Goal: Contribute content: Contribute content

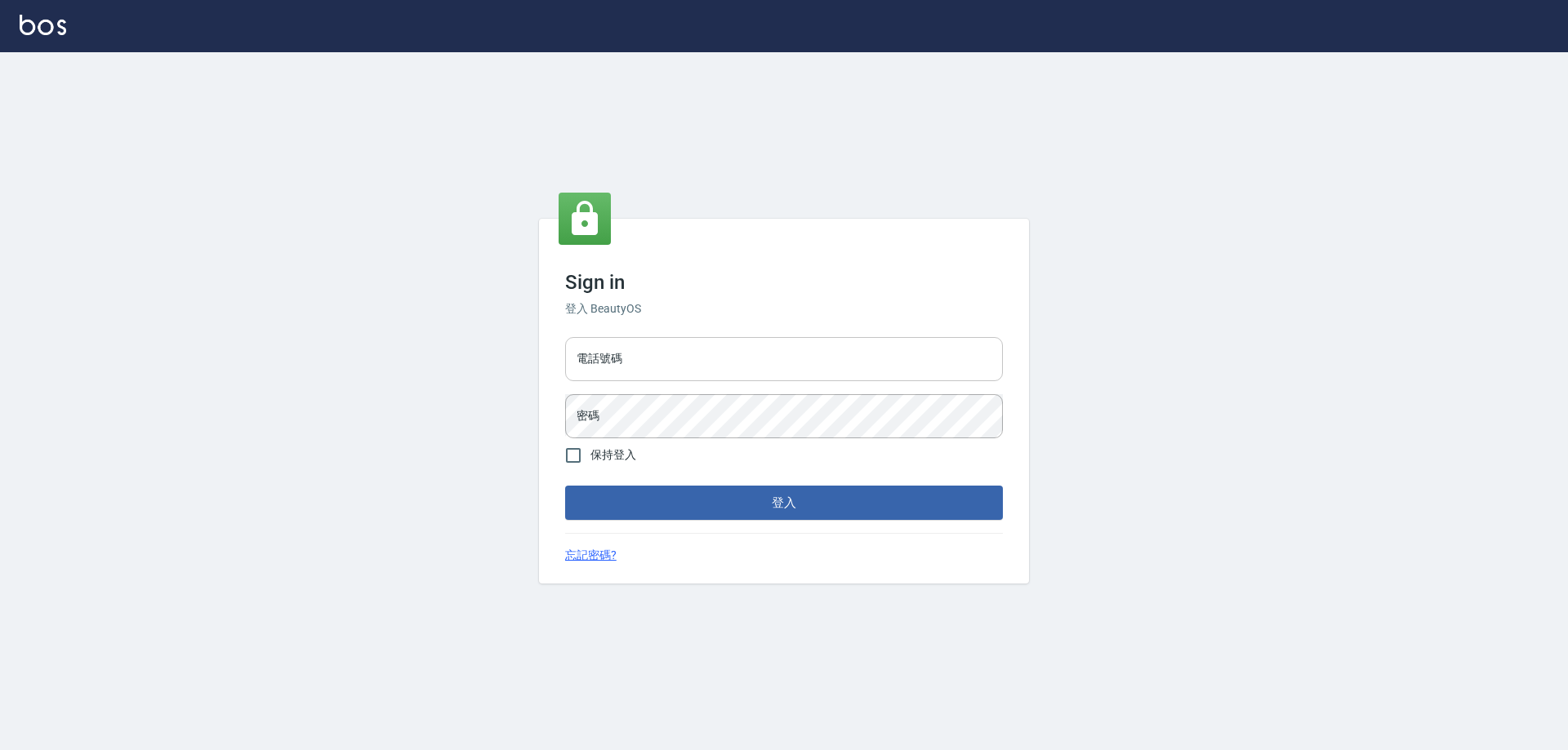
click at [645, 364] on input "電話號碼" at bounding box center [784, 359] width 437 height 44
type input "0910967130"
click at [565, 486] on button "登入" at bounding box center [784, 502] width 437 height 34
click at [454, 411] on div "Sign in 登入 BeautyOS 電話號碼 [PHONE_NUMBER] 電話號碼 密碼 密碼 保持登入 登入 忘記密碼?" at bounding box center [784, 400] width 1568 height 698
click at [481, 408] on div "Sign in 登入 BeautyOS 電話號碼 [PHONE_NUMBER] 電話號碼 密碼 密碼 保持登入 登入 忘記密碼?" at bounding box center [784, 400] width 1568 height 698
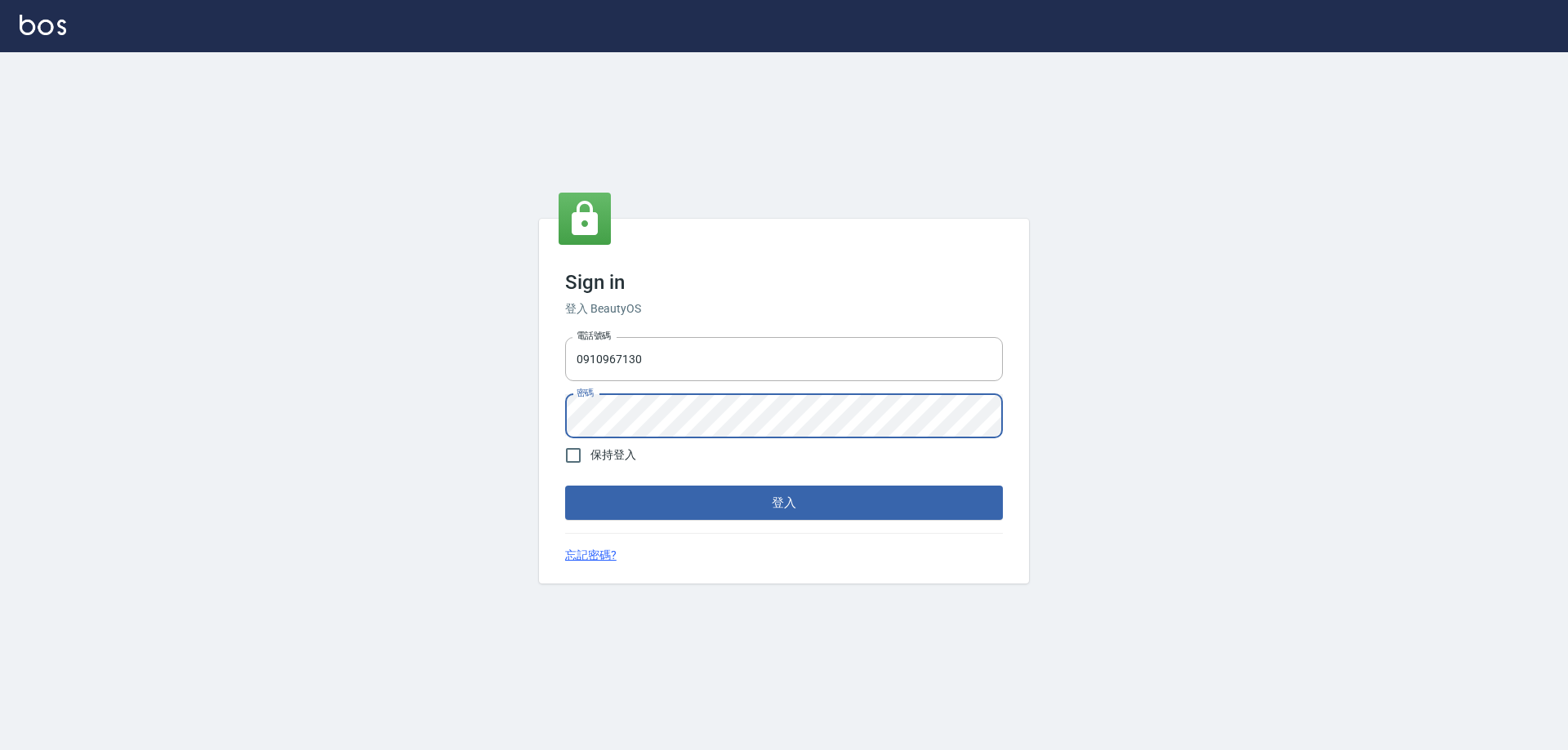
click at [565, 486] on button "登入" at bounding box center [784, 502] width 437 height 34
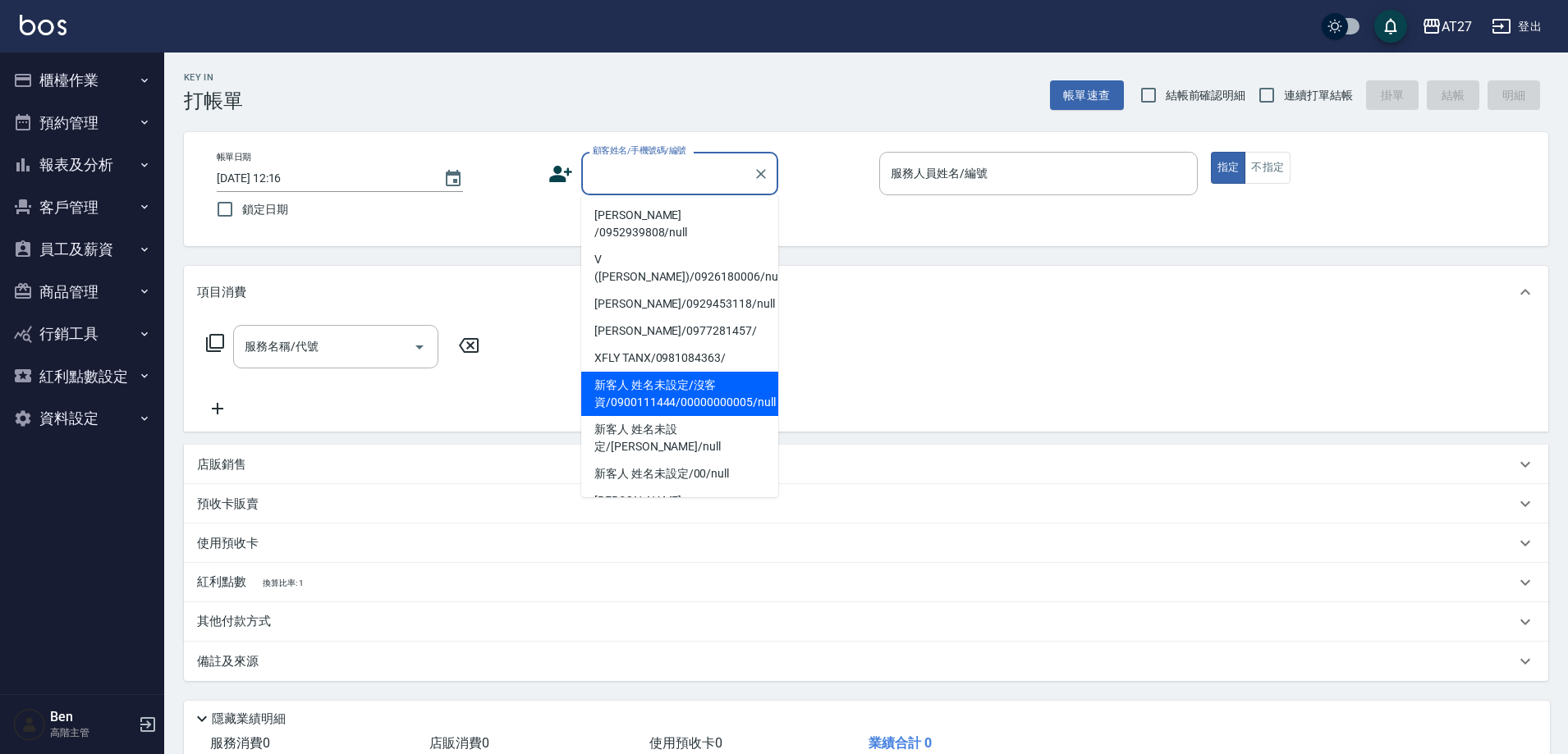
click at [433, 82] on div "Key In 打帳單 帳單速查 結帳前確認明細 連續打單結帳 掛單 結帳 明細" at bounding box center [856, 82] width 1383 height 60
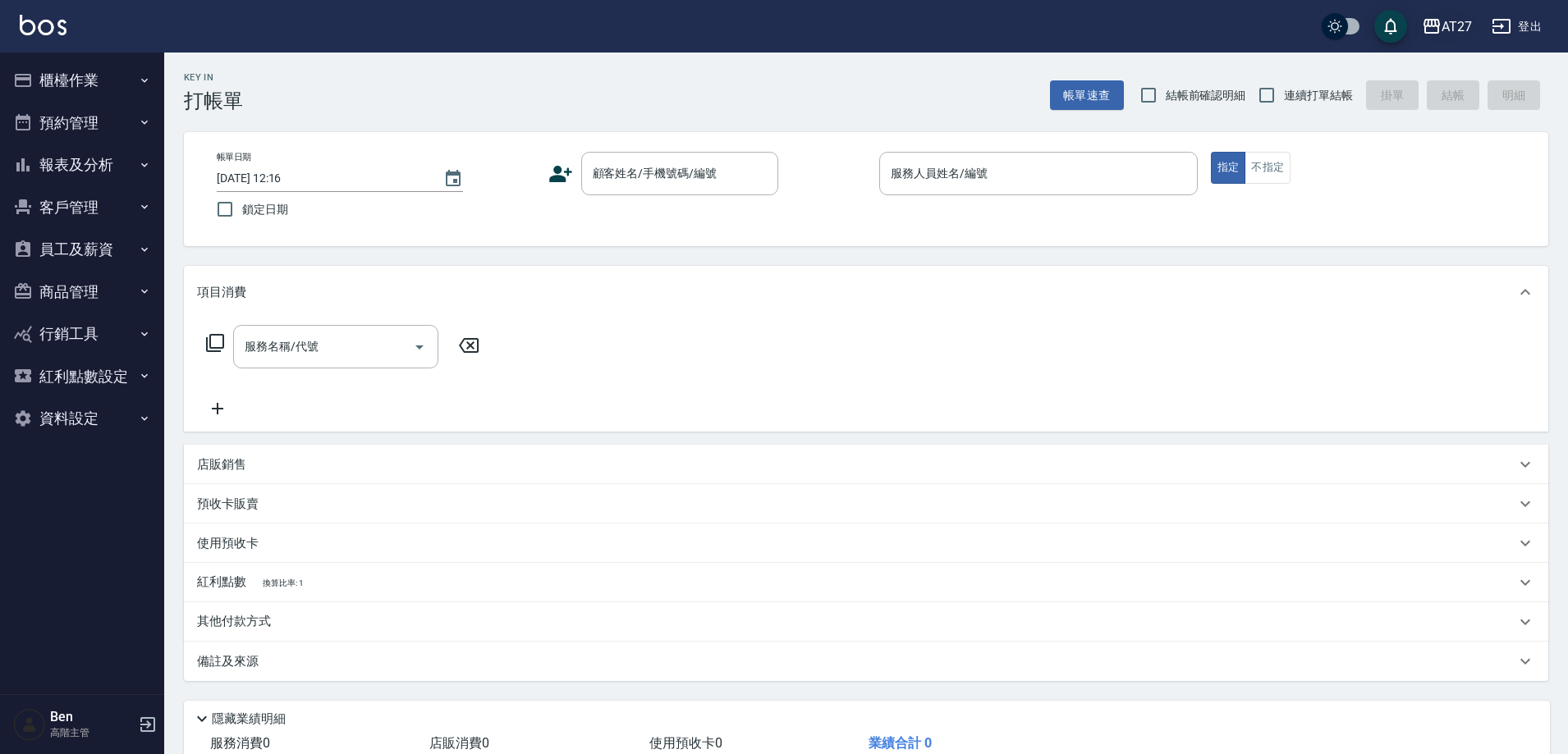
click at [1450, 14] on button "AT27" at bounding box center [1447, 26] width 64 height 34
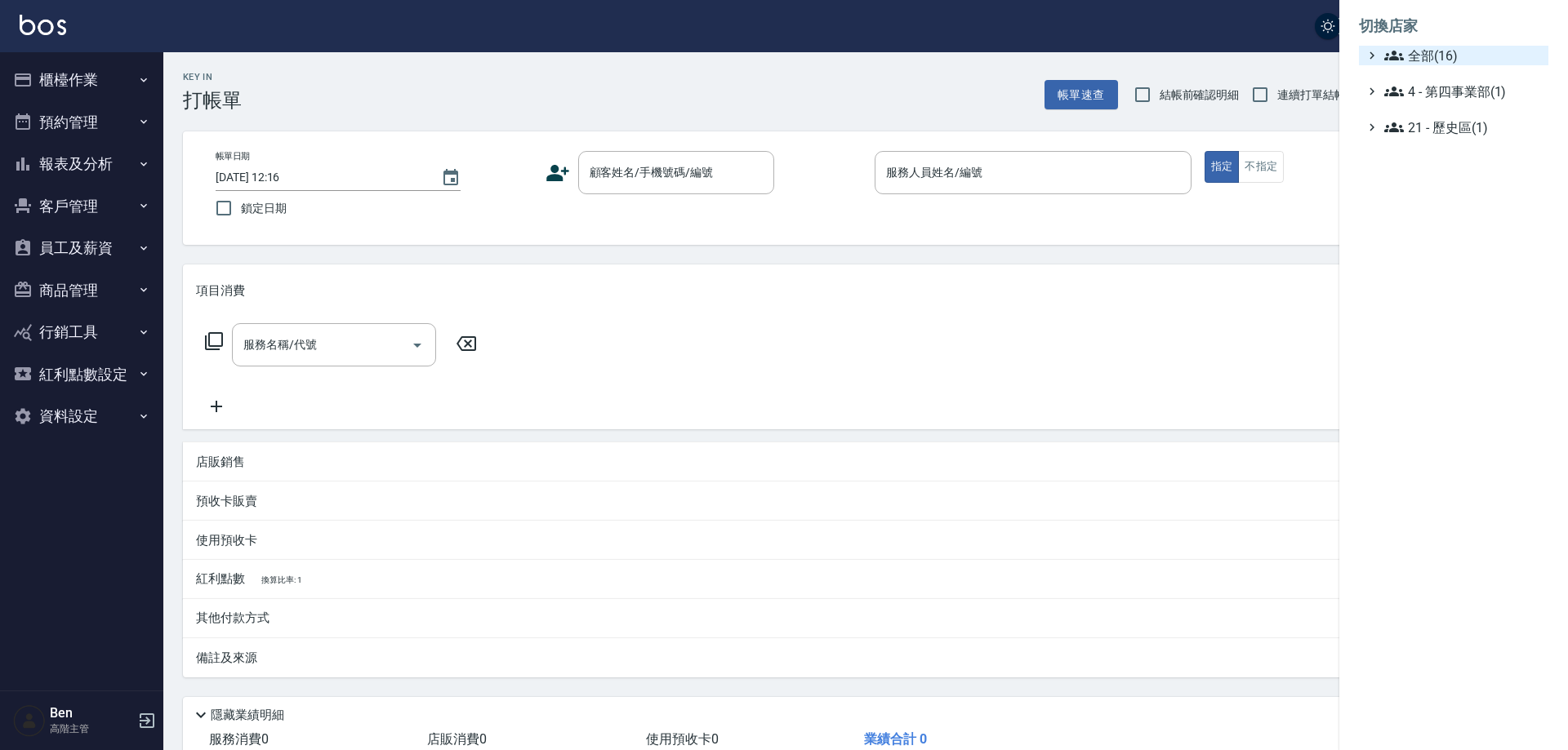
click at [1446, 54] on span "全部(16)" at bounding box center [1463, 55] width 157 height 19
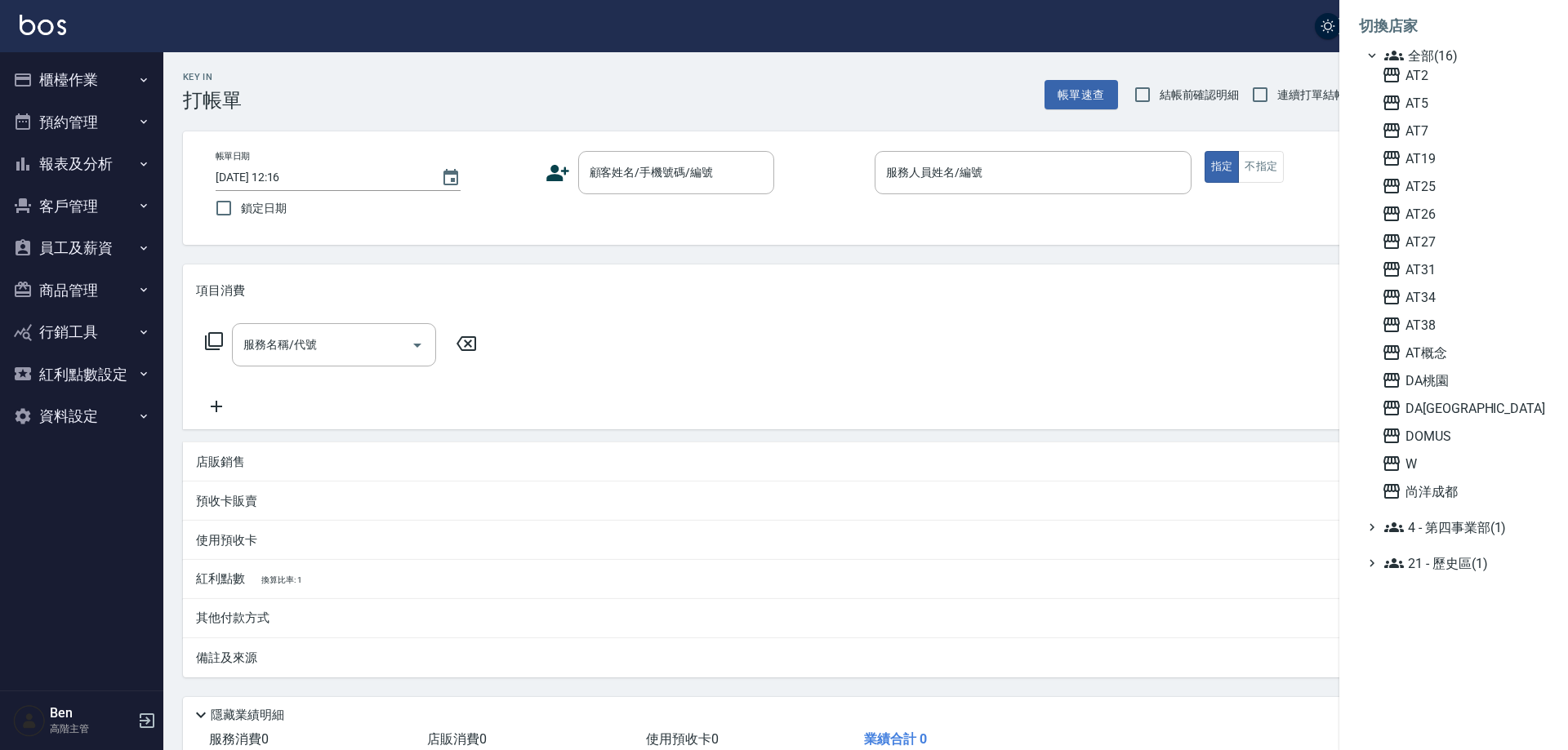
drag, startPoint x: 1446, startPoint y: 188, endPoint x: 376, endPoint y: 324, distance: 1078.6
click at [1446, 187] on span "AT25" at bounding box center [1462, 186] width 160 height 19
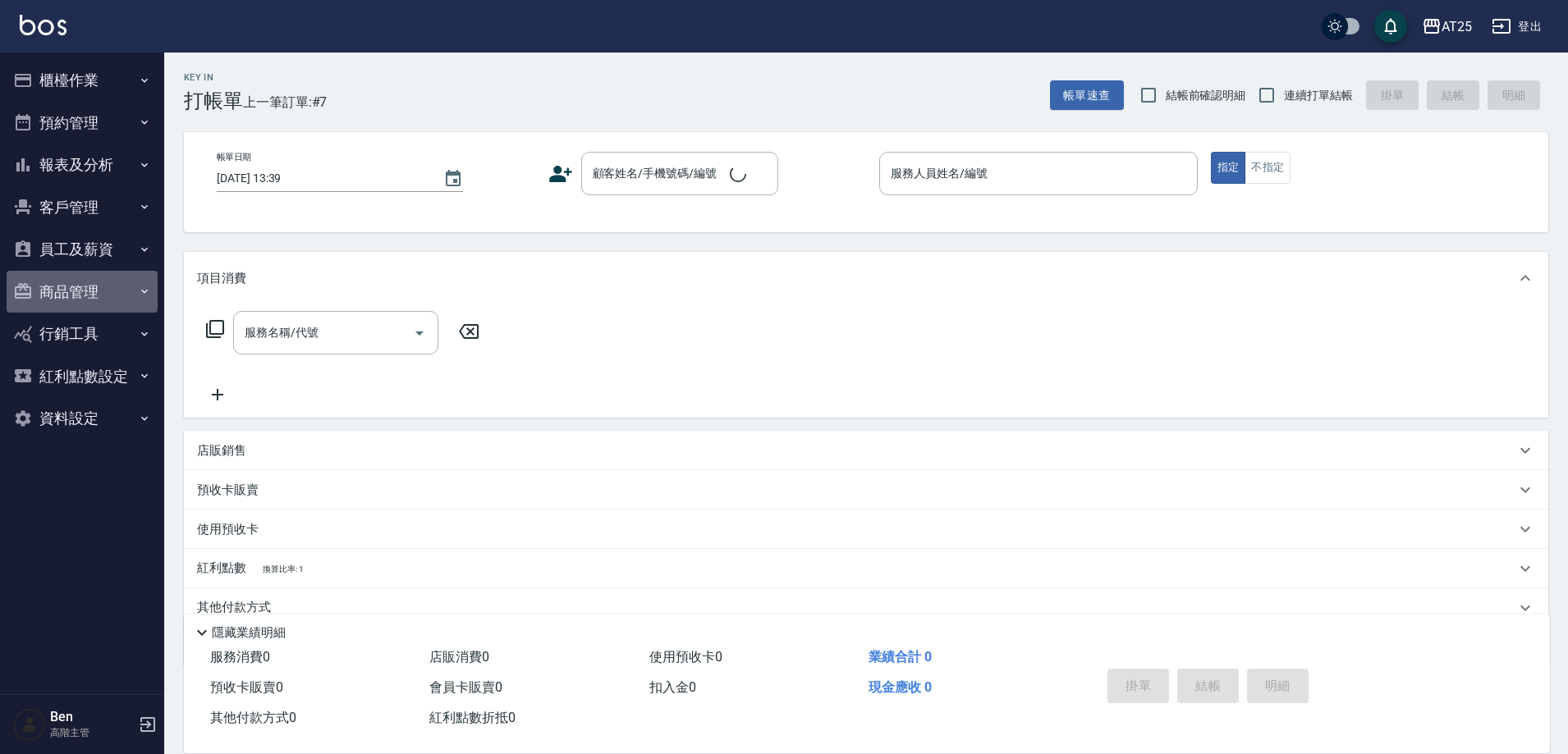
click at [80, 283] on button "商品管理" at bounding box center [81, 292] width 151 height 42
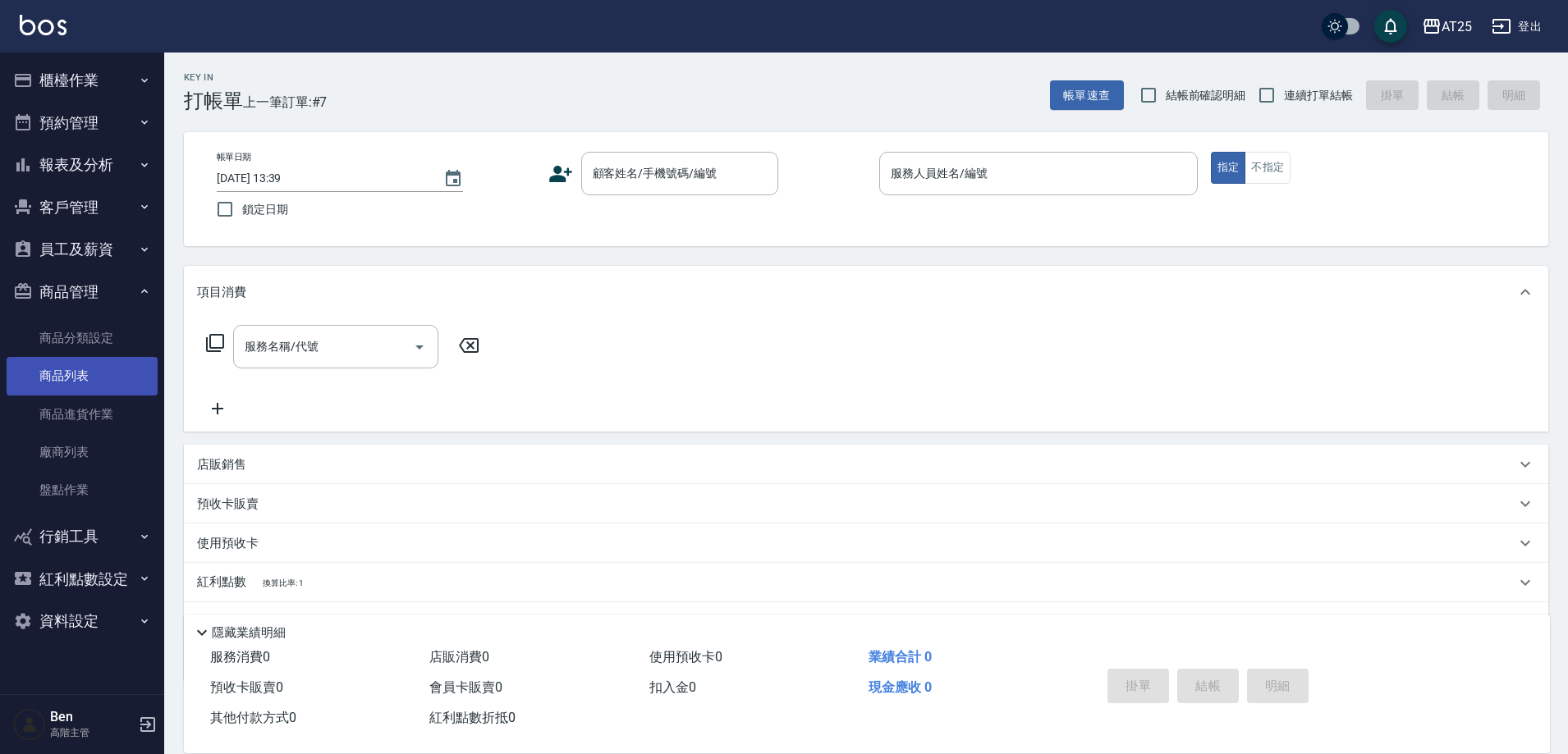
click at [76, 367] on link "商品列表" at bounding box center [81, 375] width 151 height 38
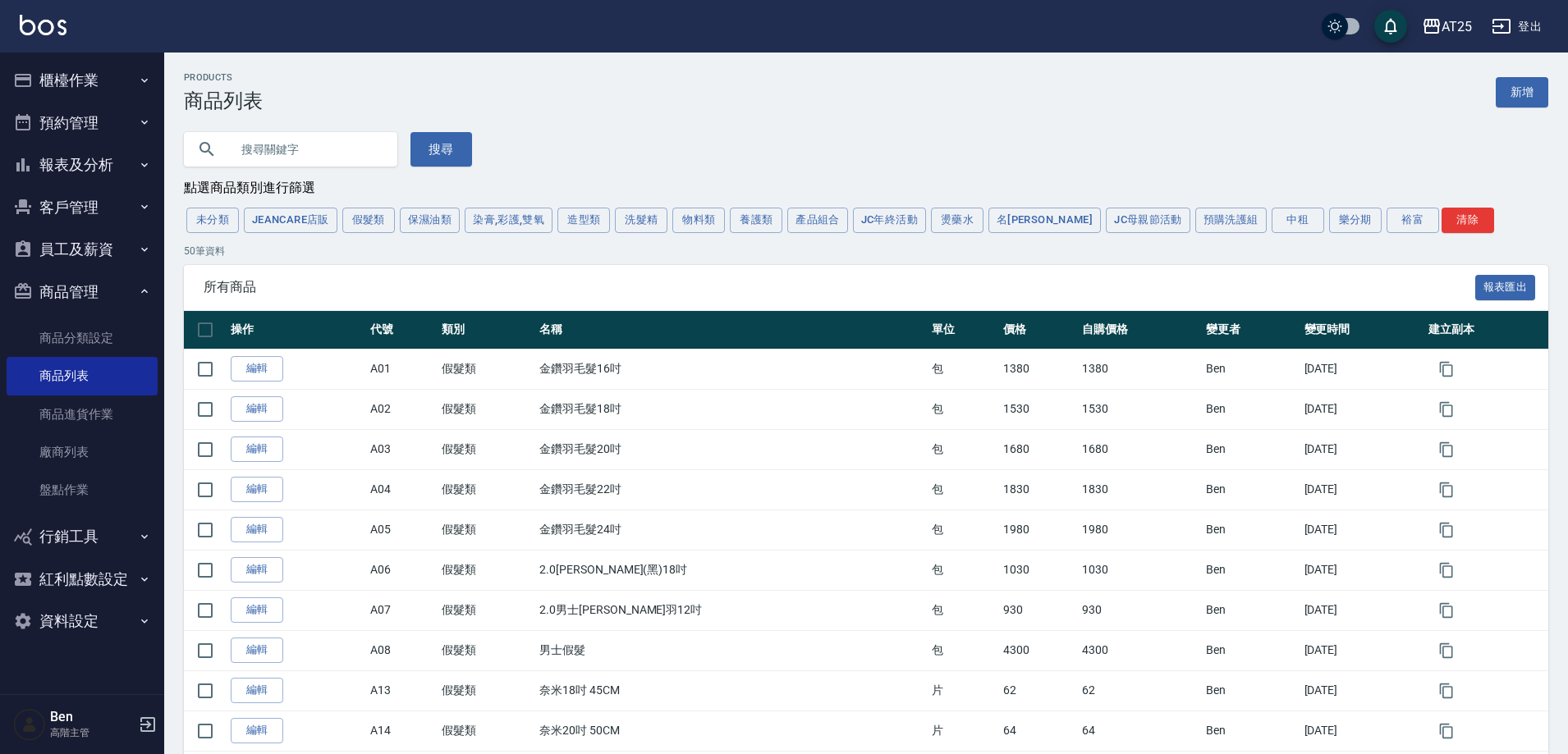
click at [298, 152] on input "text" at bounding box center [306, 149] width 155 height 44
type input "v"
click at [436, 142] on button "搜尋" at bounding box center [441, 149] width 62 height 34
click at [311, 162] on input "仙" at bounding box center [306, 149] width 155 height 44
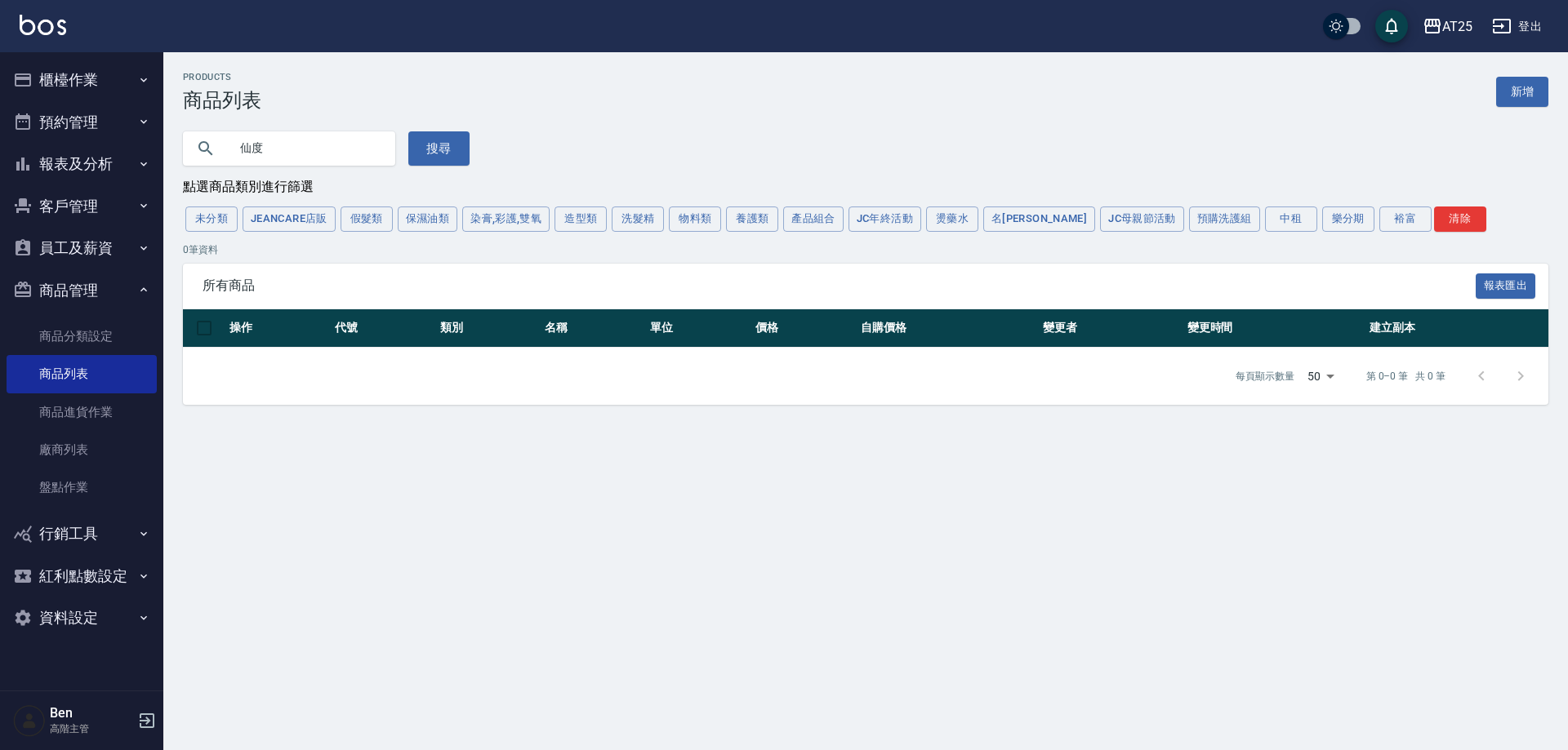
click at [307, 161] on input "仙度" at bounding box center [305, 148] width 154 height 44
click at [438, 142] on button "搜尋" at bounding box center [439, 148] width 61 height 34
click at [444, 141] on button "搜尋" at bounding box center [439, 148] width 61 height 34
click at [297, 138] on input "仙杜" at bounding box center [305, 148] width 154 height 44
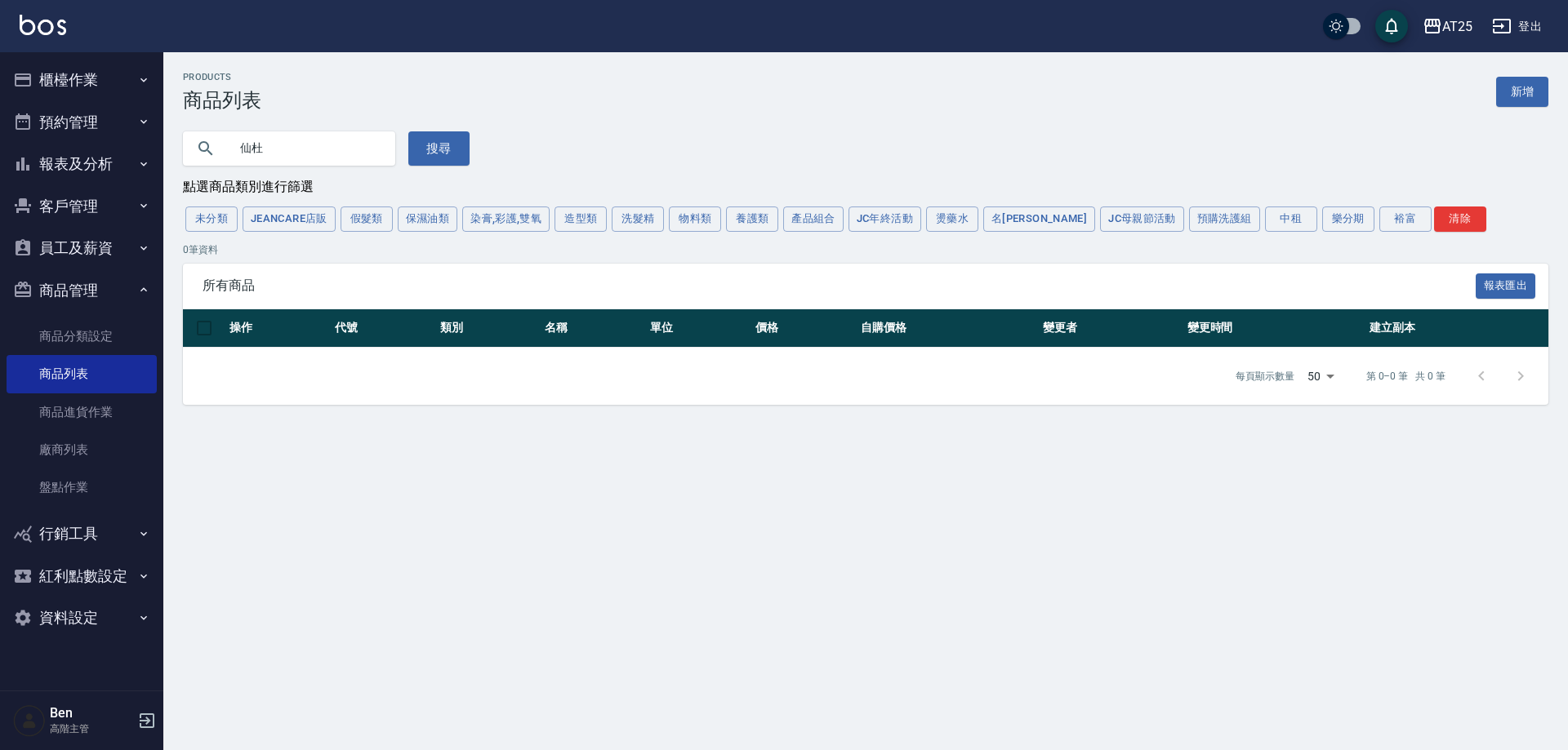
type input "仙"
click at [1443, 32] on div "AT25" at bounding box center [1457, 26] width 30 height 20
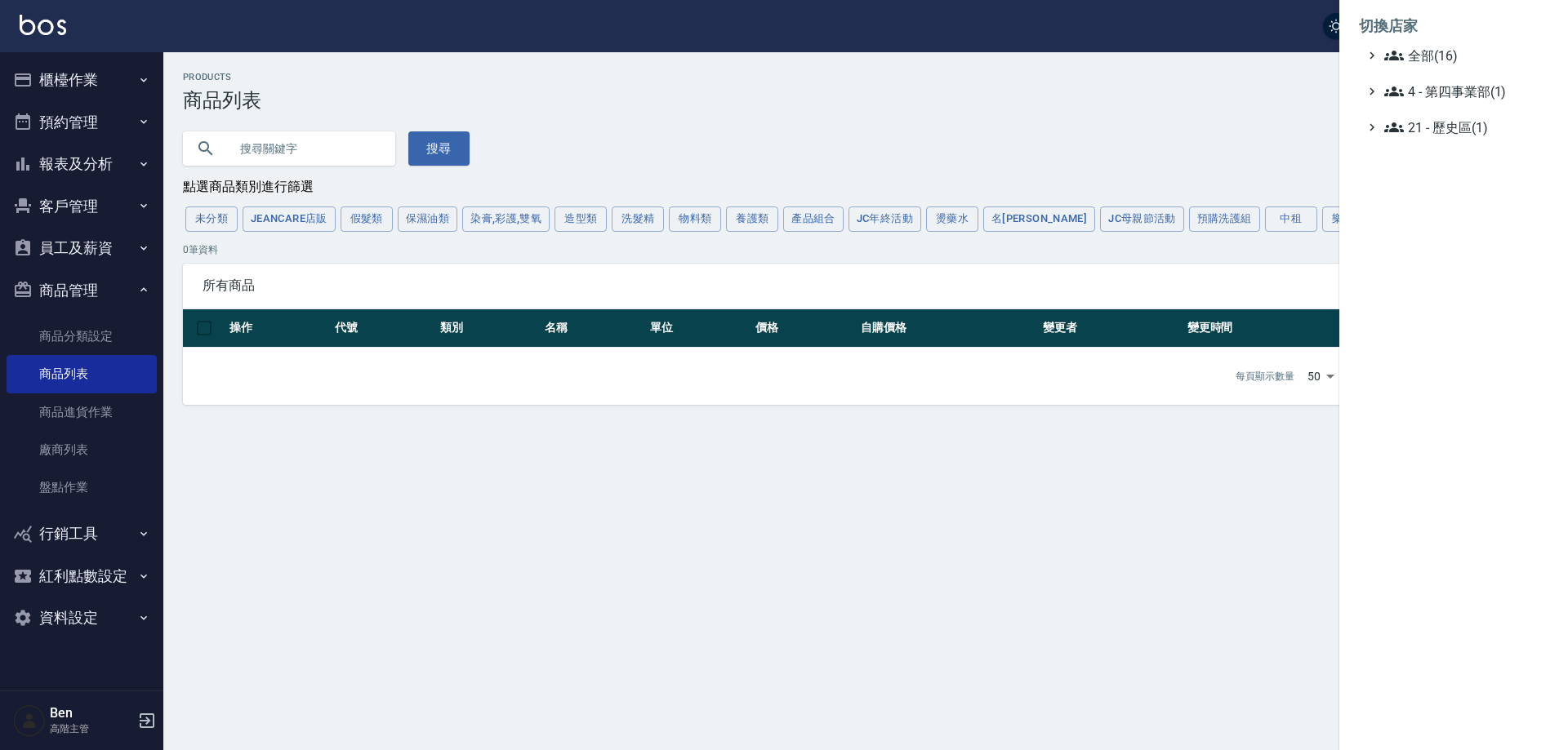
click at [1450, 63] on span "全部(16)" at bounding box center [1463, 55] width 157 height 19
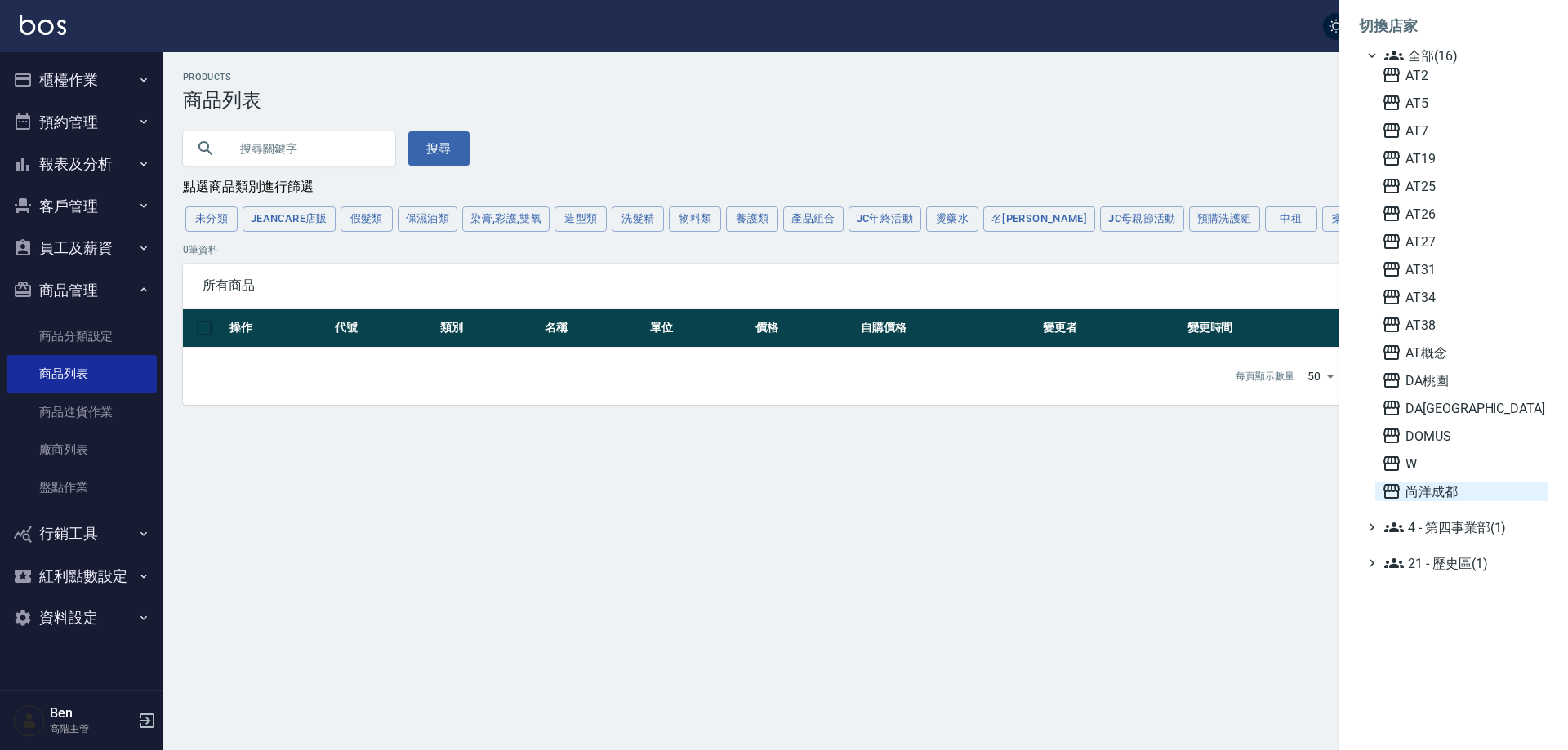
click at [1465, 487] on span "尚洋成都" at bounding box center [1462, 492] width 160 height 19
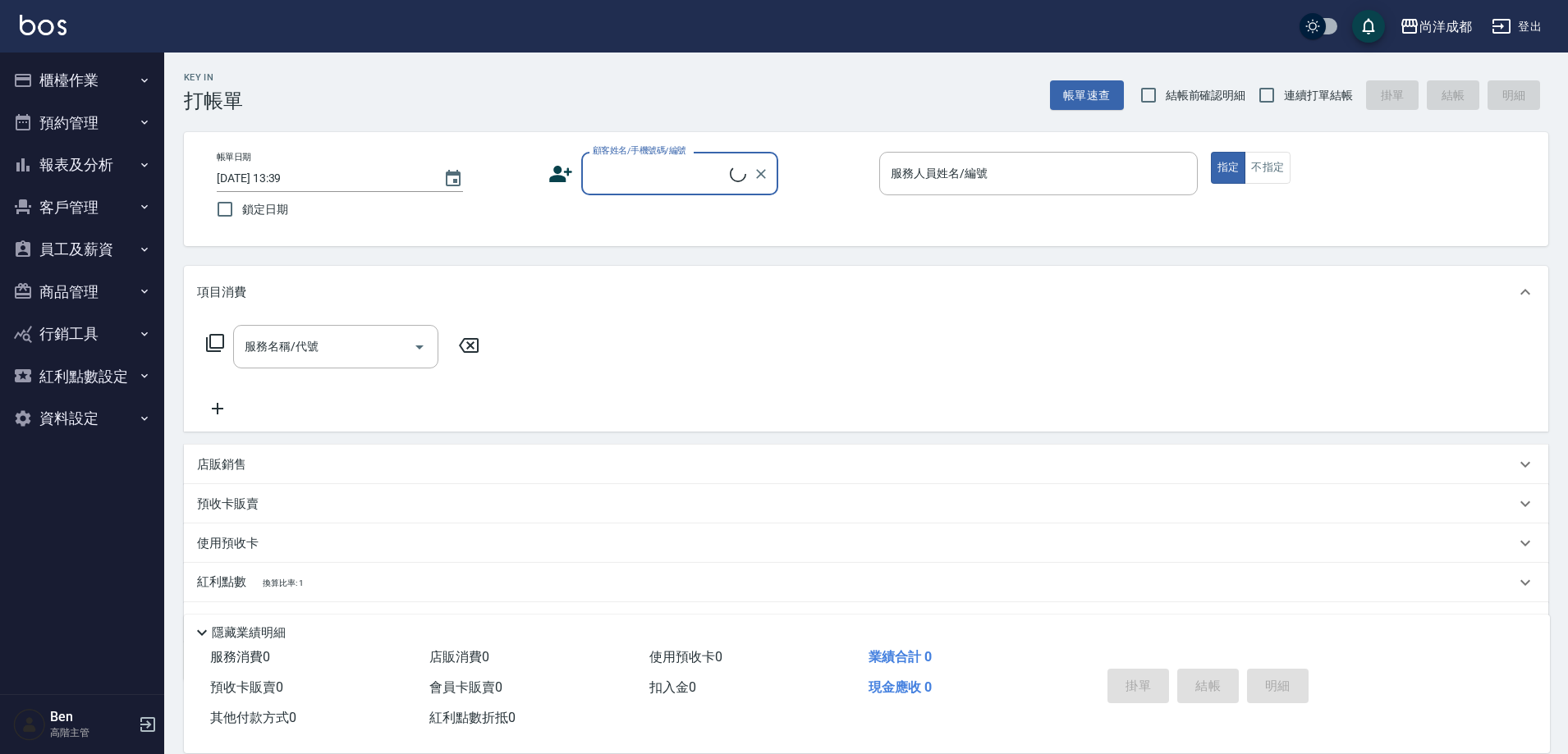
click at [91, 283] on button "商品管理" at bounding box center [81, 292] width 151 height 42
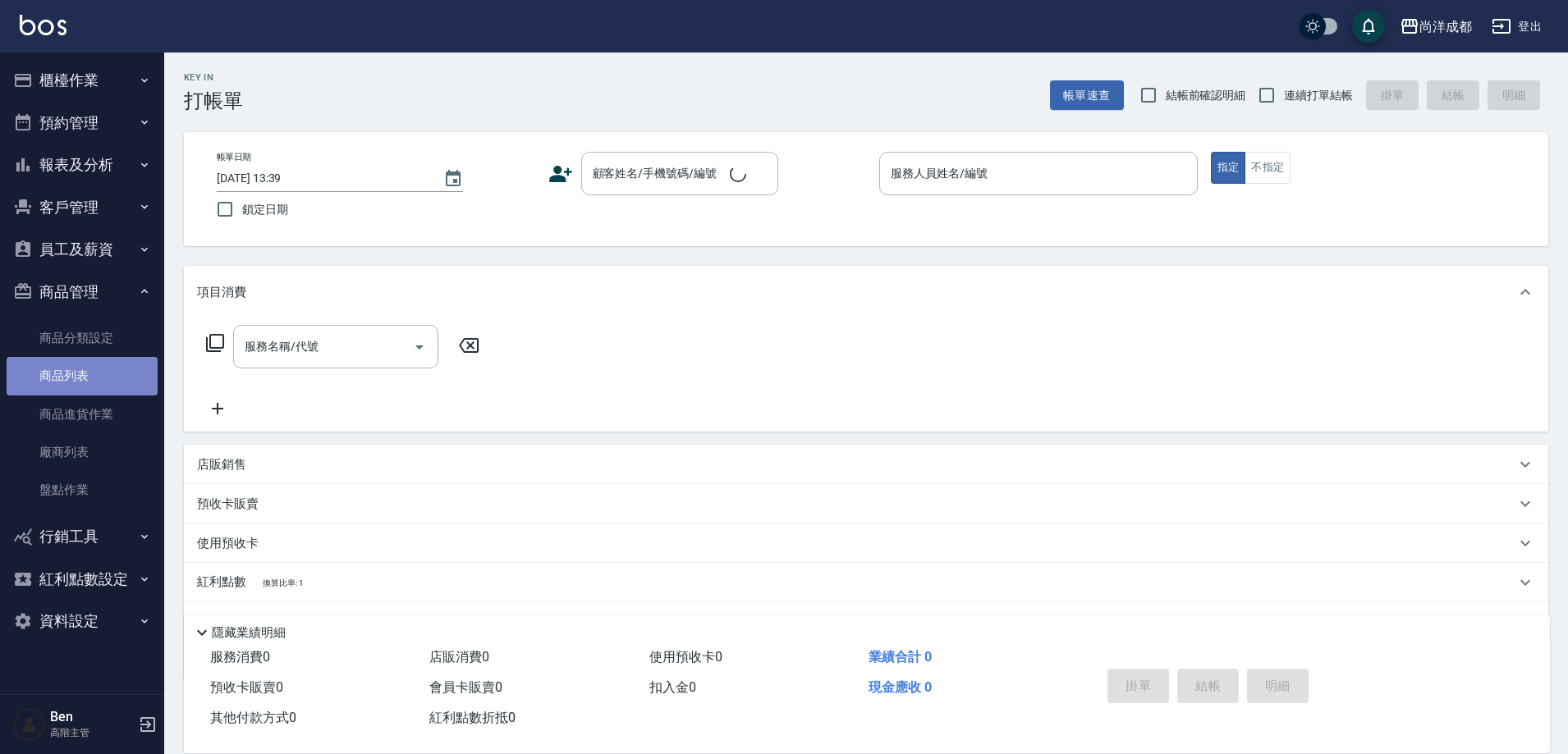
click at [59, 358] on link "商品列表" at bounding box center [81, 375] width 151 height 38
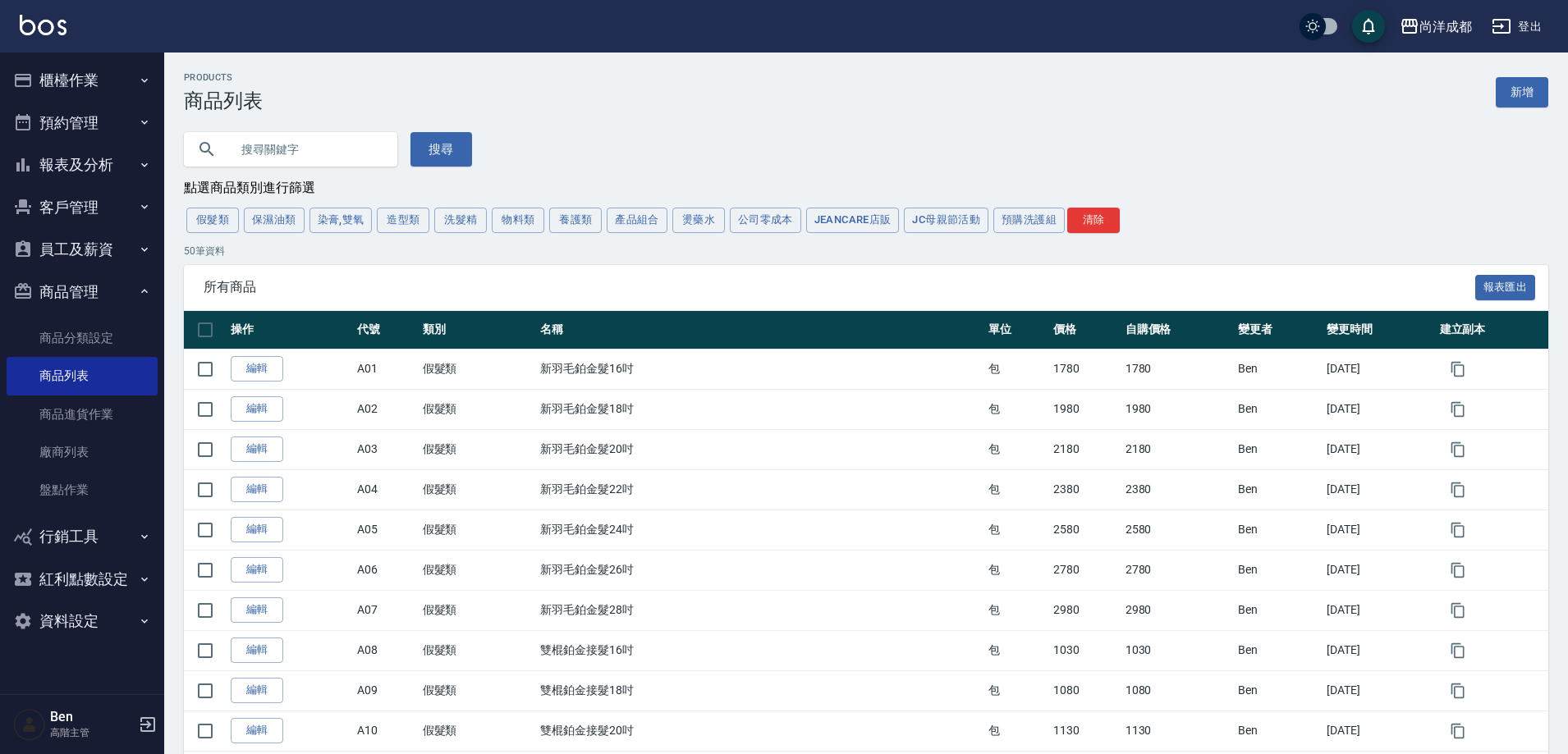
click at [320, 164] on input "text" at bounding box center [306, 149] width 155 height 44
type input "仙"
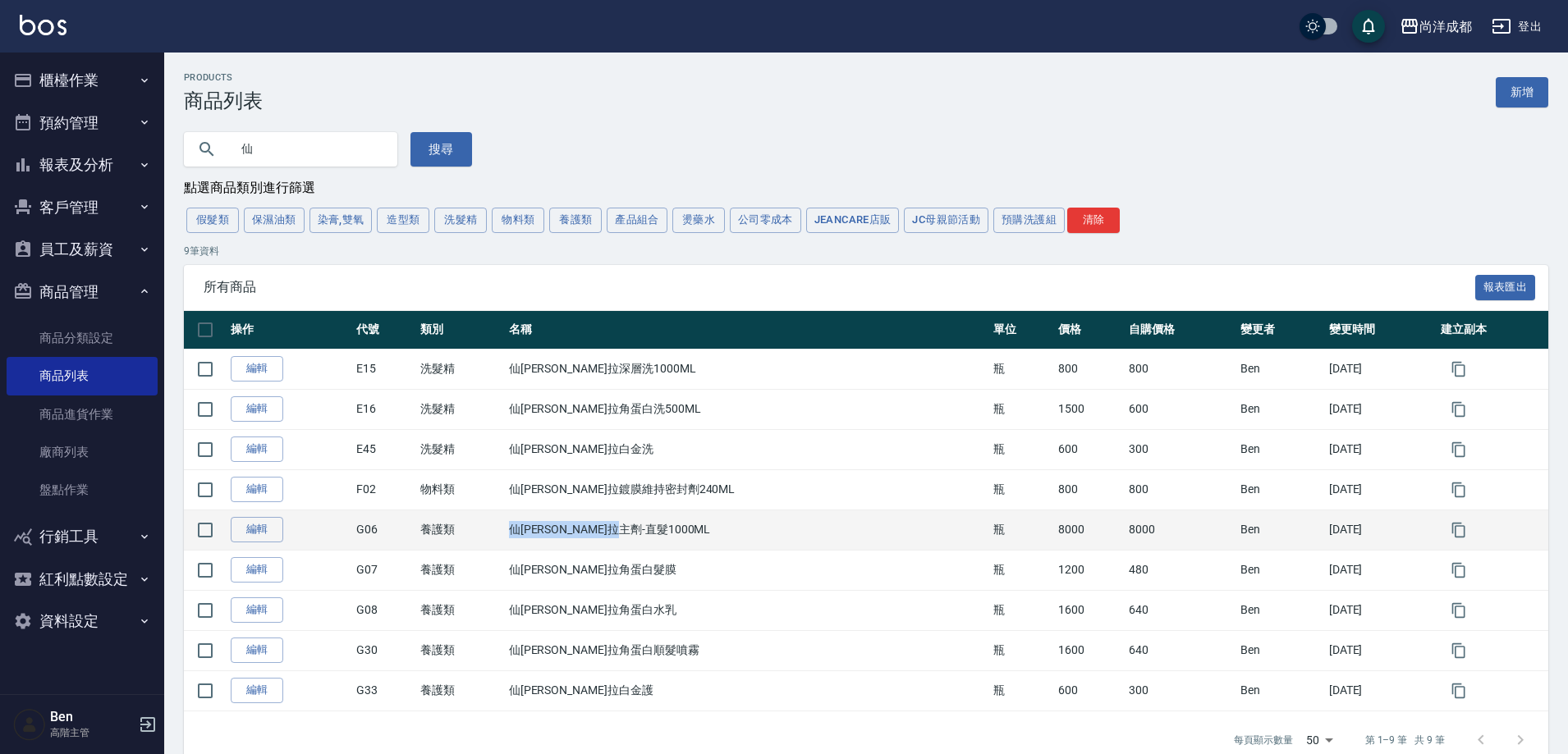
drag, startPoint x: 515, startPoint y: 528, endPoint x: 693, endPoint y: 528, distance: 178.0
click at [693, 528] on tr "編輯 G06 養護類 仙杜瑞拉主劑-直髮1000ML 瓶 8000 8000 Ben 2024/12/22" at bounding box center [865, 530] width 1364 height 41
copy tr "養護類 仙杜瑞拉主劑-直髮1000ML"
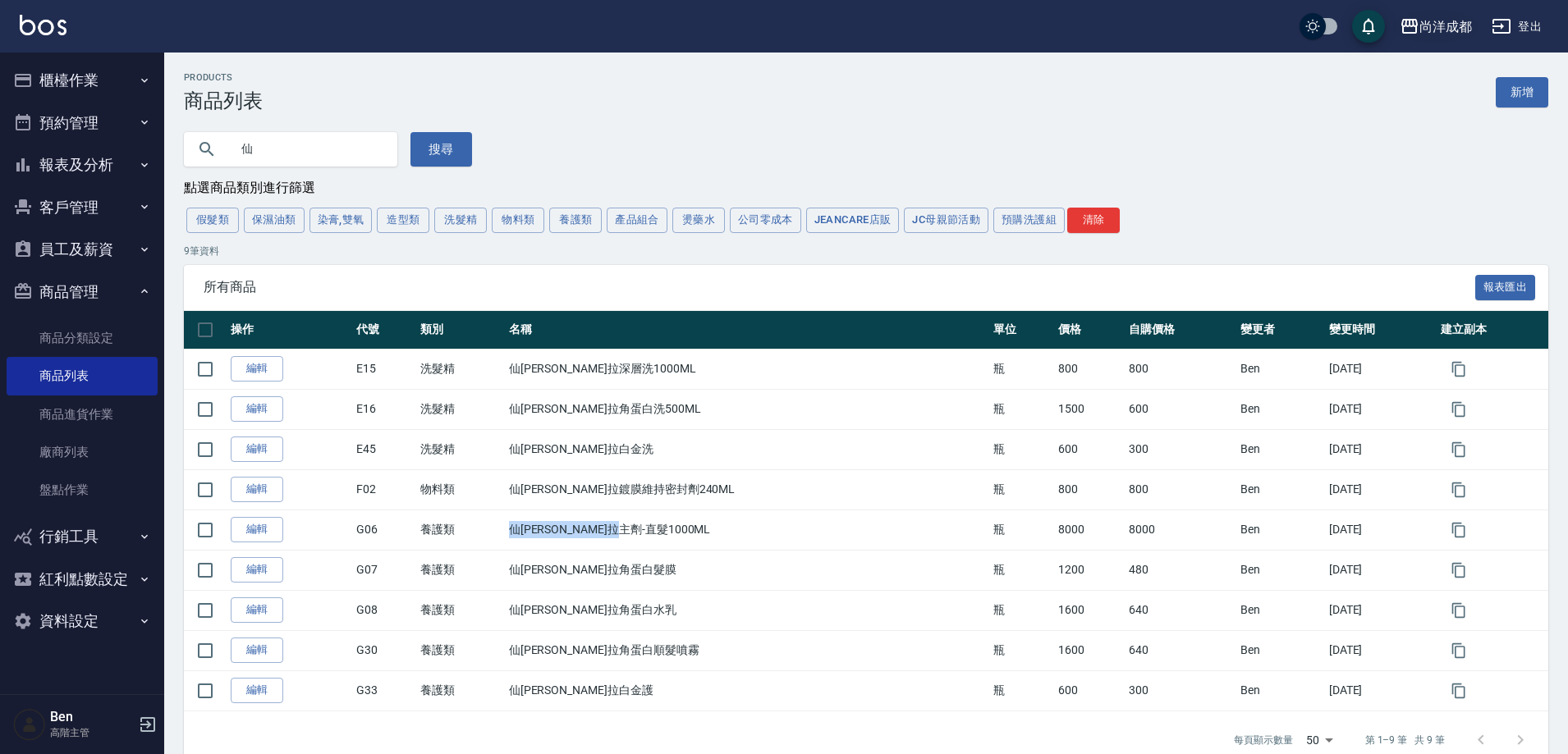
click at [1431, 26] on div "尚洋成都" at bounding box center [1444, 26] width 52 height 20
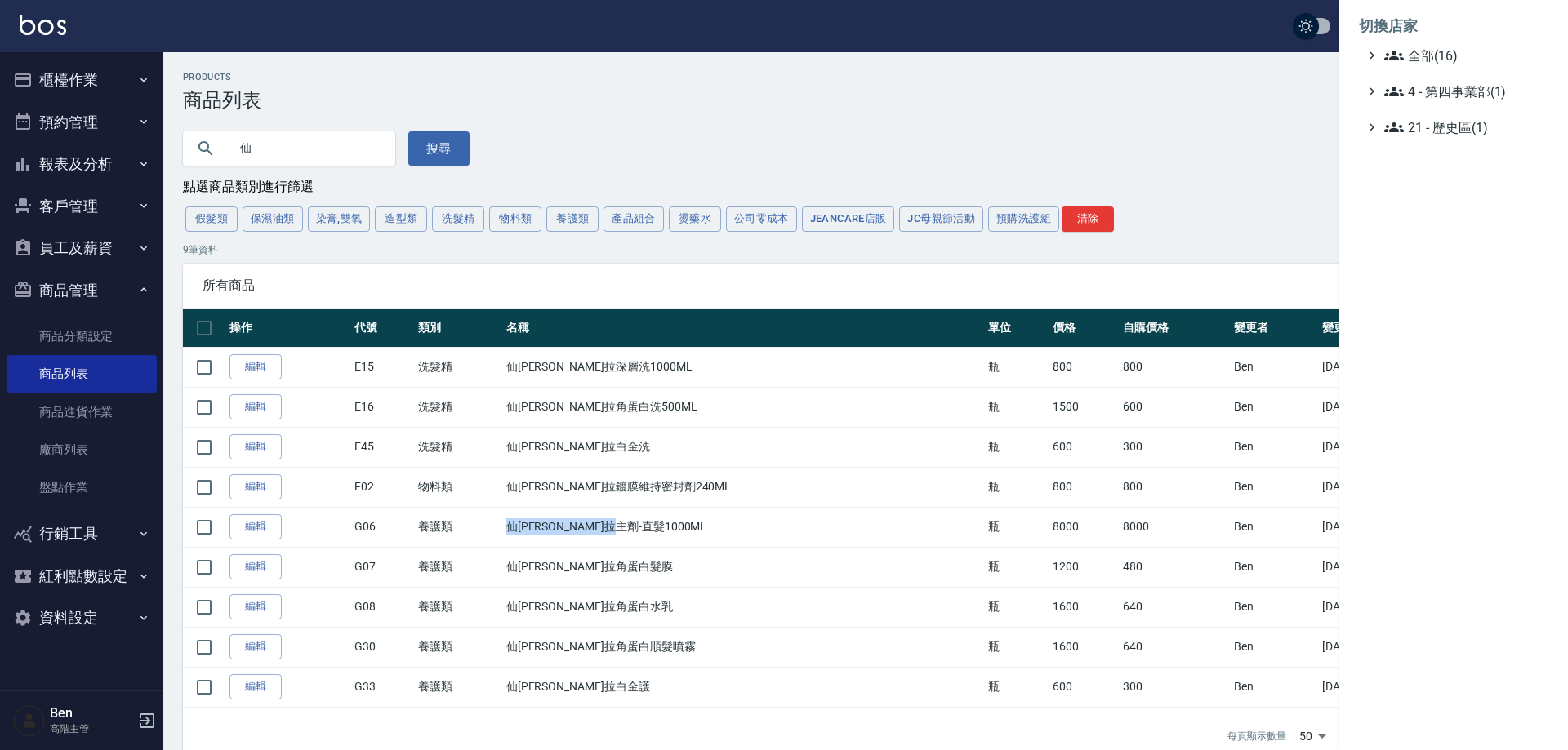
click at [1428, 46] on span "全部(16)" at bounding box center [1463, 55] width 157 height 19
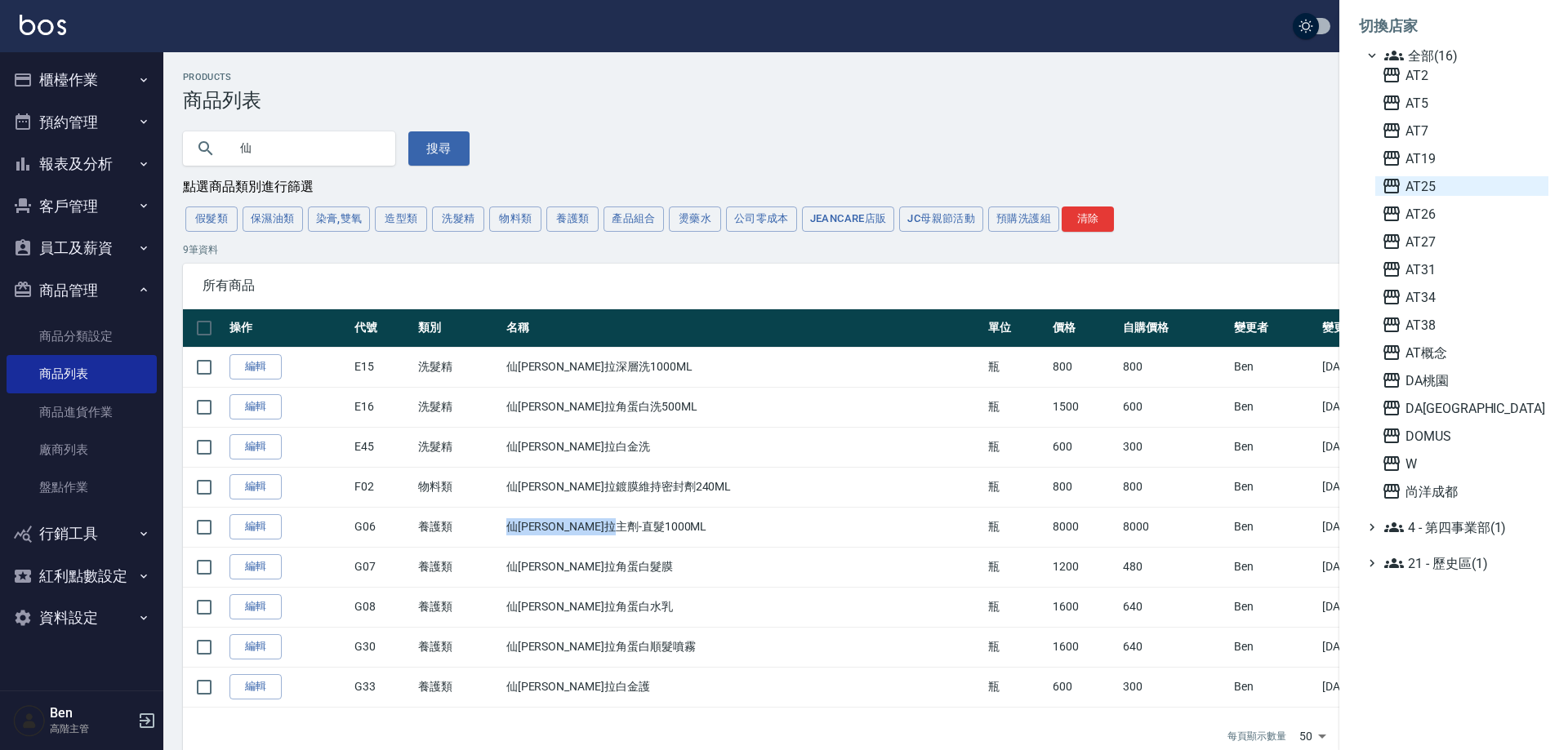
click at [1456, 184] on span "AT25" at bounding box center [1462, 186] width 160 height 19
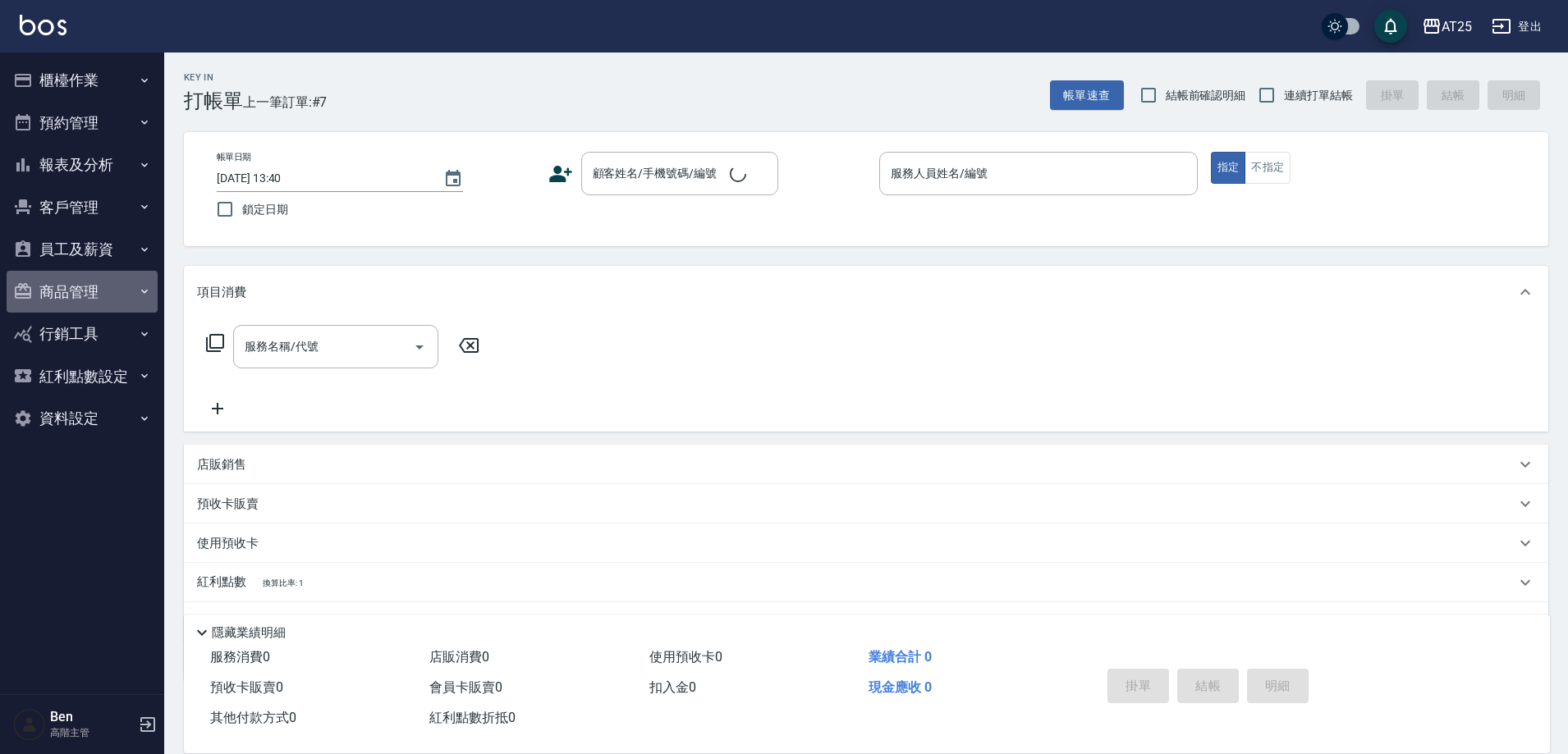
click at [83, 290] on button "商品管理" at bounding box center [81, 292] width 151 height 42
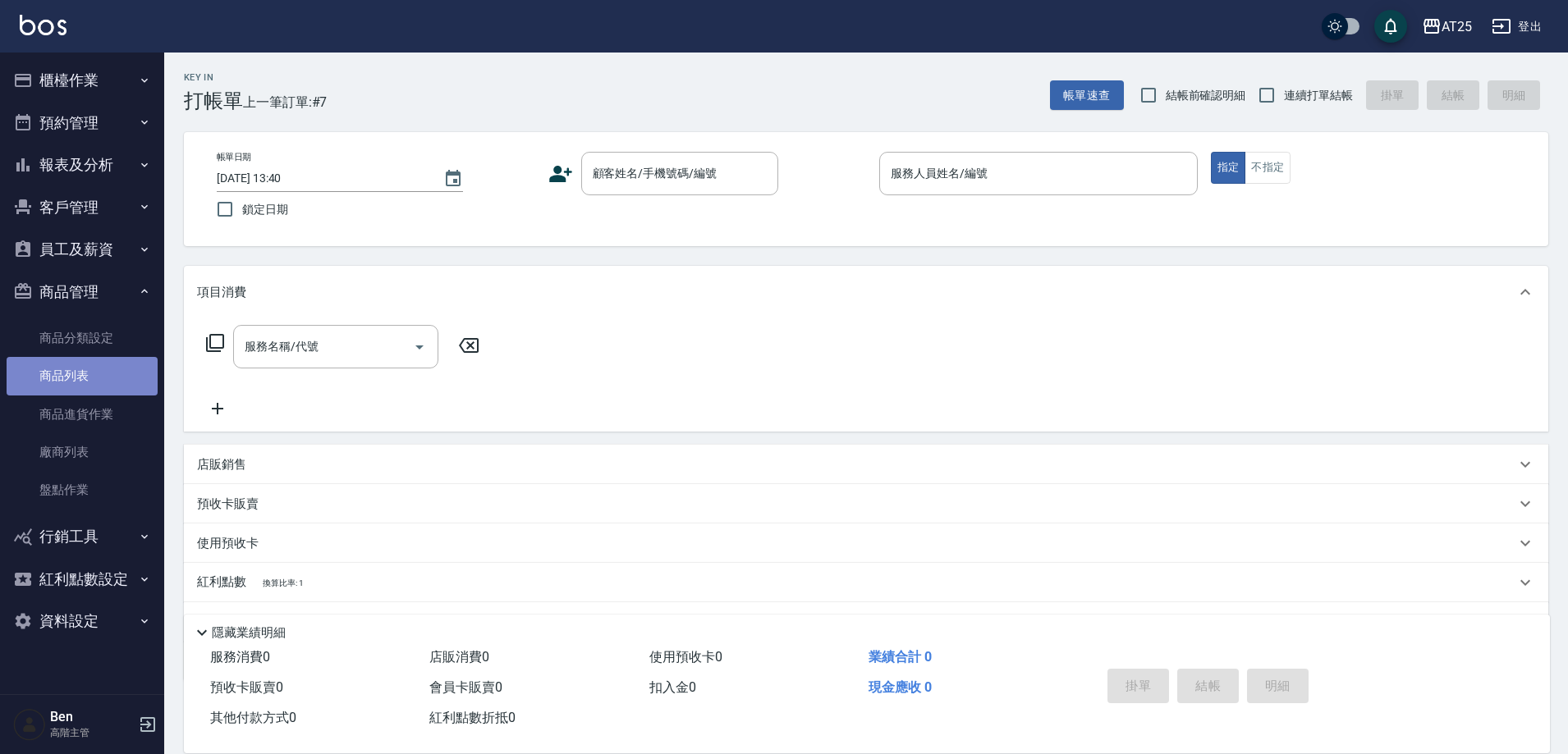
click at [64, 370] on link "商品列表" at bounding box center [81, 375] width 151 height 38
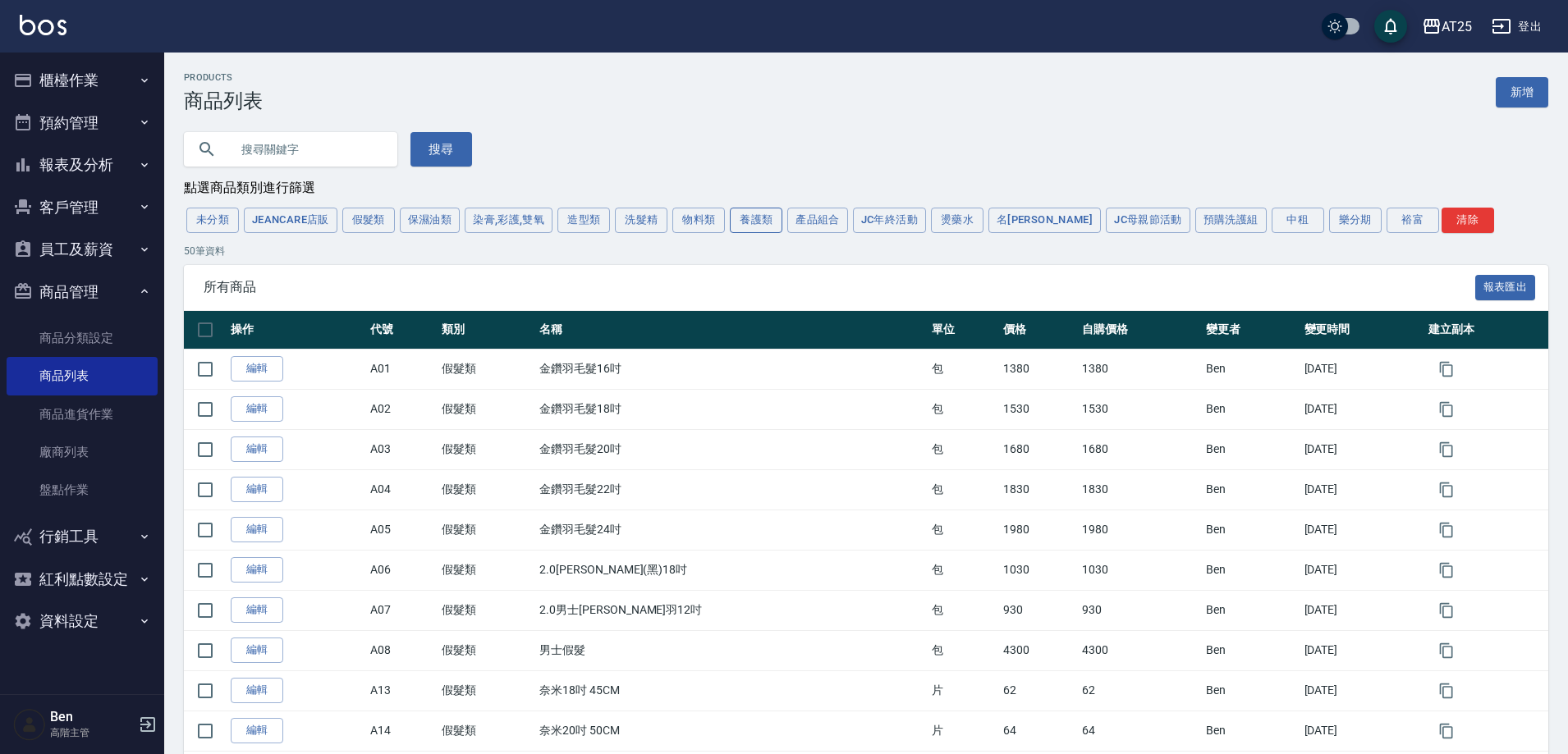
click at [753, 223] on button "養護類" at bounding box center [755, 220] width 52 height 26
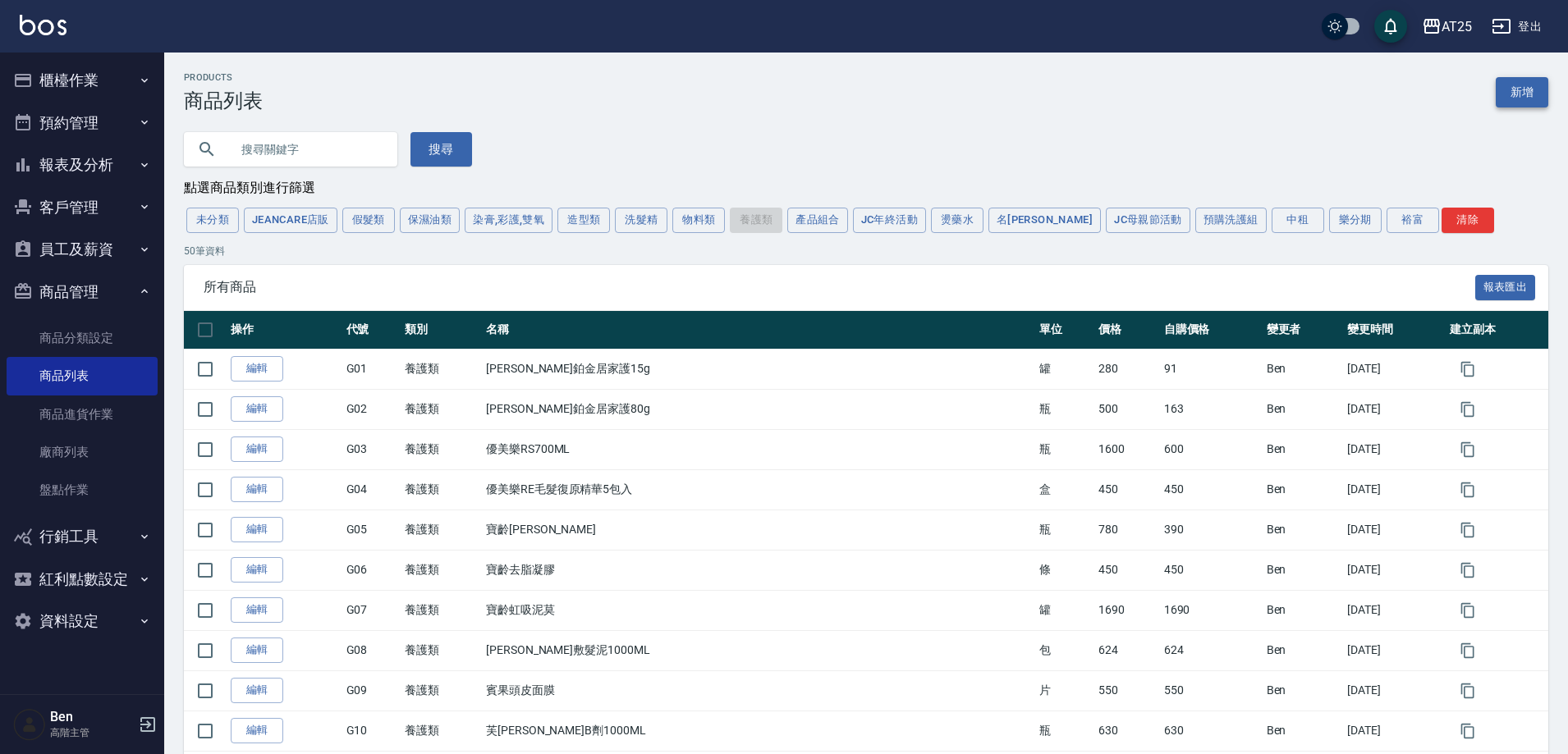
click at [1522, 79] on link "新增" at bounding box center [1521, 92] width 52 height 30
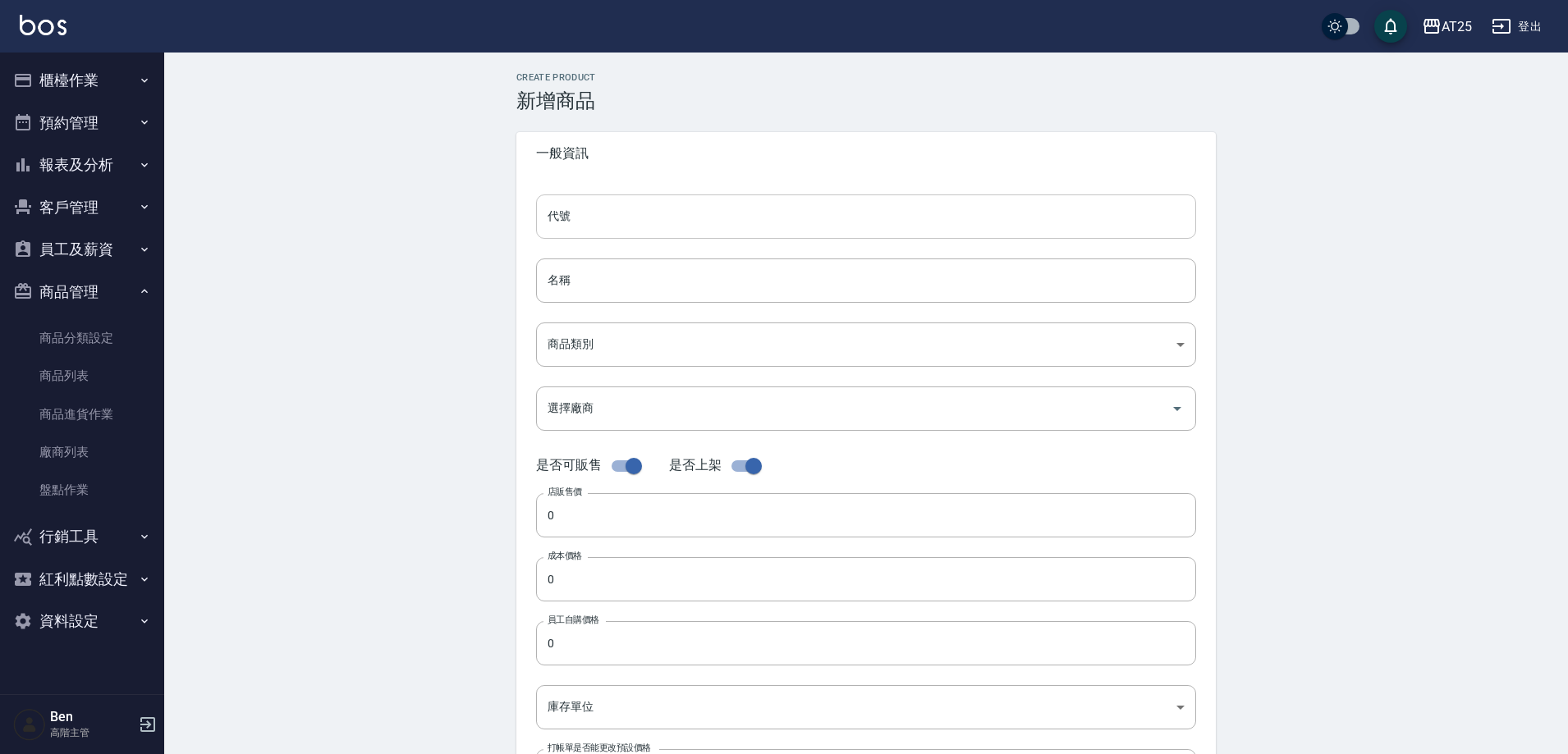
click at [607, 219] on input "代號" at bounding box center [865, 216] width 660 height 44
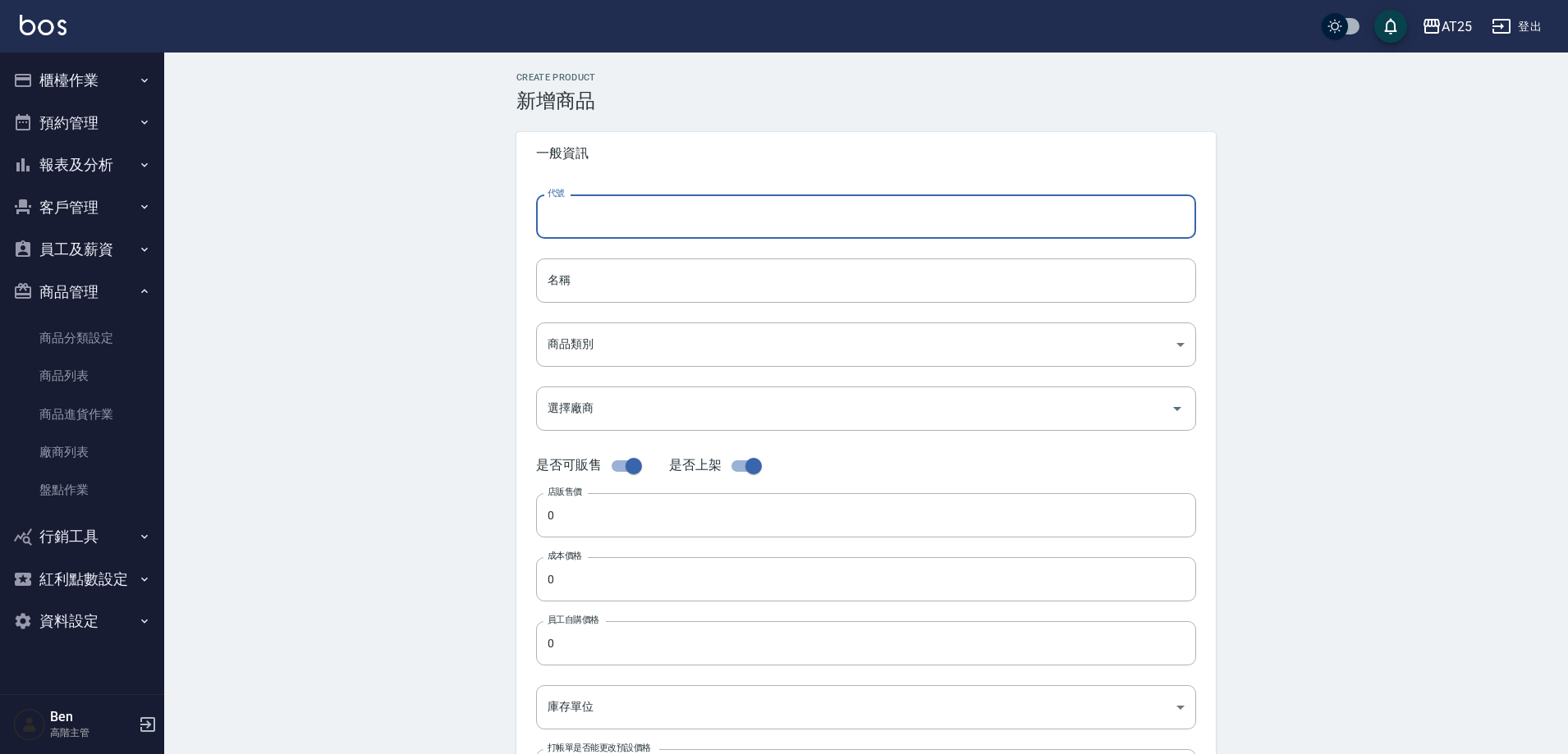
type input "g"
type input "G44"
click at [600, 292] on input "名稱" at bounding box center [865, 281] width 660 height 44
paste input "仙杜瑞拉主劑-直髮1000ML"
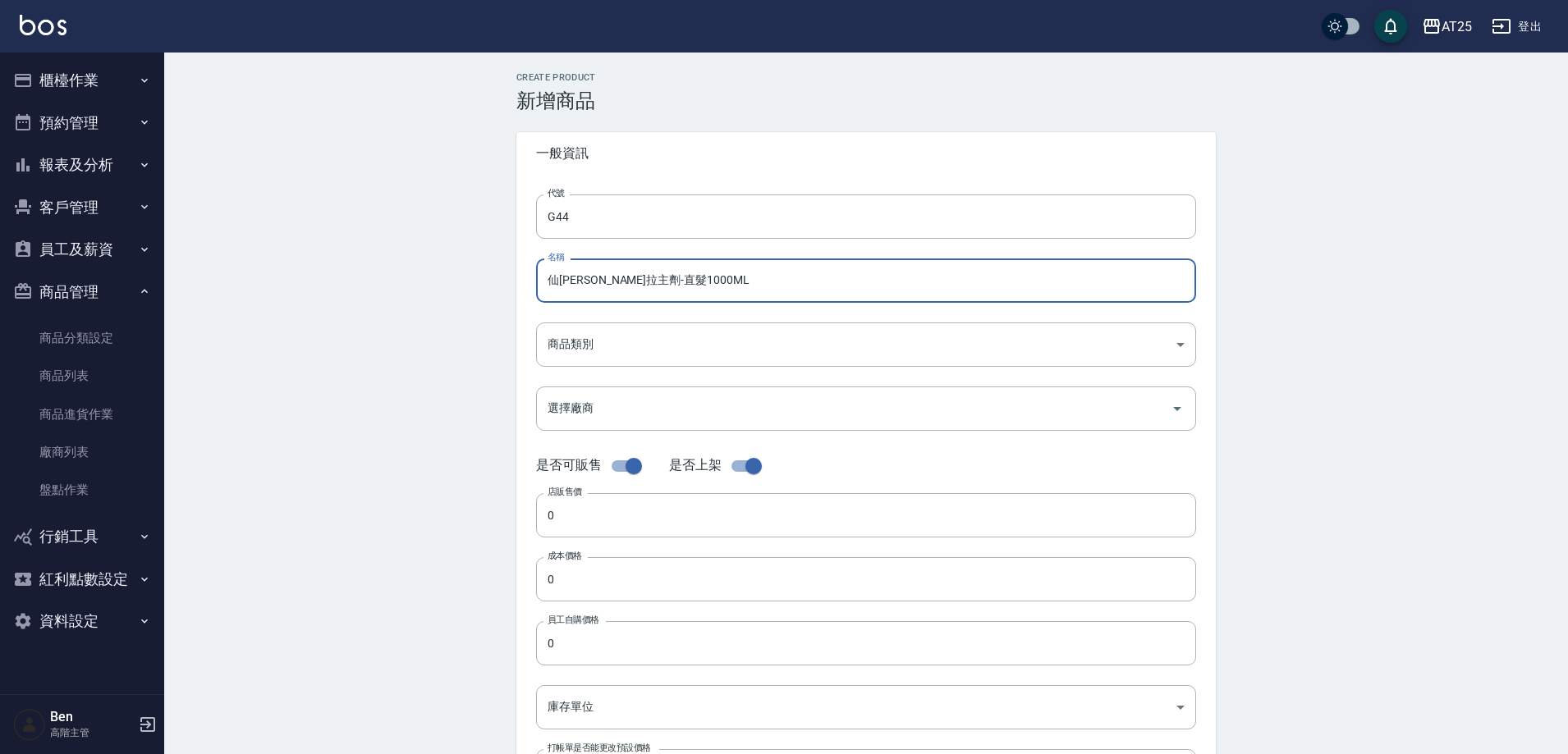
drag, startPoint x: 566, startPoint y: 280, endPoint x: 478, endPoint y: 279, distance: 88.0
click at [525, 279] on div "代號 G44 代號 名稱 仙杜瑞拉主劑-直髮1000ML 名稱 商品類別 ​ 商品類別 選擇廠商 選擇廠商 是否可販售 是否上架 店販售價 0 店販售價 …" at bounding box center [866, 504] width 699 height 659
type input "仙杜瑞拉主劑-直髮1000ML"
click at [590, 351] on body "AT25 登出 櫃檯作業 打帳單 帳單列表 掛單列表 座位開單 營業儀表板 現金收支登錄 高階收支登錄 材料自購登錄 每日結帳 排班表 現場電腦打卡 掃碼打卡…" at bounding box center [788, 566] width 1576 height 1133
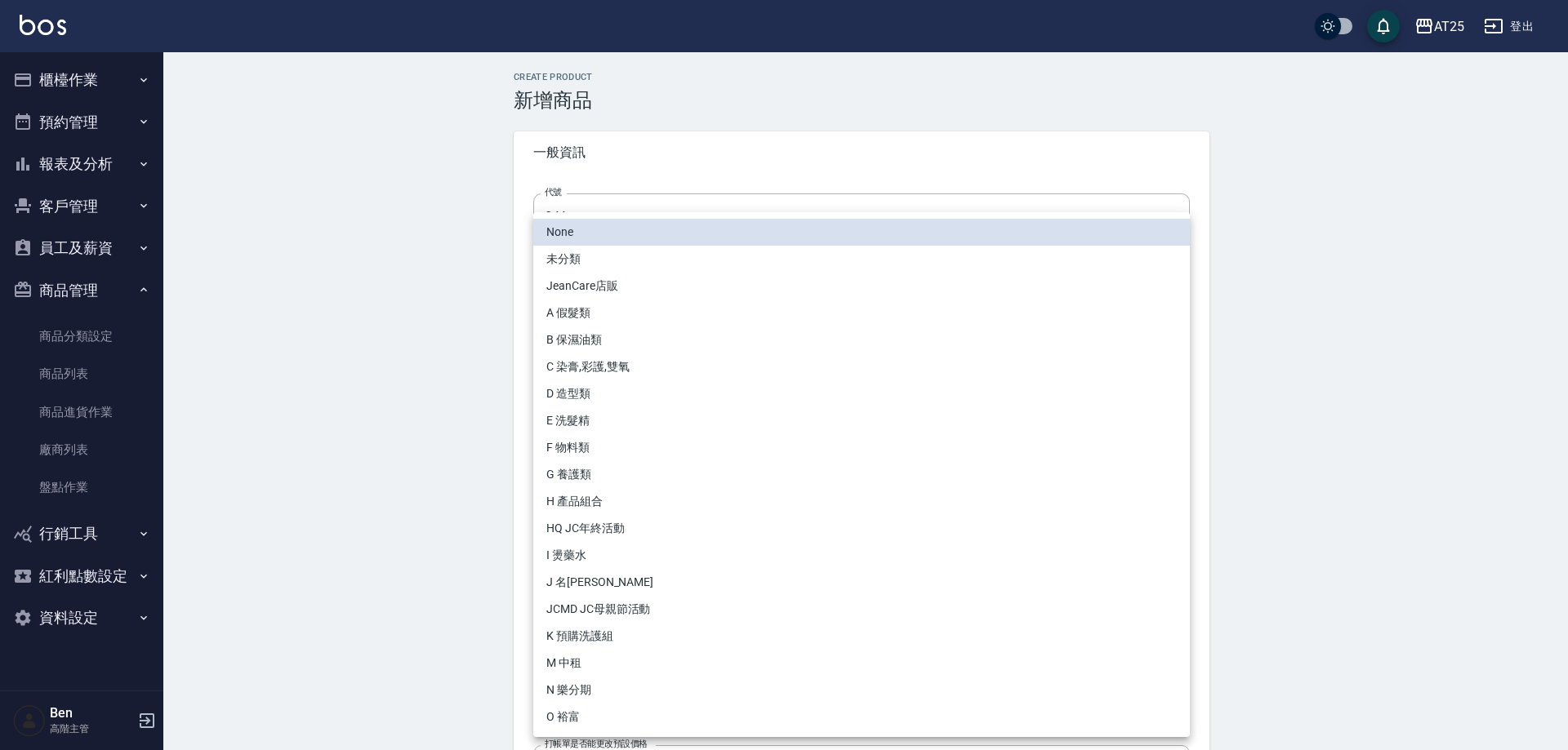
click at [622, 475] on li "G 養護類" at bounding box center [861, 474] width 656 height 27
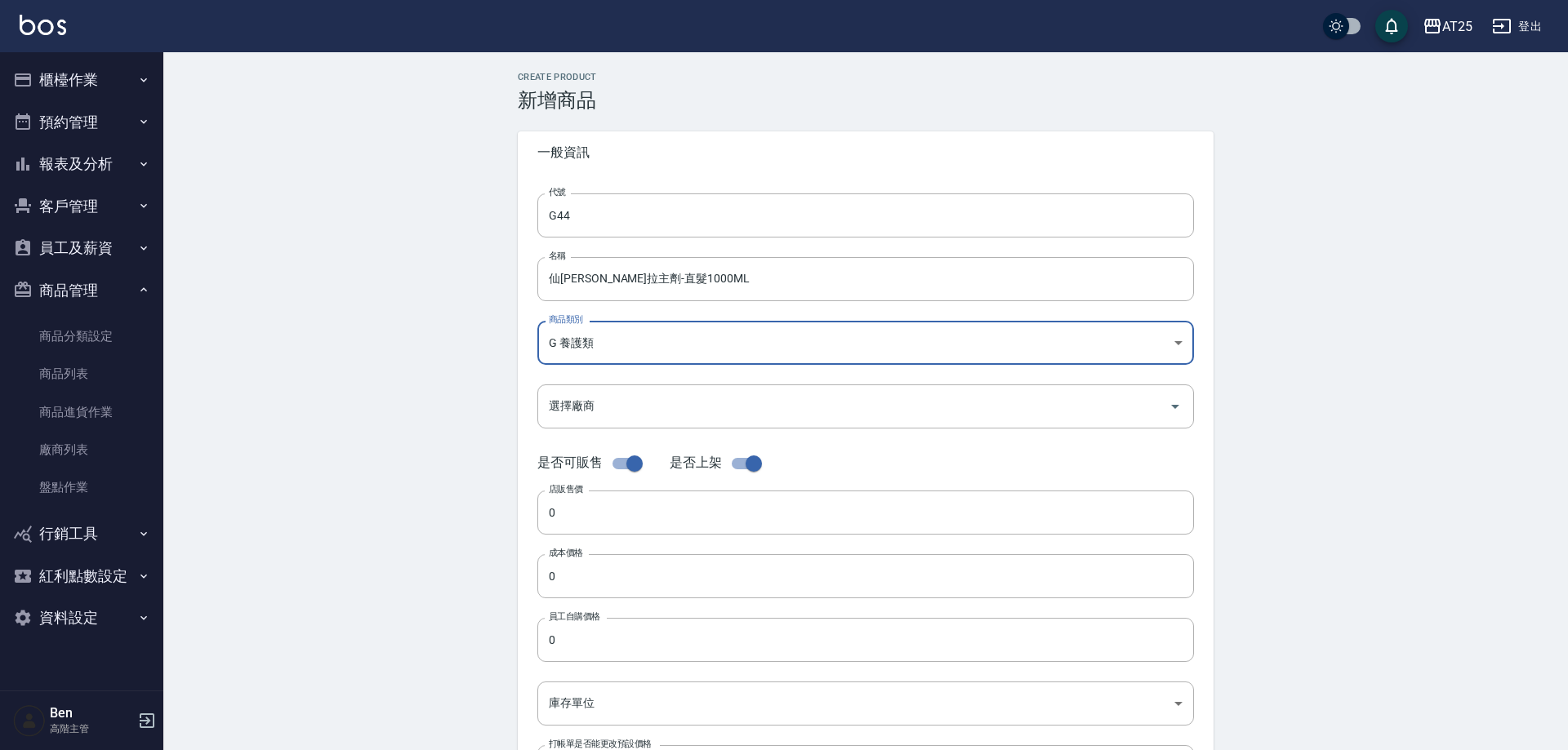
type input "a8464e08-8f48-405a-9e01-19b1f97727a5"
click at [585, 510] on input "0" at bounding box center [861, 513] width 656 height 44
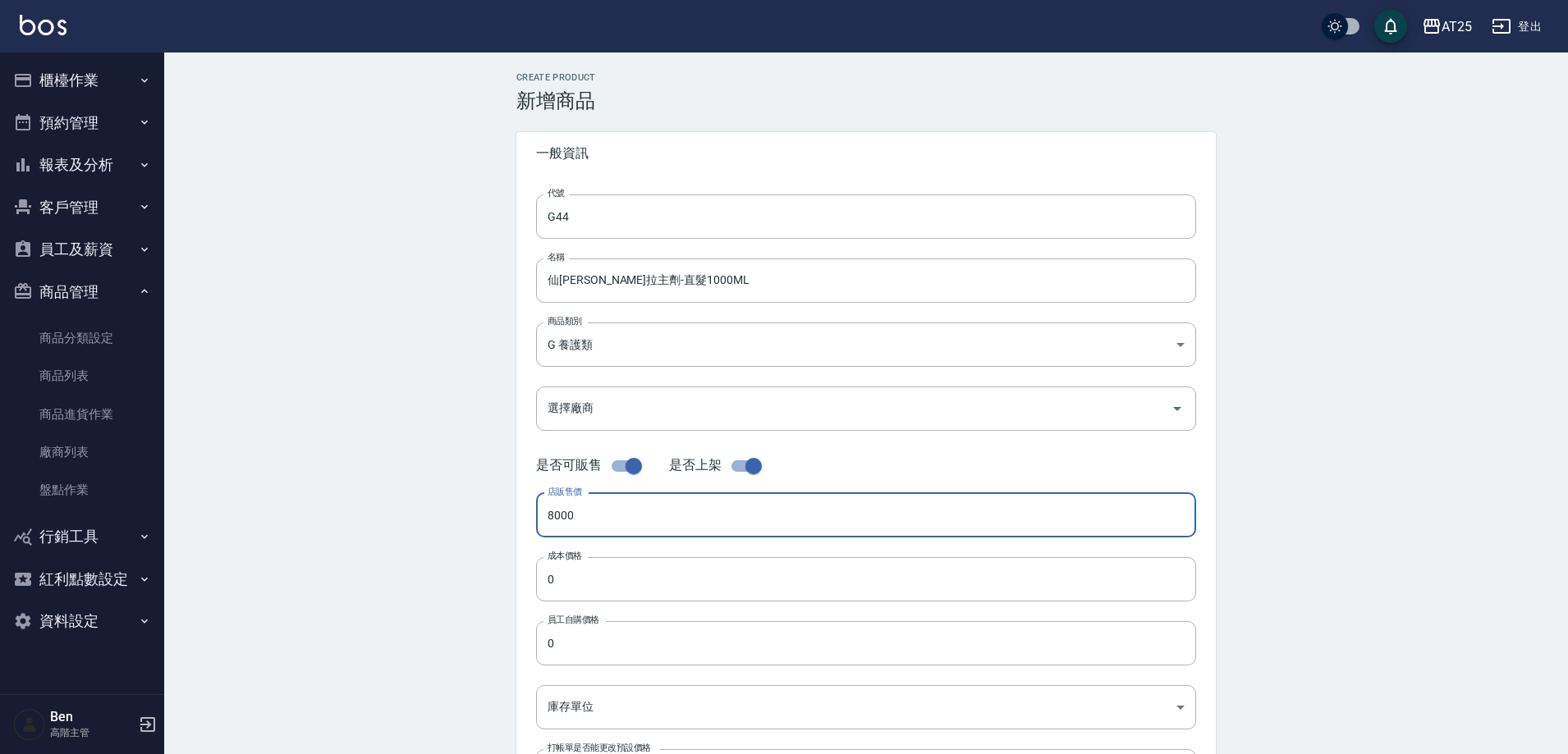
drag, startPoint x: 649, startPoint y: 495, endPoint x: 461, endPoint y: 533, distance: 191.8
click at [456, 530] on div "Create Product 新增商品 一般資訊 代號 G44 代號 名稱 仙杜瑞拉主劑-直髮1000ML 名稱 商品類別 G 養護類 a8464e08-…" at bounding box center [866, 592] width 1404 height 1080
type input "8000"
click at [613, 572] on input "0" at bounding box center [865, 579] width 660 height 44
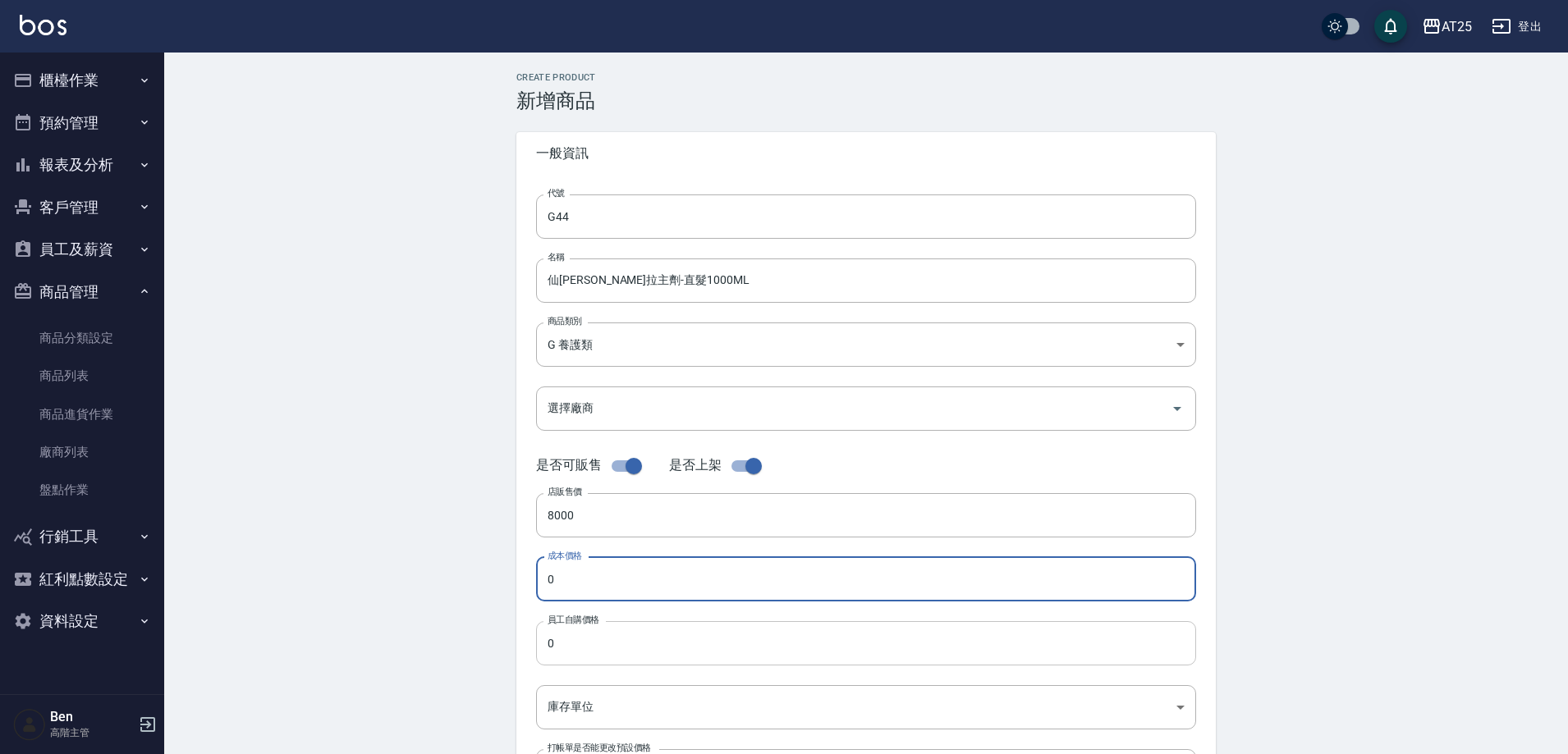
paste input "800"
type input "8000"
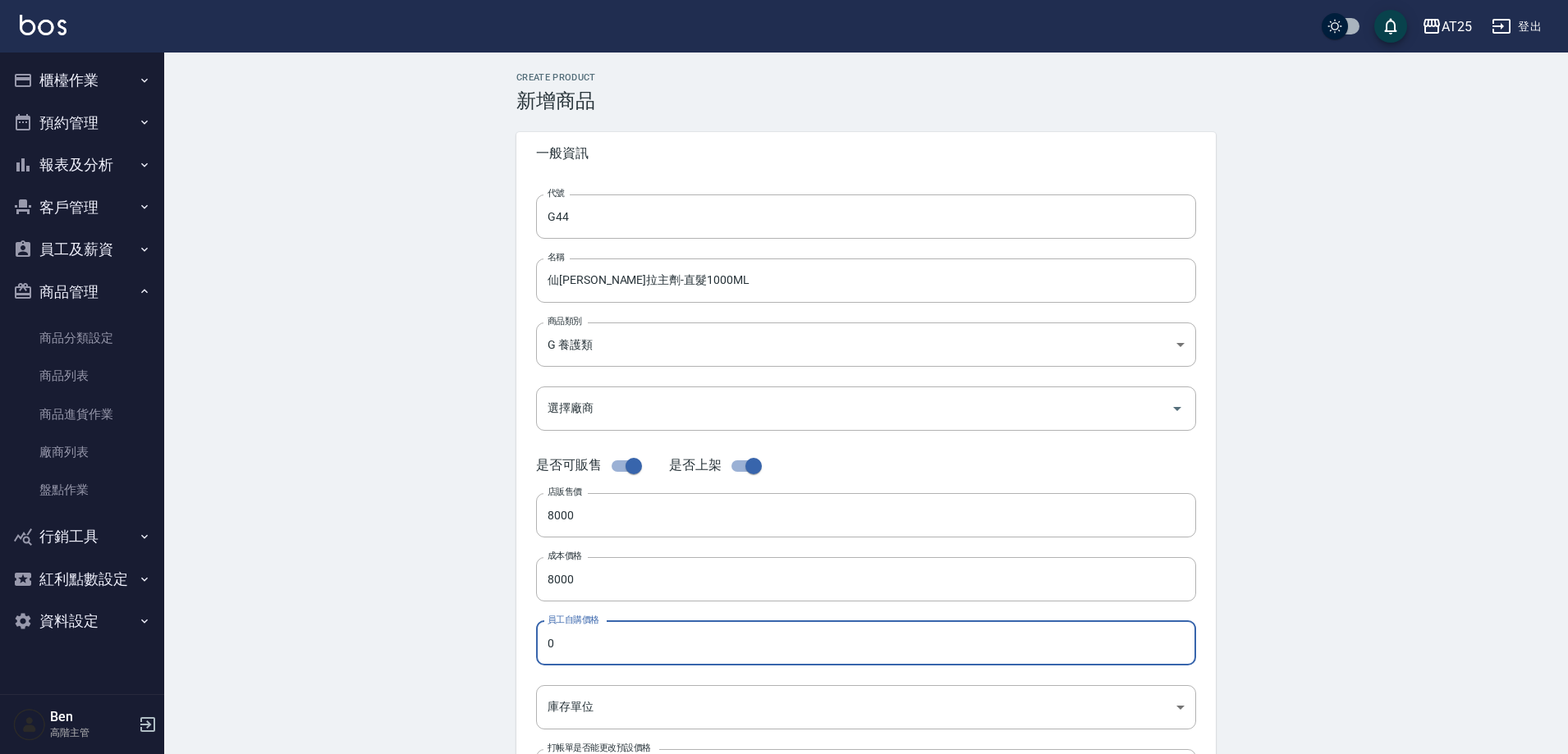
click at [601, 633] on input "0" at bounding box center [865, 644] width 660 height 44
paste input "800"
type input "8000"
click at [600, 701] on body "AT25 登出 櫃檯作業 打帳單 帳單列表 掛單列表 座位開單 營業儀表板 現金收支登錄 高階收支登錄 材料自購登錄 每日結帳 排班表 現場電腦打卡 掃碼打卡…" at bounding box center [784, 566] width 1568 height 1133
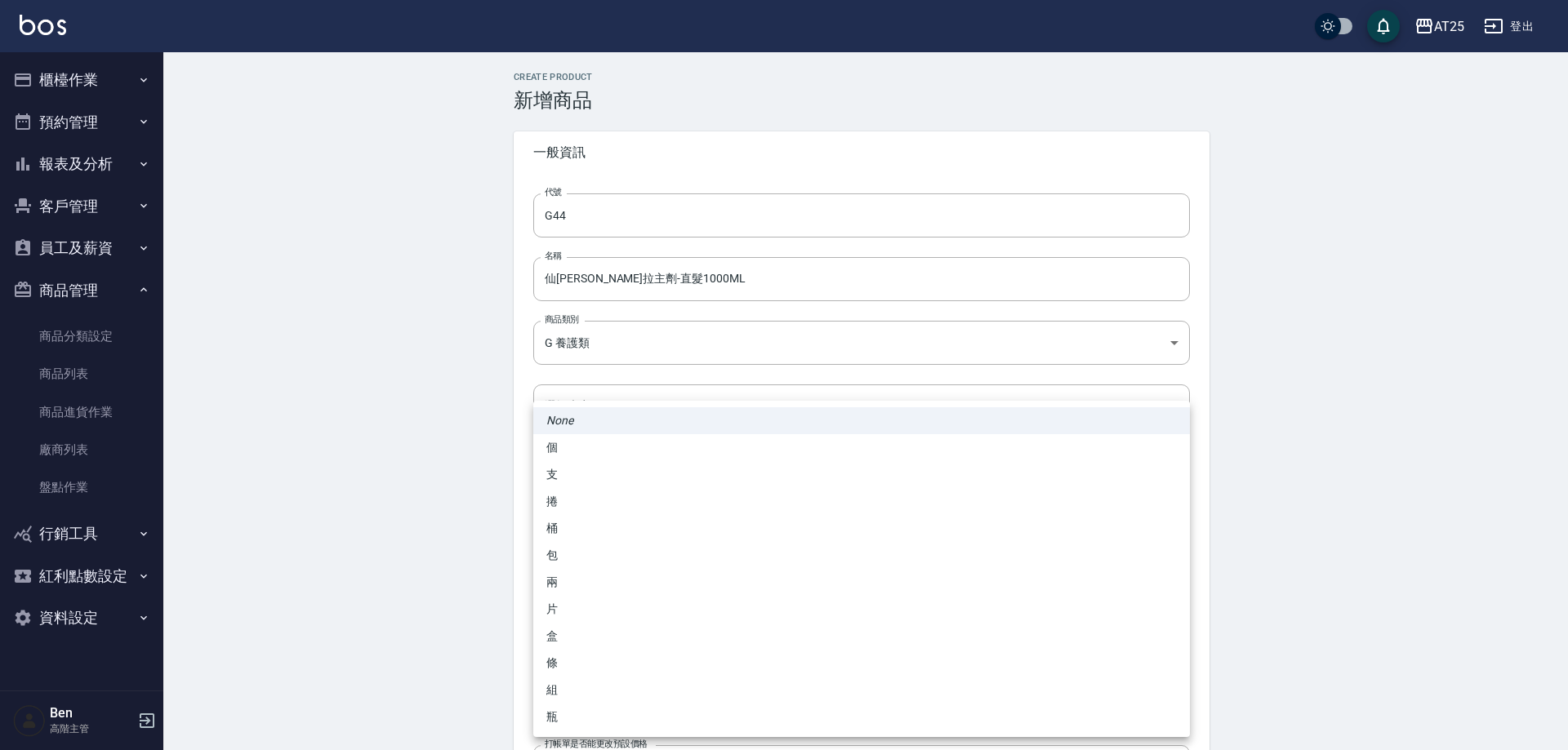
click at [610, 560] on li "包" at bounding box center [861, 555] width 656 height 27
type input "包"
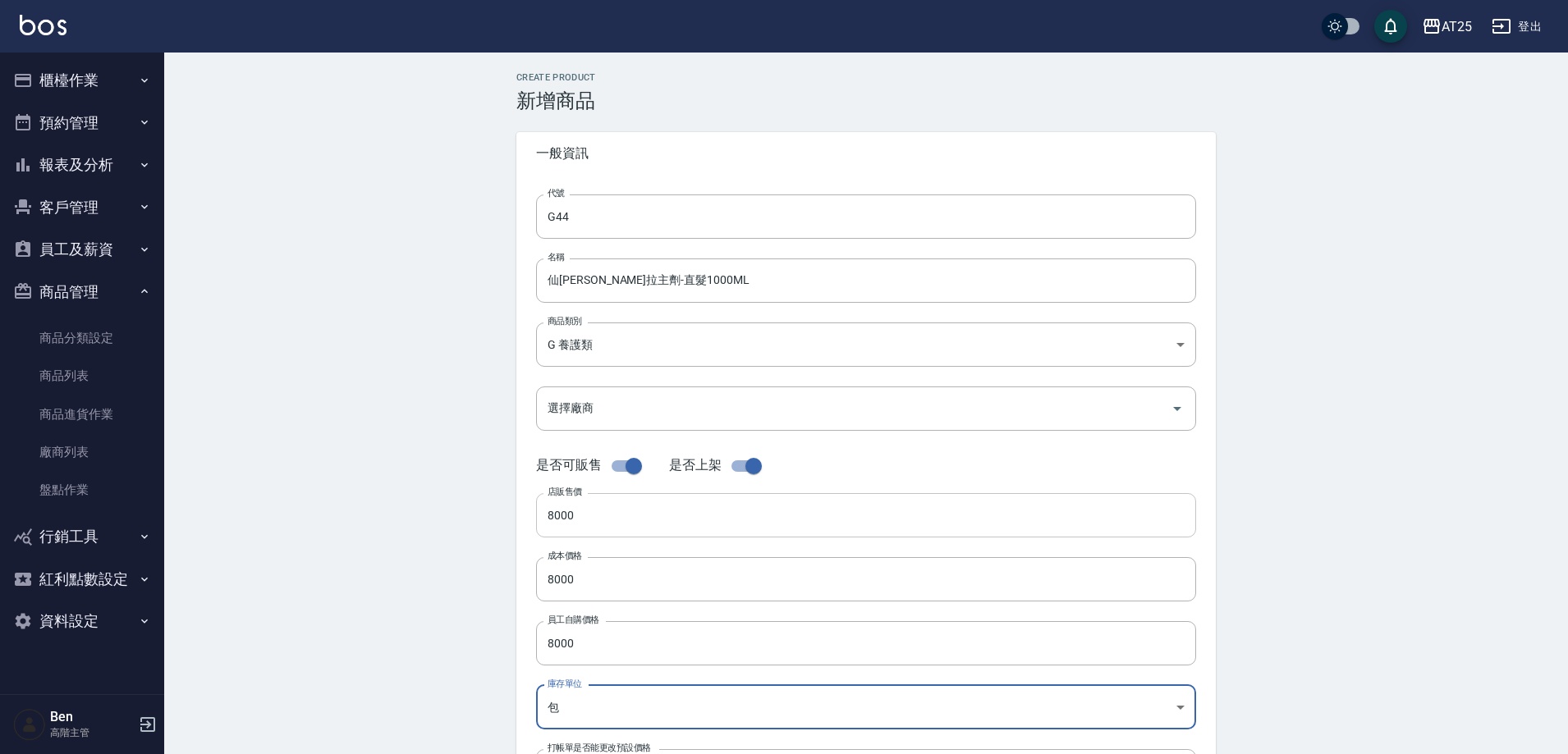
click at [584, 520] on input "8000" at bounding box center [865, 516] width 660 height 44
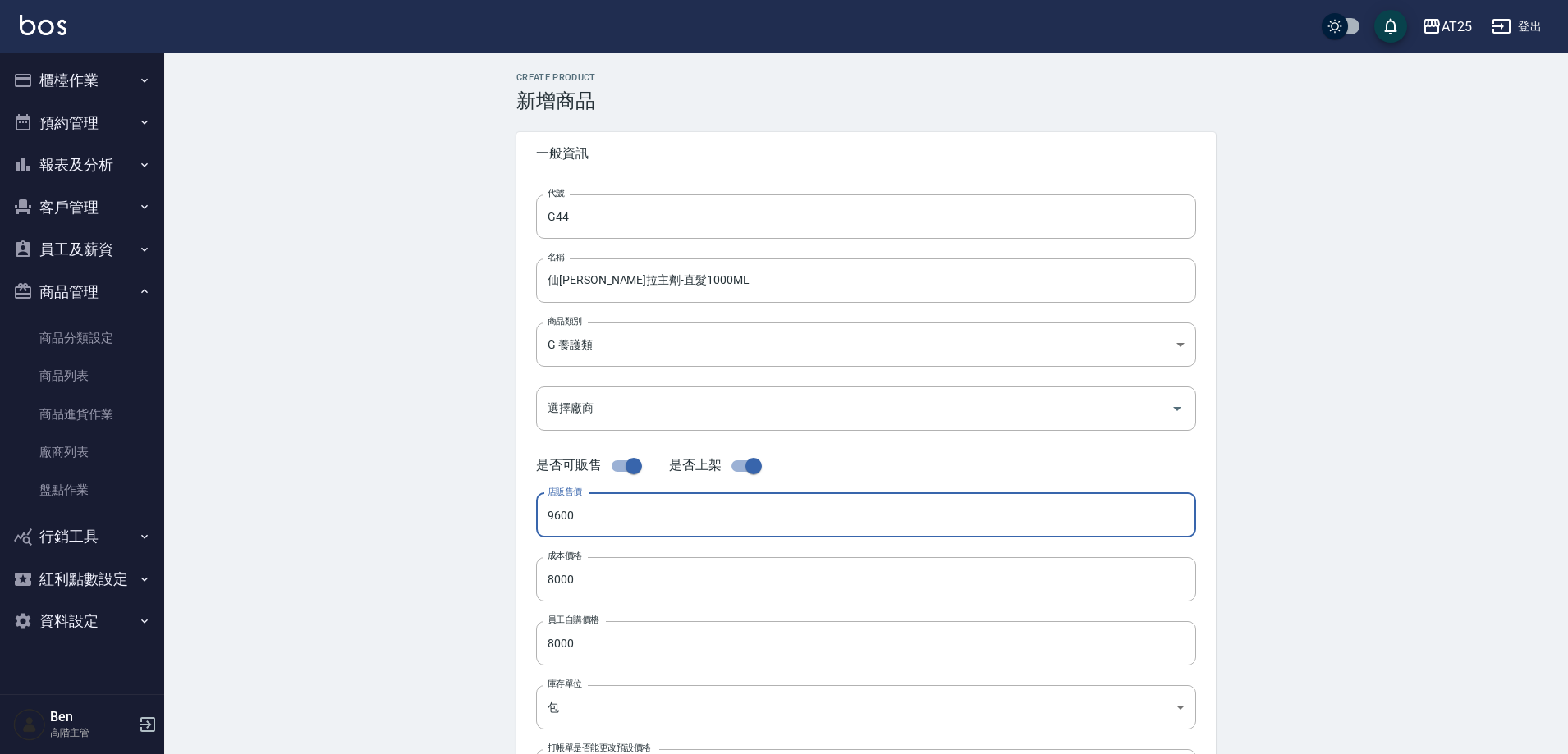
drag, startPoint x: 558, startPoint y: 514, endPoint x: 486, endPoint y: 519, distance: 72.2
click at [484, 516] on div "Create Product 新增商品 一般資訊 代號 G44 代號 名稱 仙杜瑞拉主劑-直髮1000ML 名稱 商品類別 G 養護類 a8464e08-…" at bounding box center [866, 592] width 1404 height 1080
type input "9600"
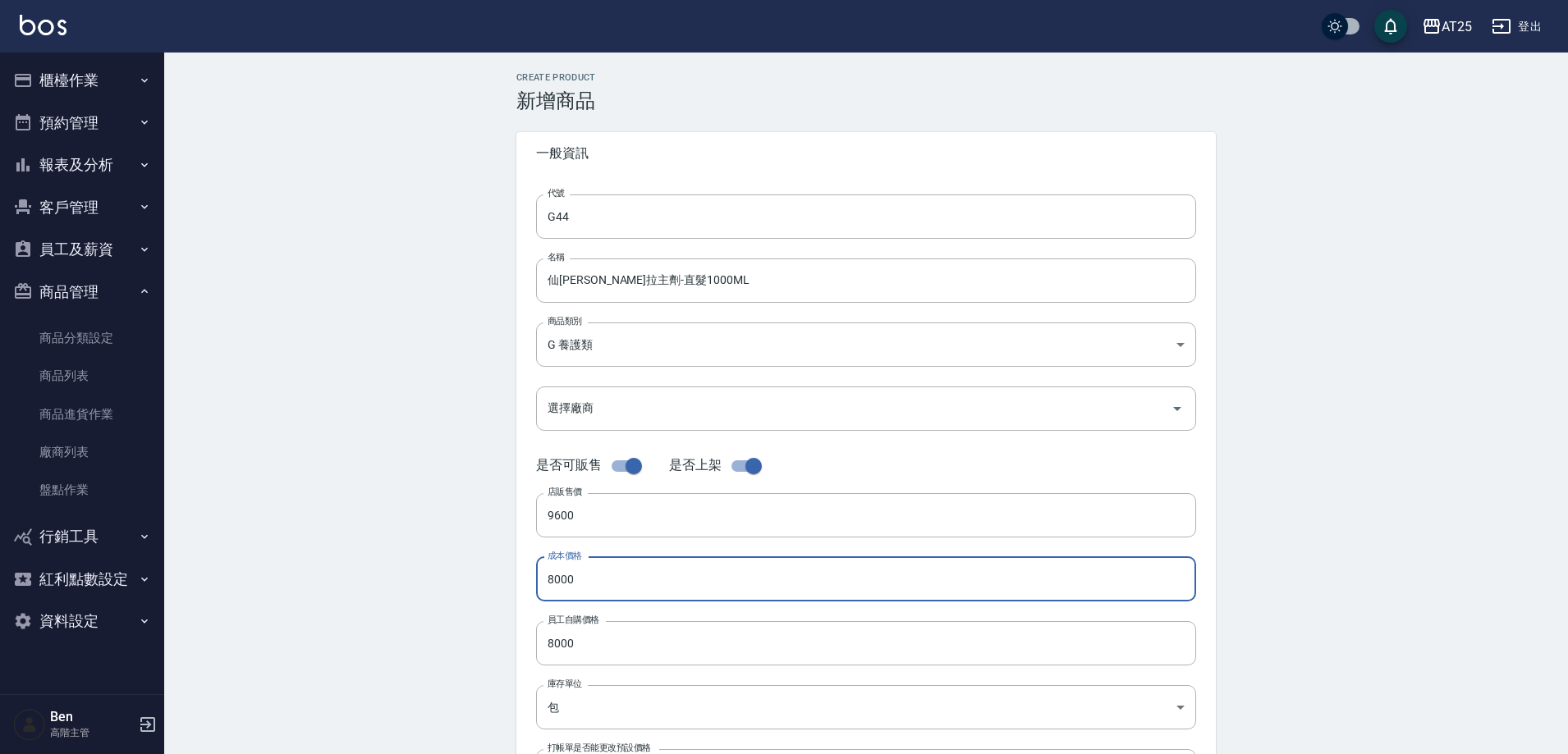
paste input "96"
type input "9600"
paste input "96"
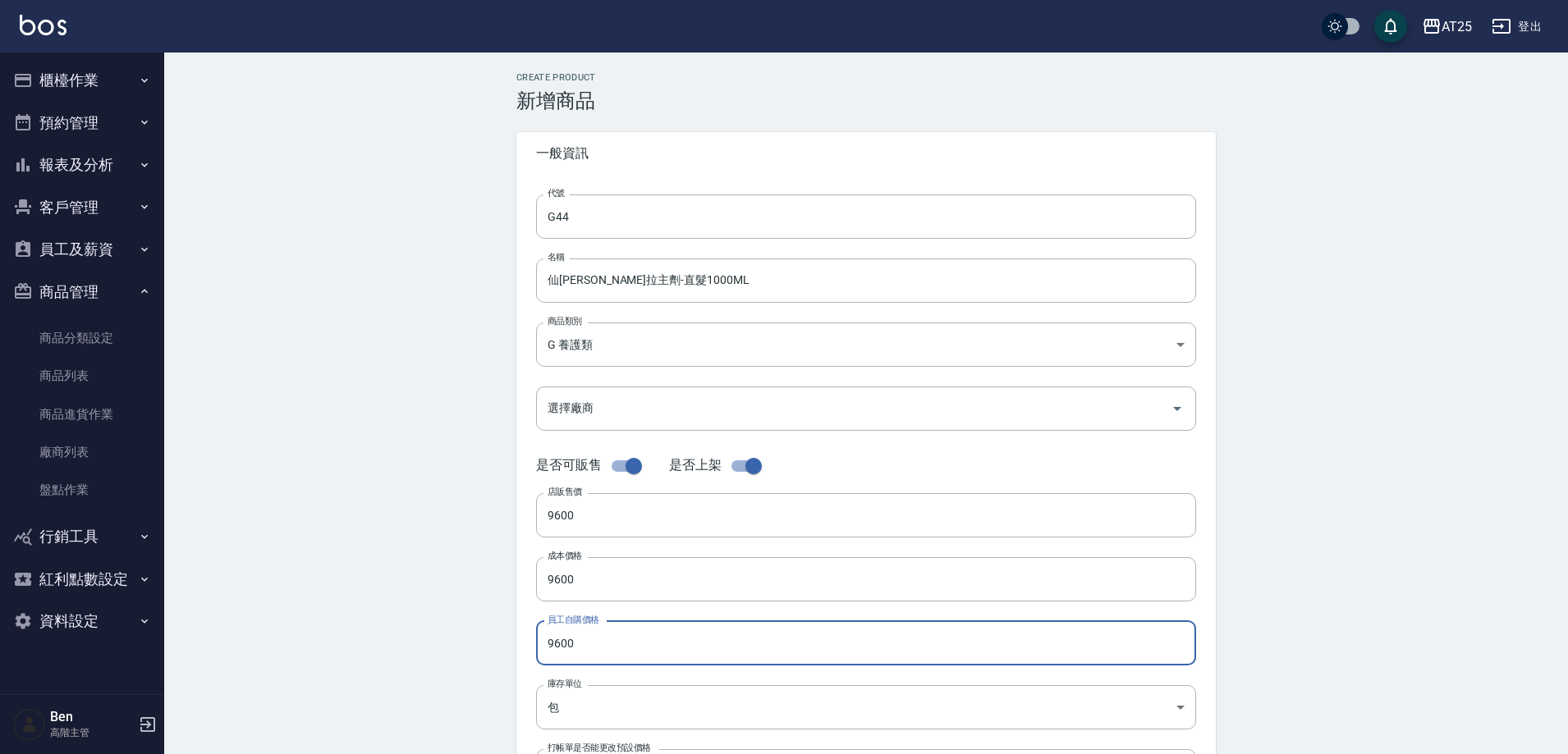
type input "9600"
click at [438, 633] on div "Create Product 新增商品 一般資訊 代號 G44 代號 名稱 仙杜瑞拉主劑-直髮1000ML 名稱 商品類別 G 養護類 a8464e08-…" at bounding box center [866, 592] width 1404 height 1080
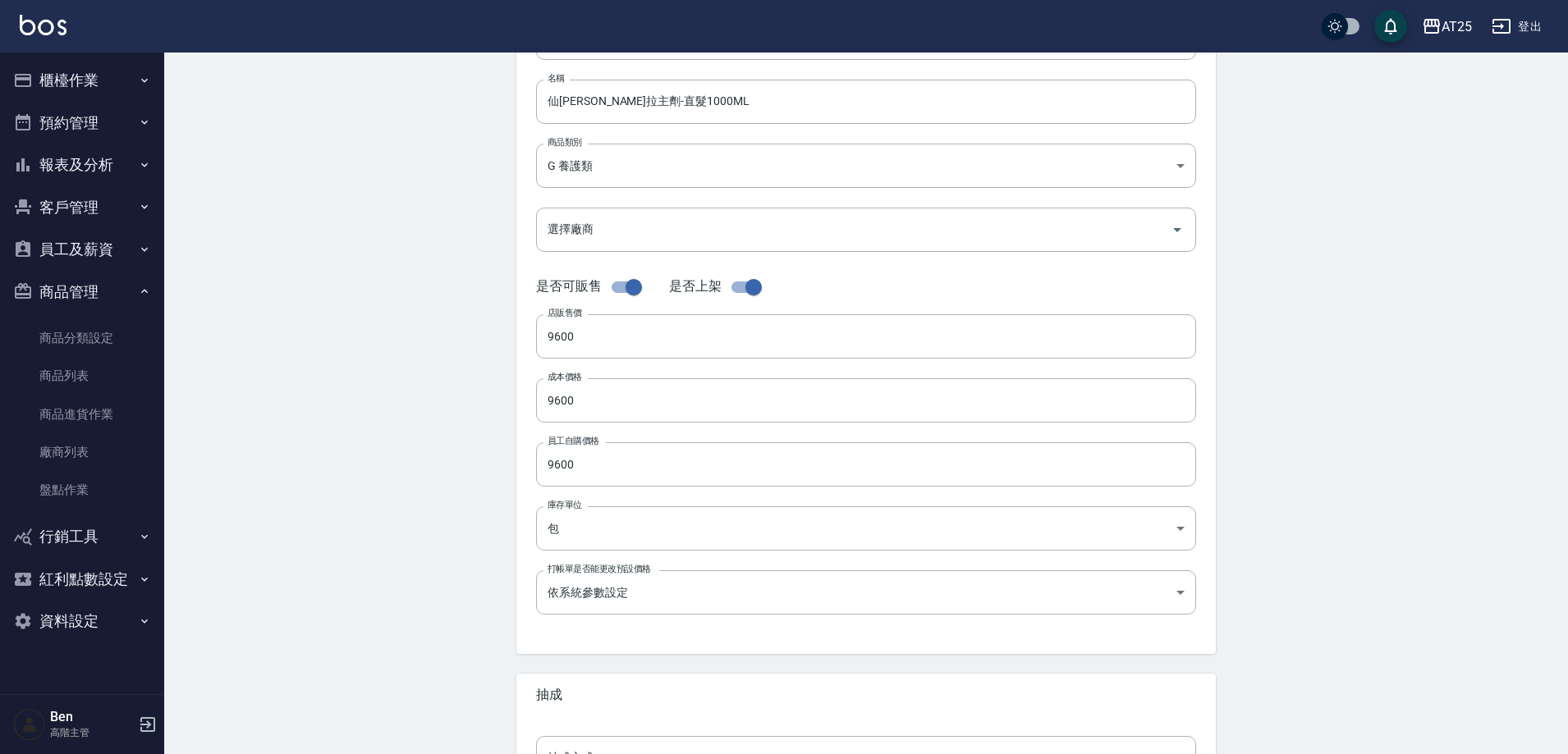
scroll to position [328, 0]
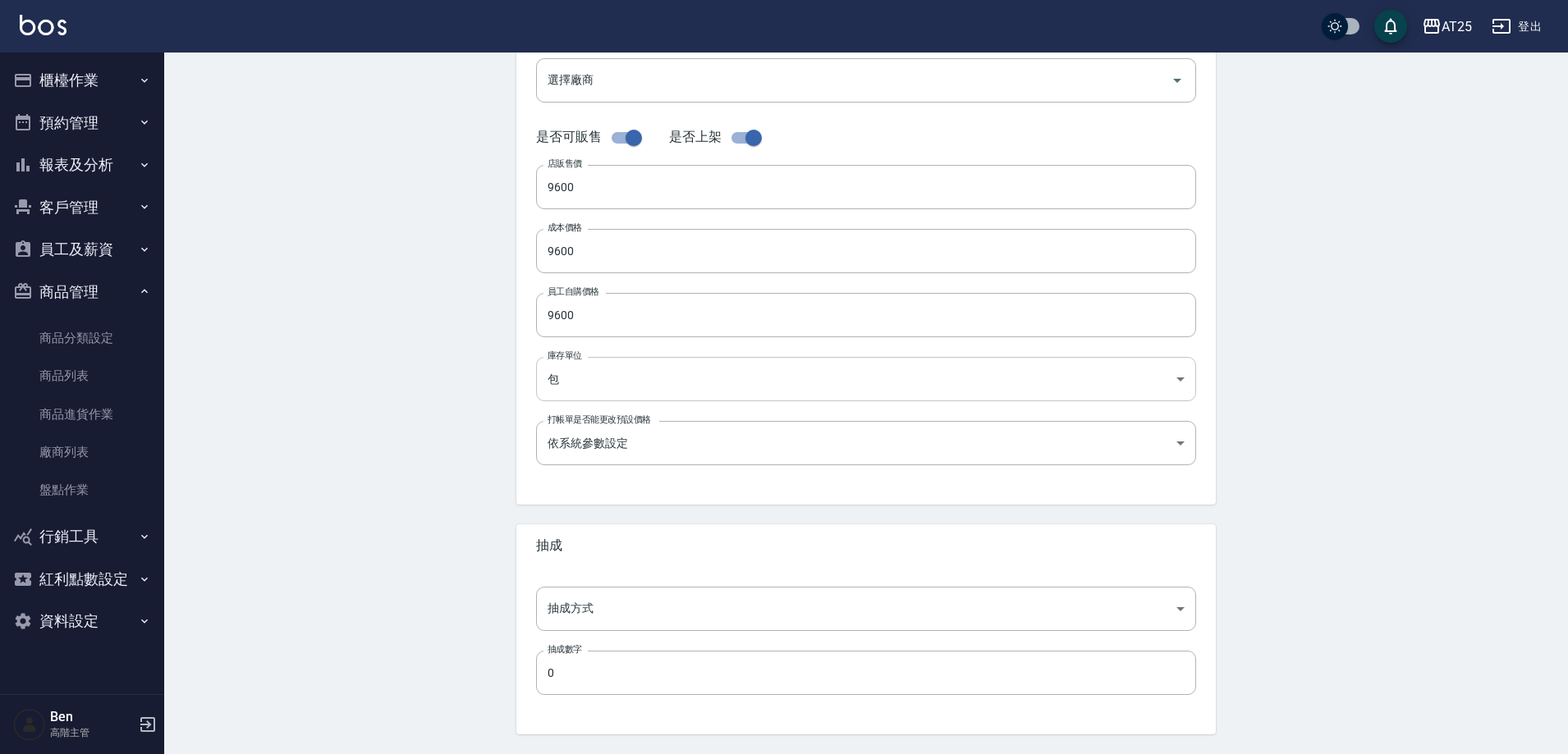
click at [607, 378] on body "AT25 登出 櫃檯作業 打帳單 帳單列表 掛單列表 座位開單 營業儀表板 現金收支登錄 高階收支登錄 材料自購登錄 每日結帳 排班表 現場電腦打卡 掃碼打卡…" at bounding box center [784, 238] width 1568 height 1133
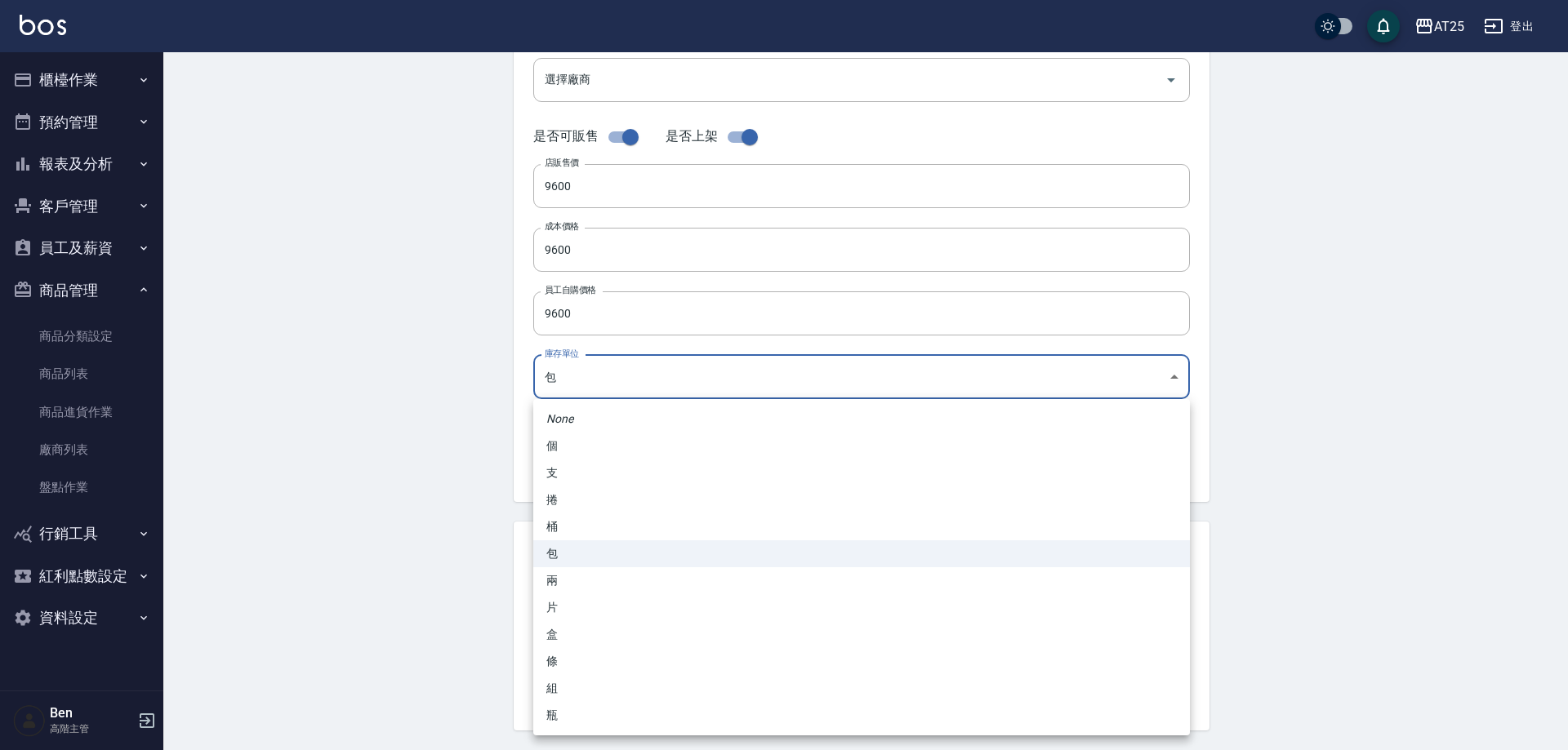
click at [574, 705] on li "瓶" at bounding box center [861, 716] width 656 height 27
type input "瓶"
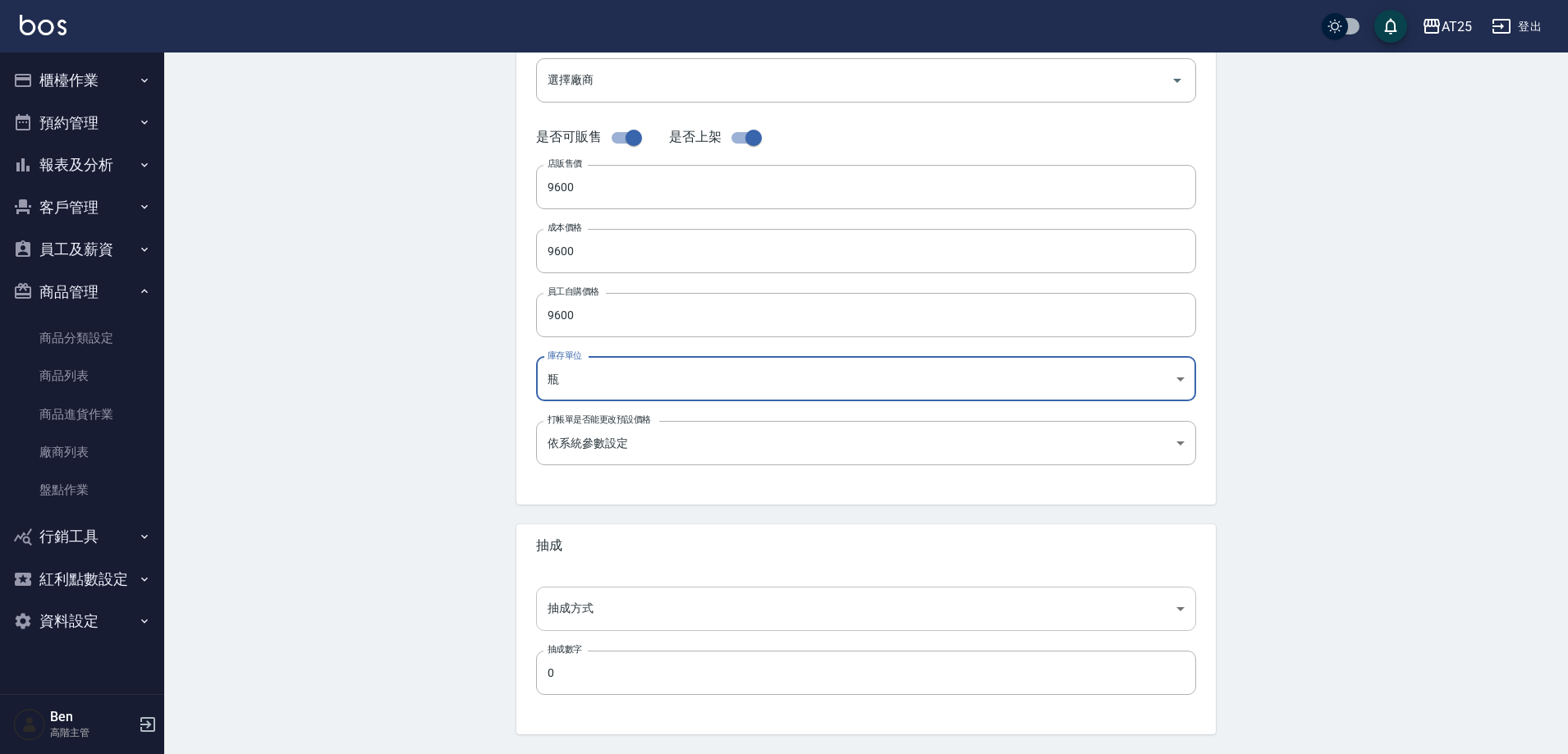
click at [639, 603] on body "AT25 登出 櫃檯作業 打帳單 帳單列表 掛單列表 座位開單 營業儀表板 現金收支登錄 高階收支登錄 材料自購登錄 每日結帳 排班表 現場電腦打卡 掃碼打卡…" at bounding box center [784, 238] width 1568 height 1133
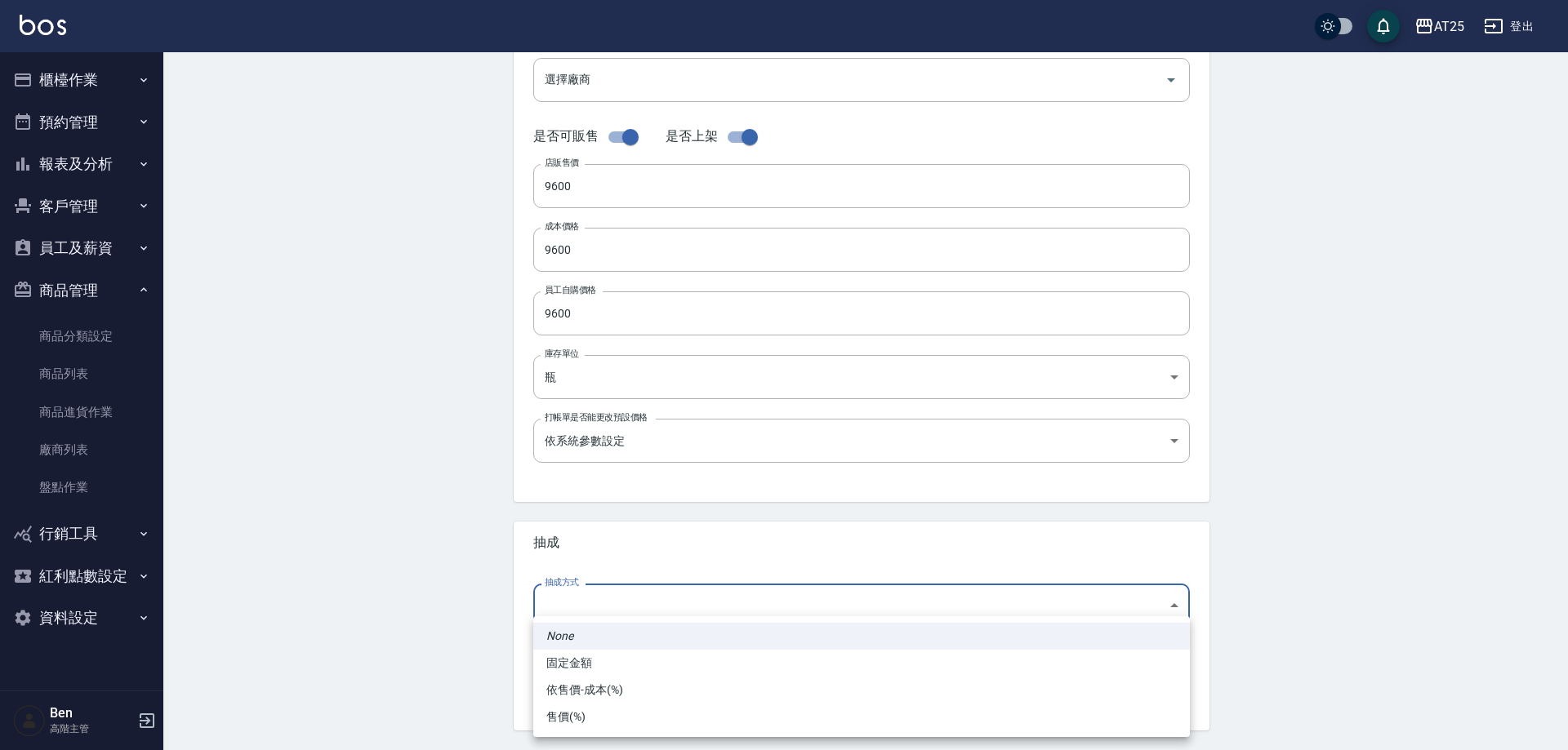
click at [574, 691] on li "依售價-成本(%)" at bounding box center [861, 690] width 656 height 27
type input "byCost"
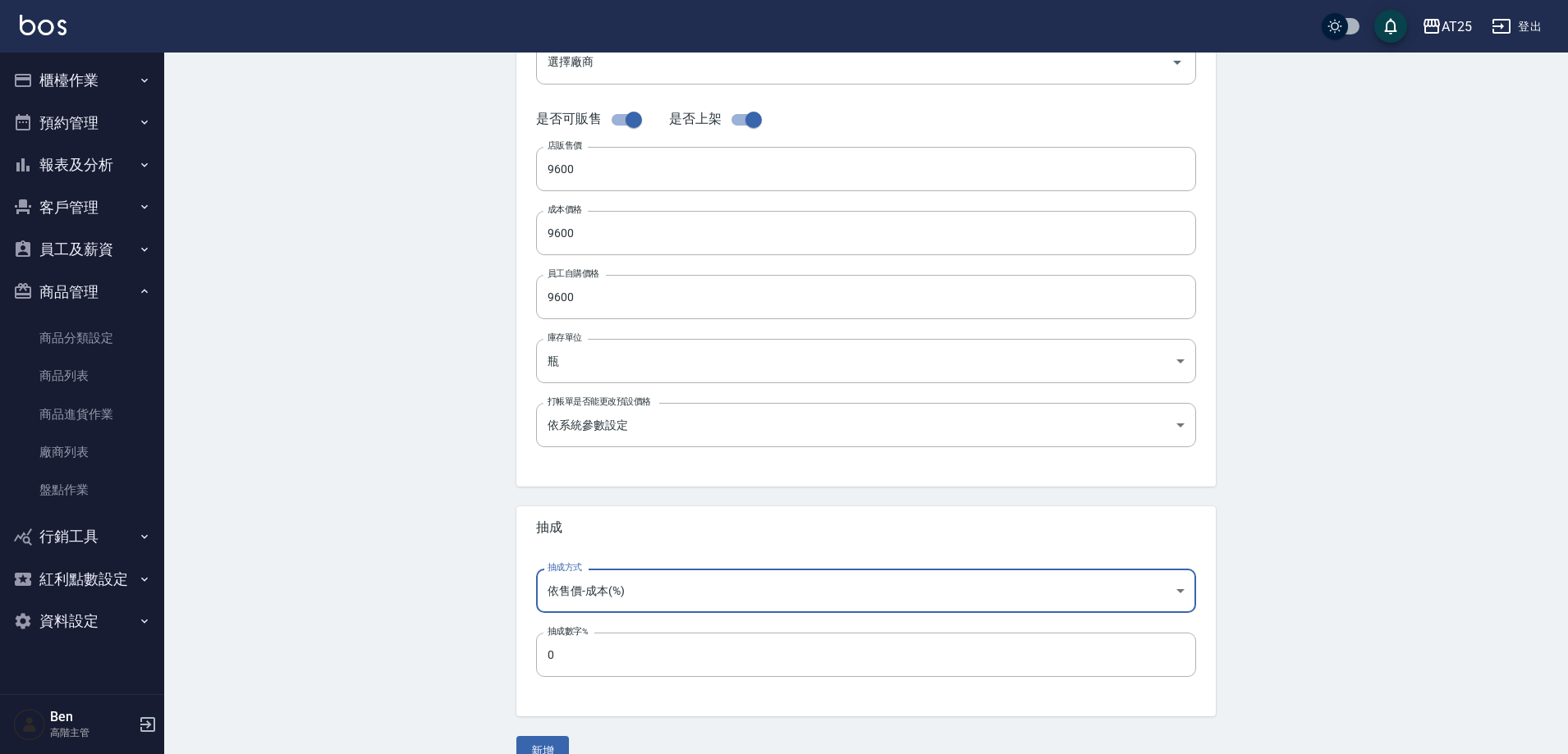
scroll to position [379, 0]
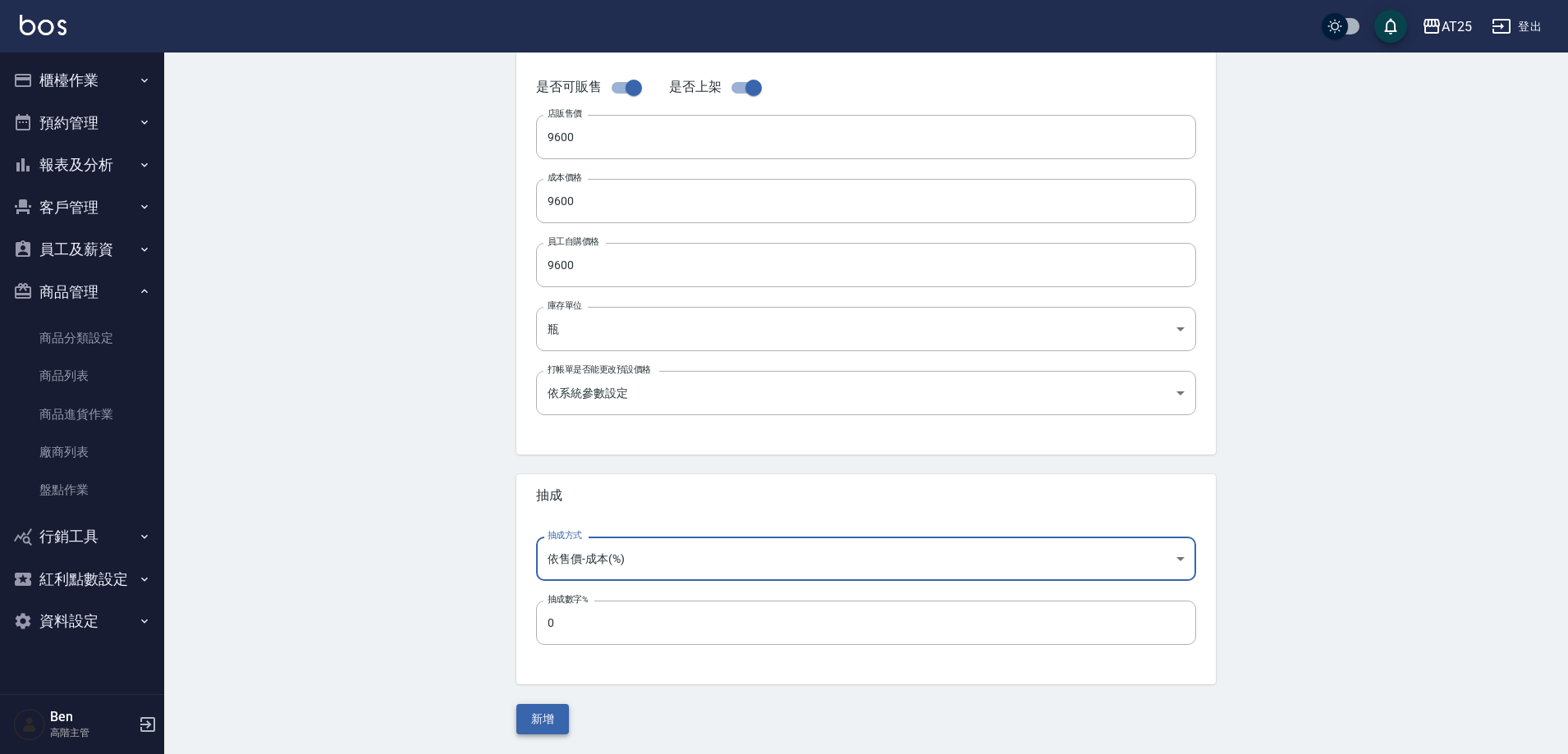
click at [554, 727] on button "新增" at bounding box center [542, 720] width 52 height 30
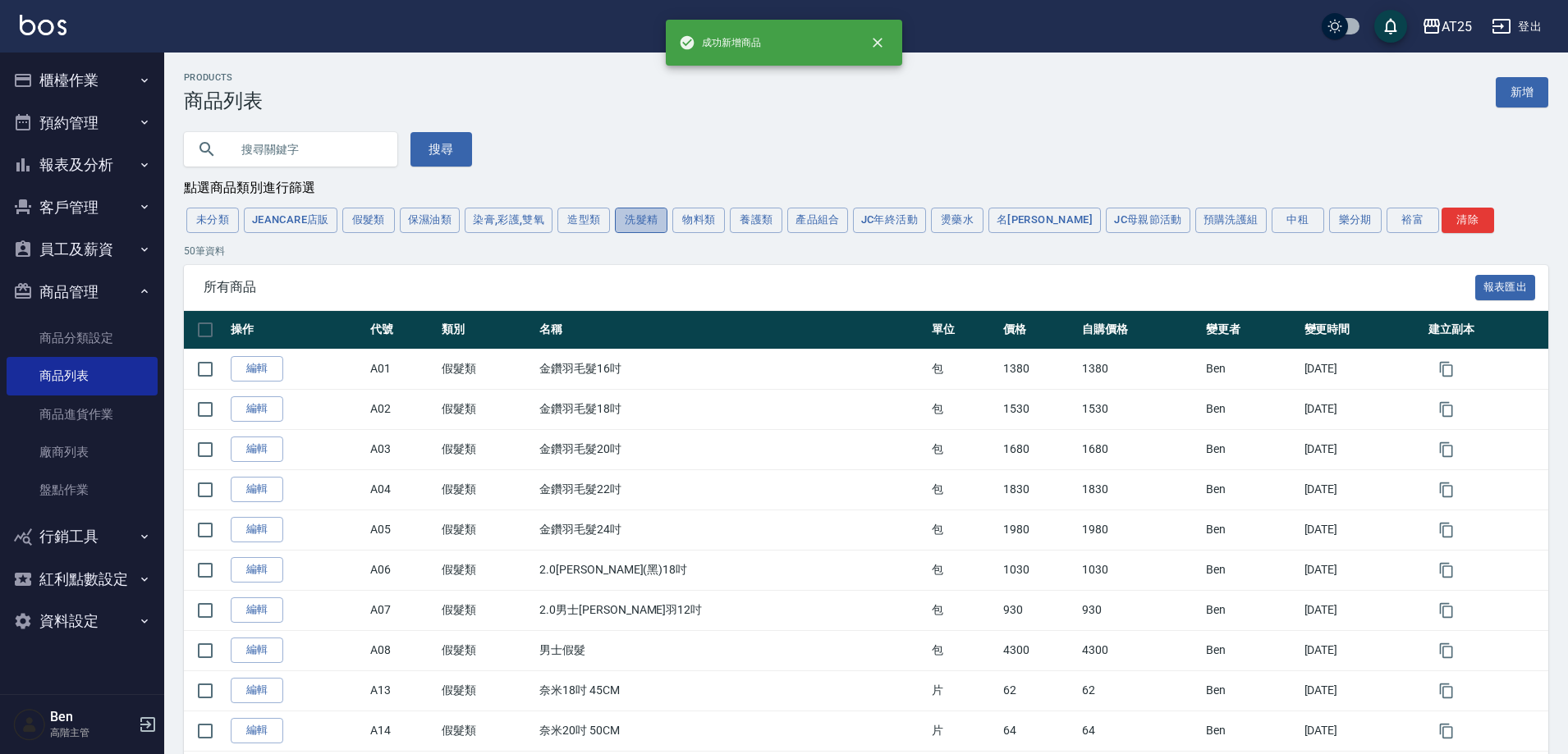
click at [642, 226] on button "洗髮精" at bounding box center [640, 220] width 52 height 26
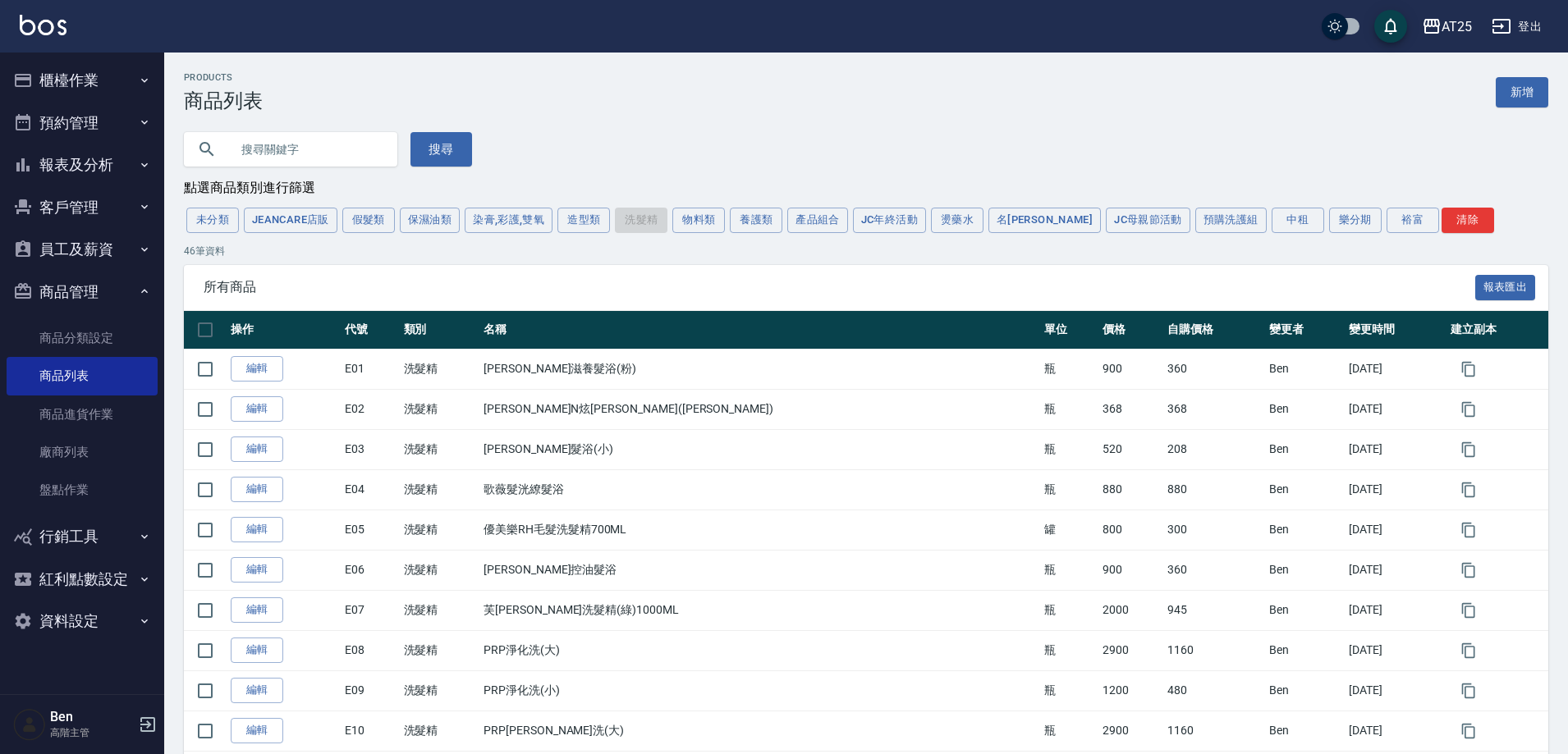
click at [731, 236] on div "未分類 JeanCare店販 假髮類 保濕油類 染膏,彩護,雙氧 造型類 洗髮精 物料類 養護類 產品組合 JC年終活動 燙藥水 名麗 JC母親節活動 預購洗…" at bounding box center [865, 220] width 1364 height 30
click at [765, 223] on button "養護類" at bounding box center [755, 220] width 52 height 26
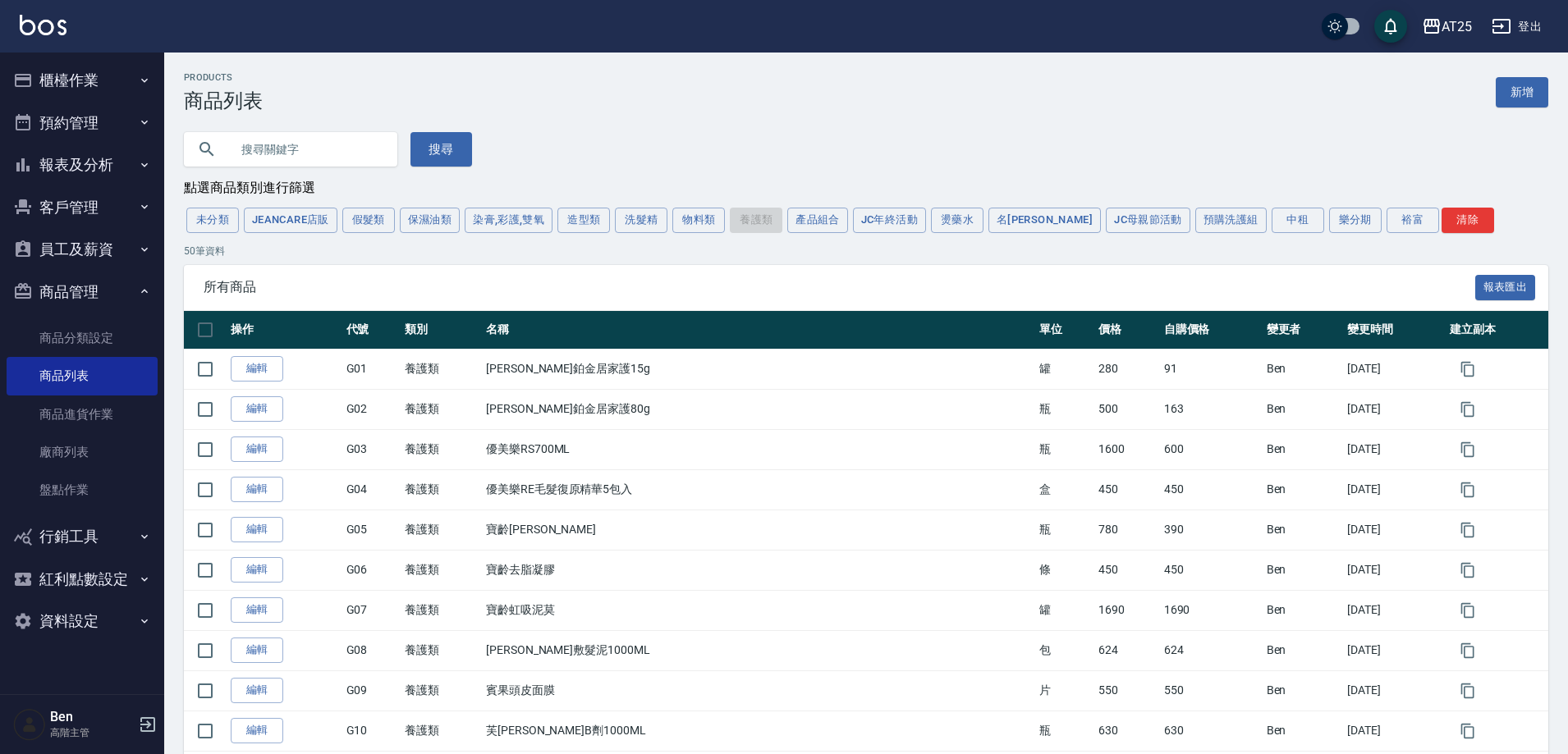
click at [1490, 102] on div "Products 商品列表 新增" at bounding box center [865, 93] width 1364 height 41
click at [1502, 96] on link "新增" at bounding box center [1521, 92] width 52 height 30
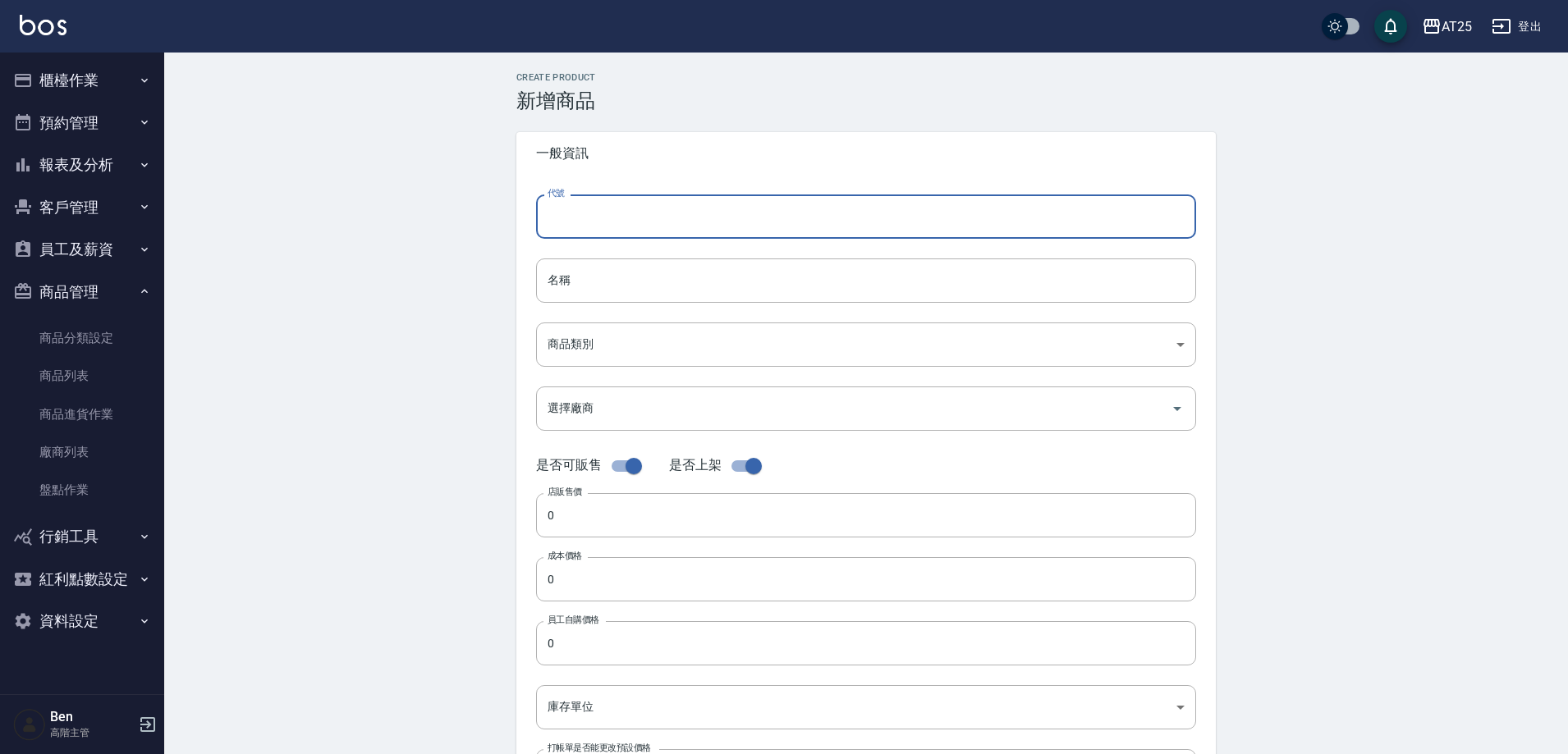
click at [637, 215] on input "代號" at bounding box center [865, 216] width 660 height 44
type input "G45"
click at [570, 267] on input "名稱" at bounding box center [865, 281] width 660 height 44
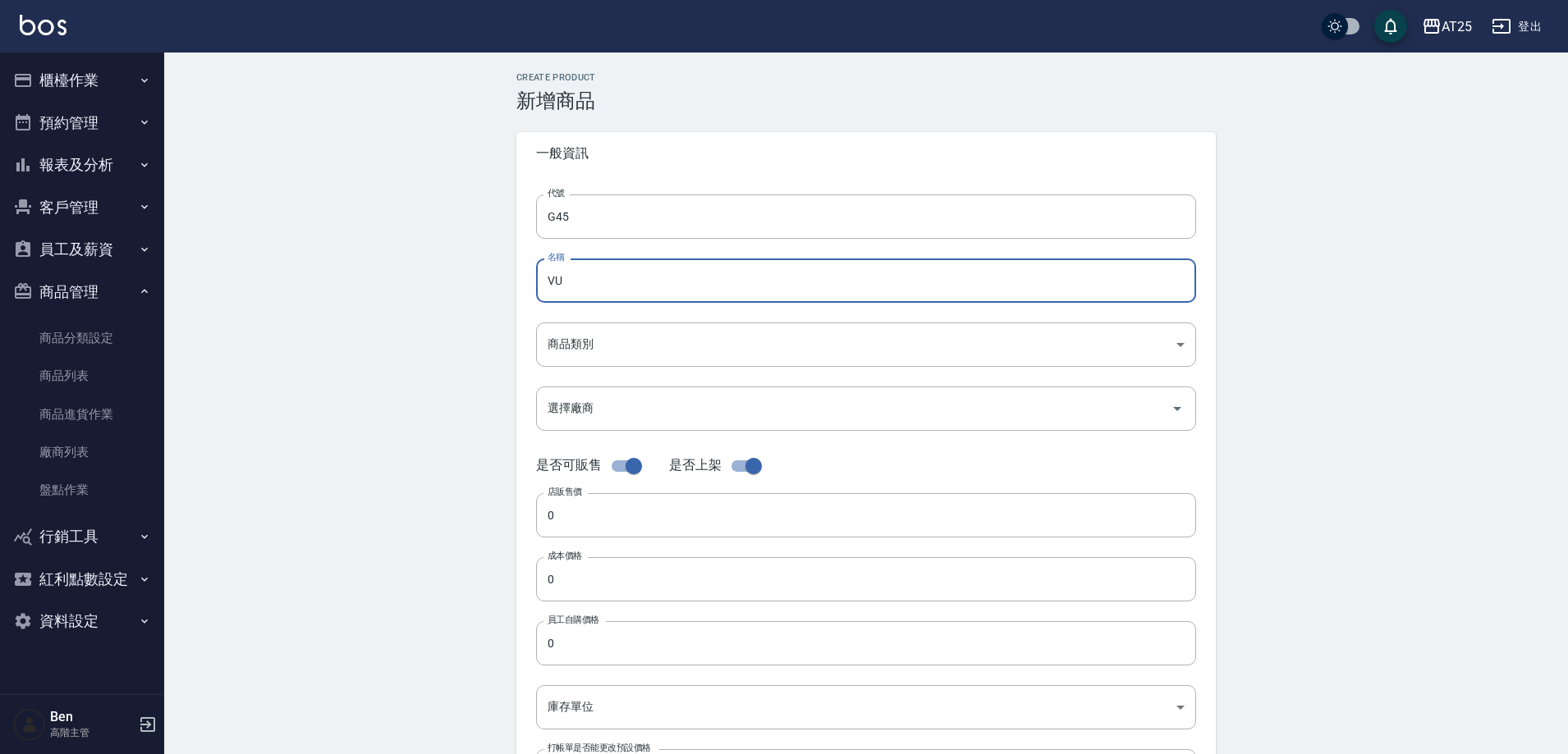
type input "V"
click at [675, 270] on input "仙杜" at bounding box center [865, 281] width 660 height 44
click at [682, 298] on input "仙杜瑞拉角蛋白噴霧" at bounding box center [865, 281] width 660 height 44
type input "仙杜瑞拉鍍膜長效密封劑240ML"
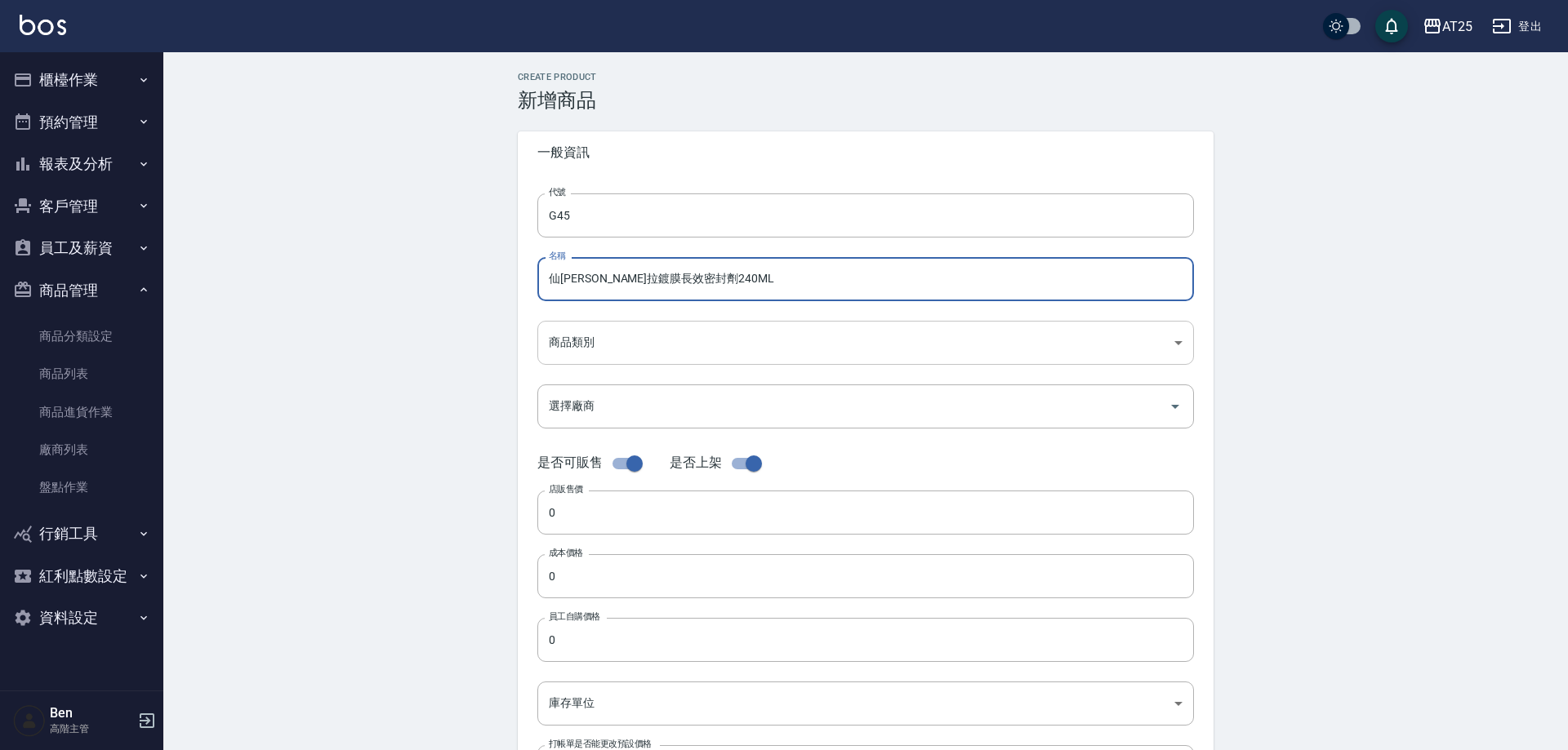
click at [664, 350] on body "AT25 登出 櫃檯作業 打帳單 帳單列表 掛單列表 座位開單 營業儀表板 現金收支登錄 高階收支登錄 材料自購登錄 每日結帳 排班表 現場電腦打卡 掃碼打卡…" at bounding box center [784, 563] width 1568 height 1127
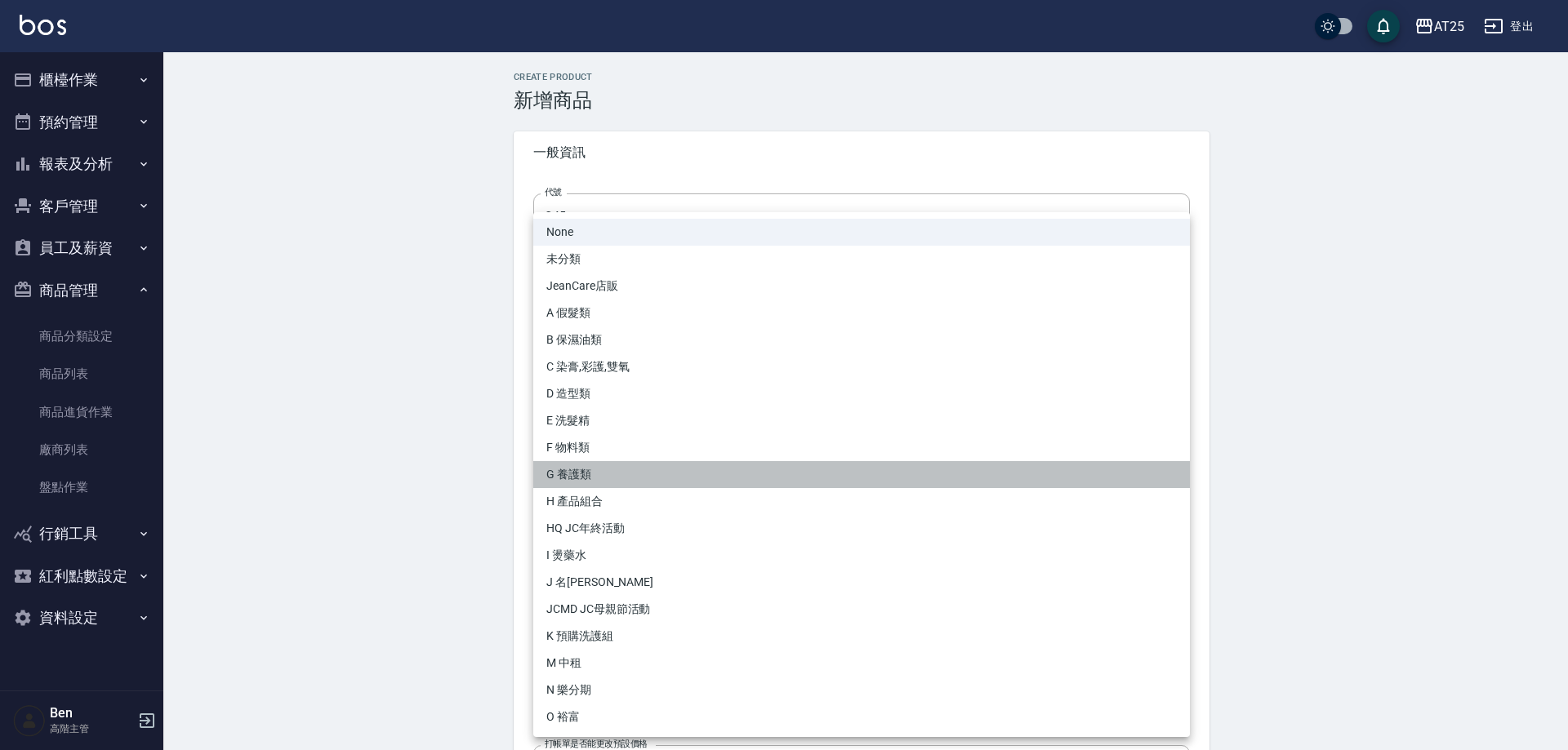
click at [671, 469] on li "G 養護類" at bounding box center [861, 474] width 656 height 27
type input "a8464e08-8f48-405a-9e01-19b1f97727a5"
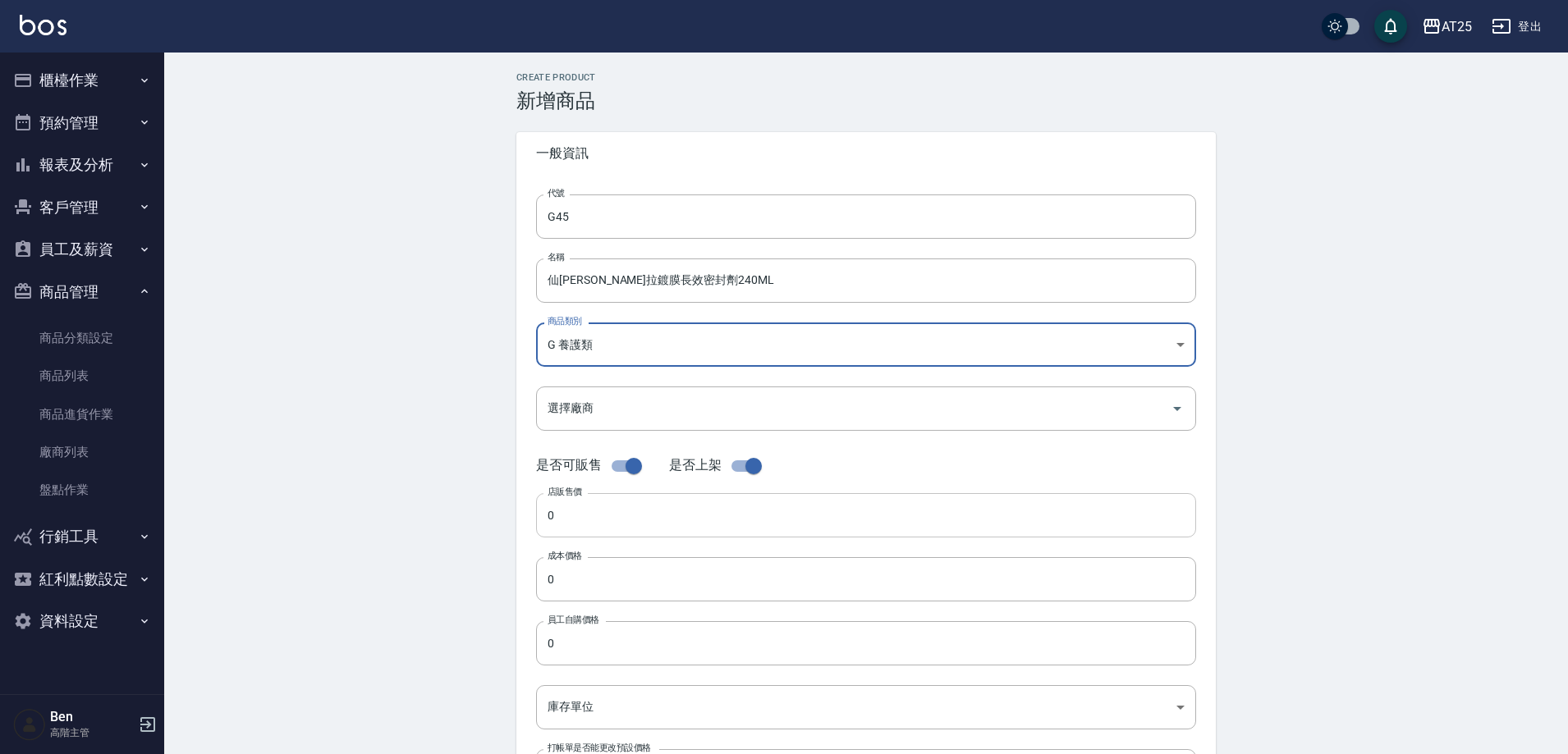
click at [577, 504] on input "0" at bounding box center [865, 516] width 660 height 44
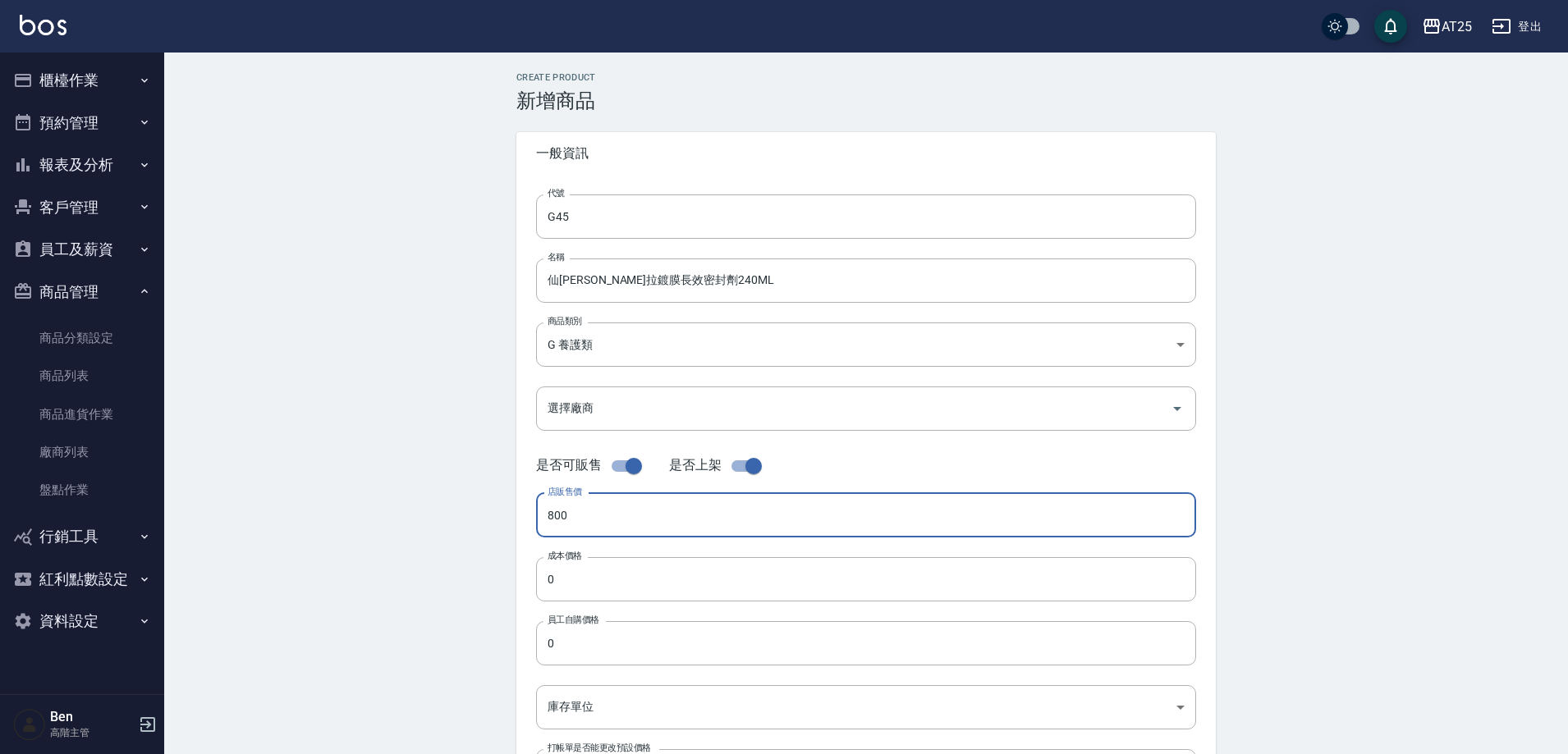
drag, startPoint x: 599, startPoint y: 519, endPoint x: 485, endPoint y: 518, distance: 114.0
click at [485, 518] on div "Create Product 新增商品 一般資訊 代號 G45 代號 名稱 仙杜瑞拉鍍膜長效密封劑240ML 名稱 商品類別 G 養護類 a8464e08…" at bounding box center [866, 592] width 1404 height 1080
type input "800"
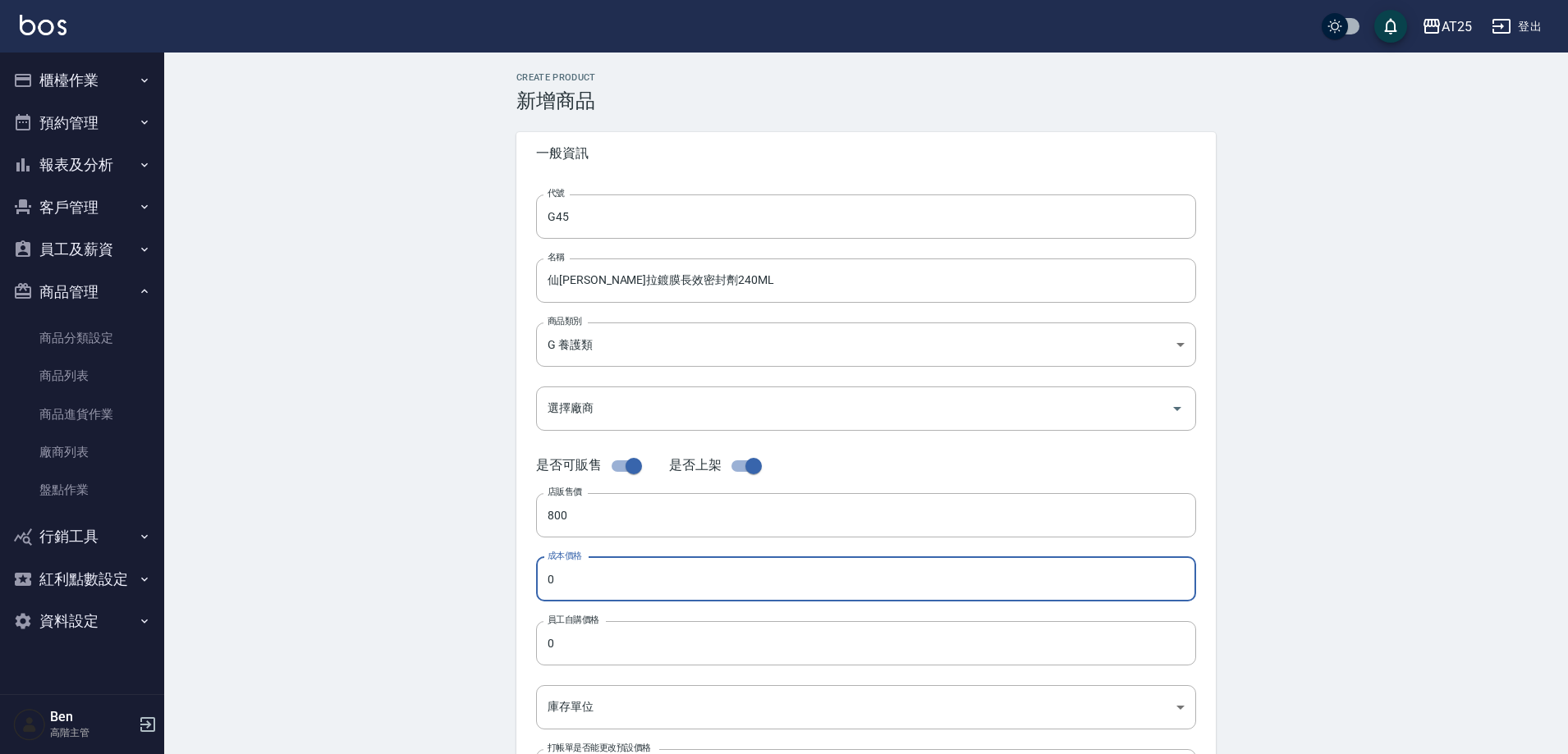
click at [602, 576] on input "0" at bounding box center [865, 579] width 660 height 44
paste input "80"
type input "800"
click at [615, 648] on input "0" at bounding box center [865, 644] width 660 height 44
paste input "80"
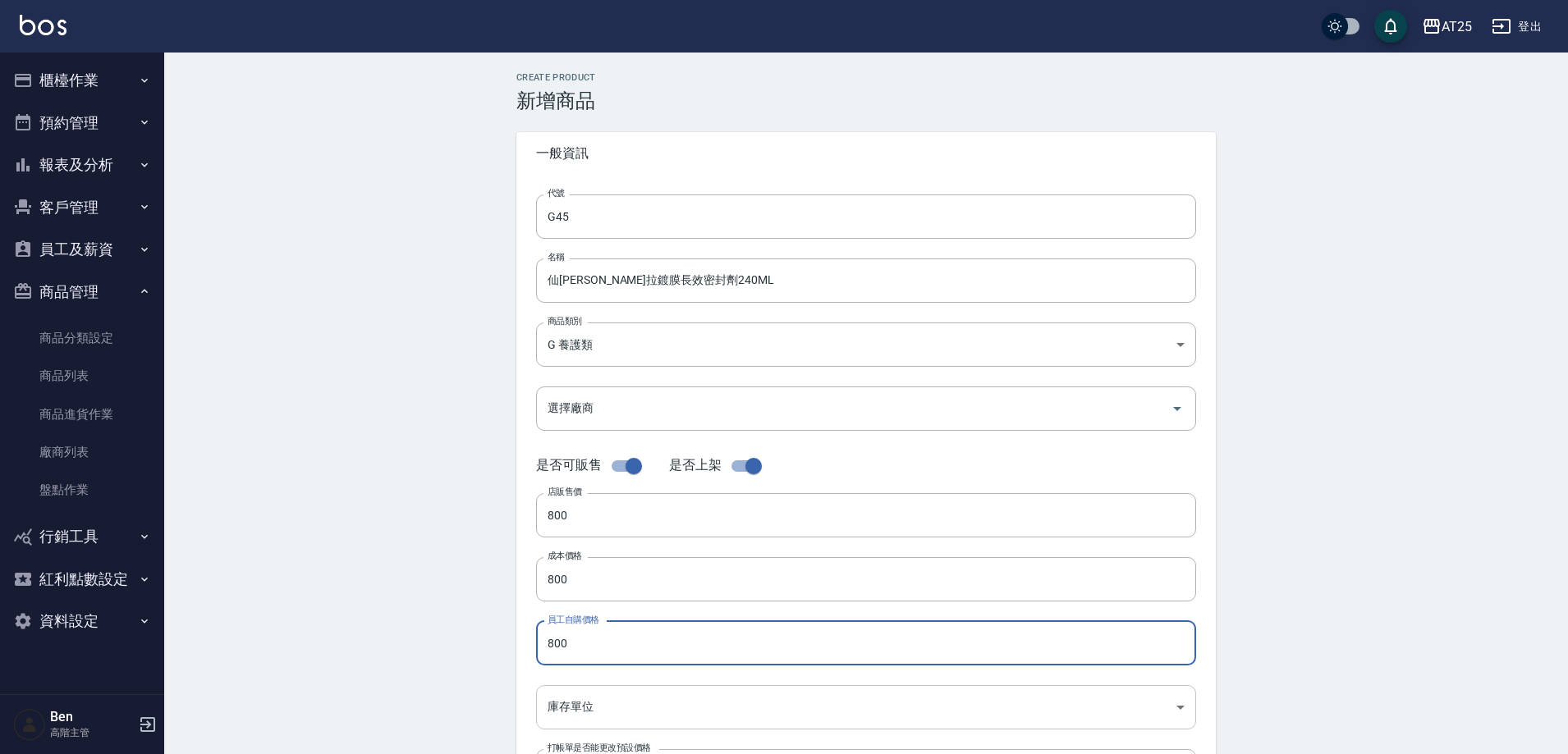
type input "800"
click at [613, 704] on body "AT25 登出 櫃檯作業 打帳單 帳單列表 掛單列表 座位開單 營業儀表板 現金收支登錄 高階收支登錄 材料自購登錄 每日結帳 排班表 現場電腦打卡 掃碼打卡…" at bounding box center [784, 566] width 1568 height 1133
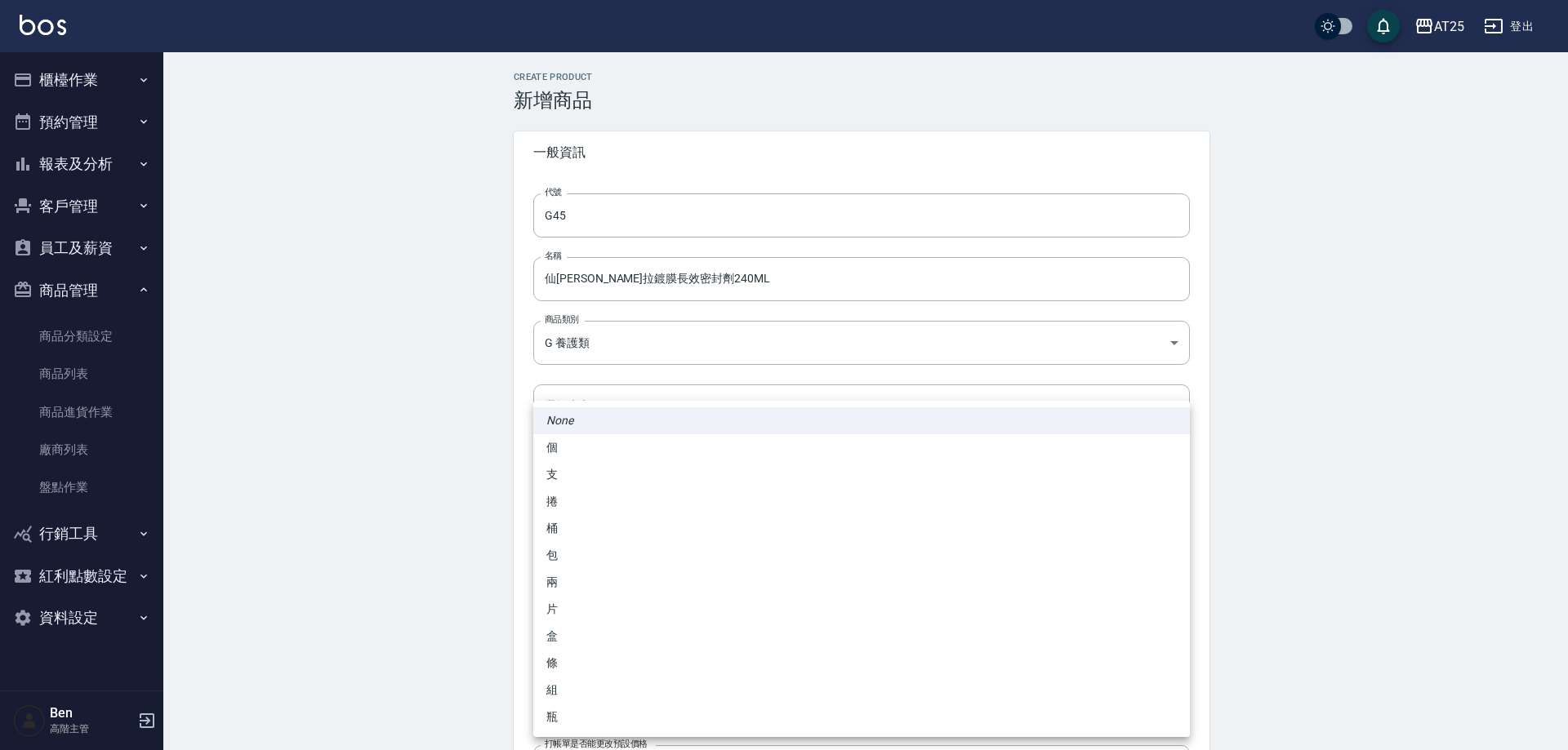
click at [573, 714] on li "瓶" at bounding box center [861, 717] width 656 height 27
type input "瓶"
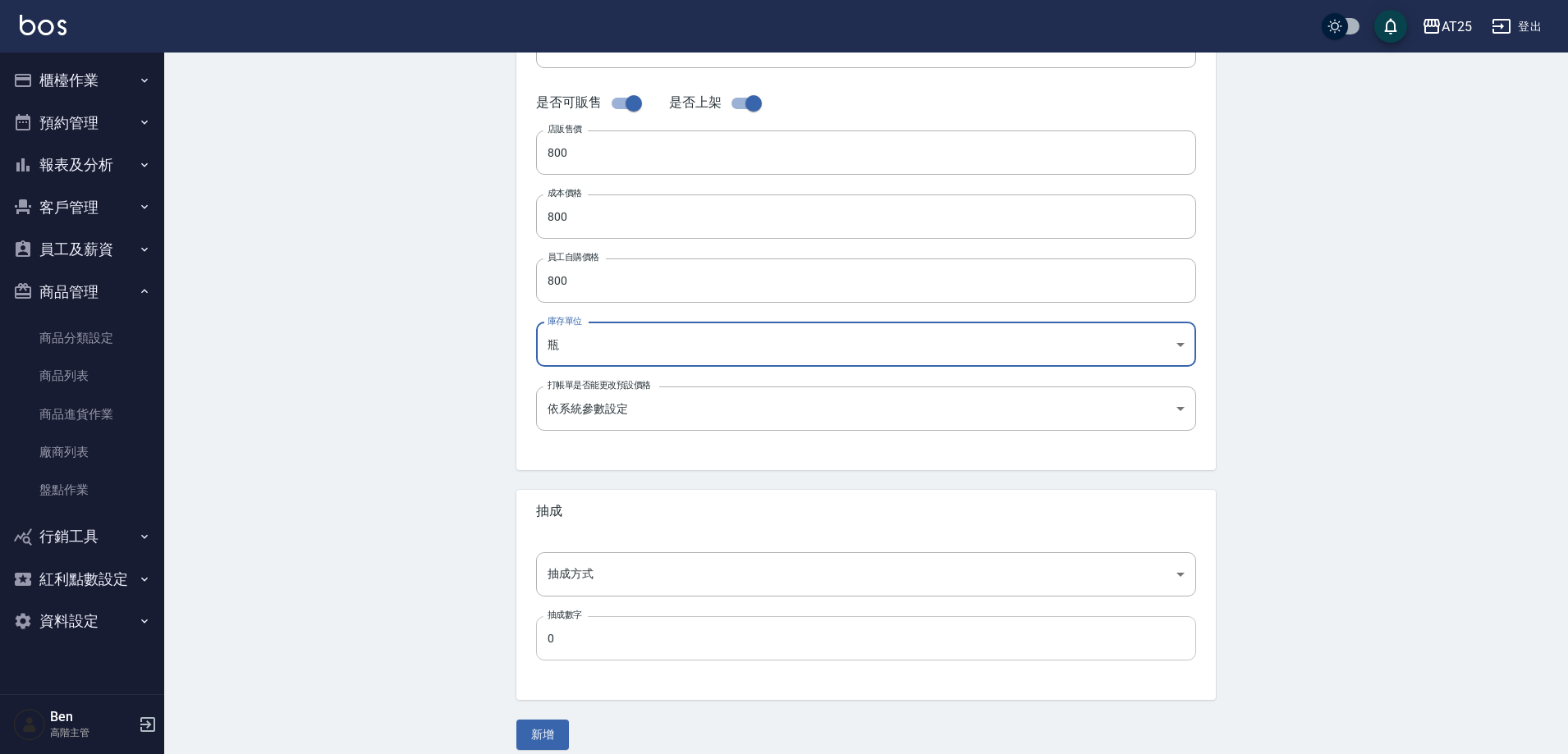
scroll to position [379, 0]
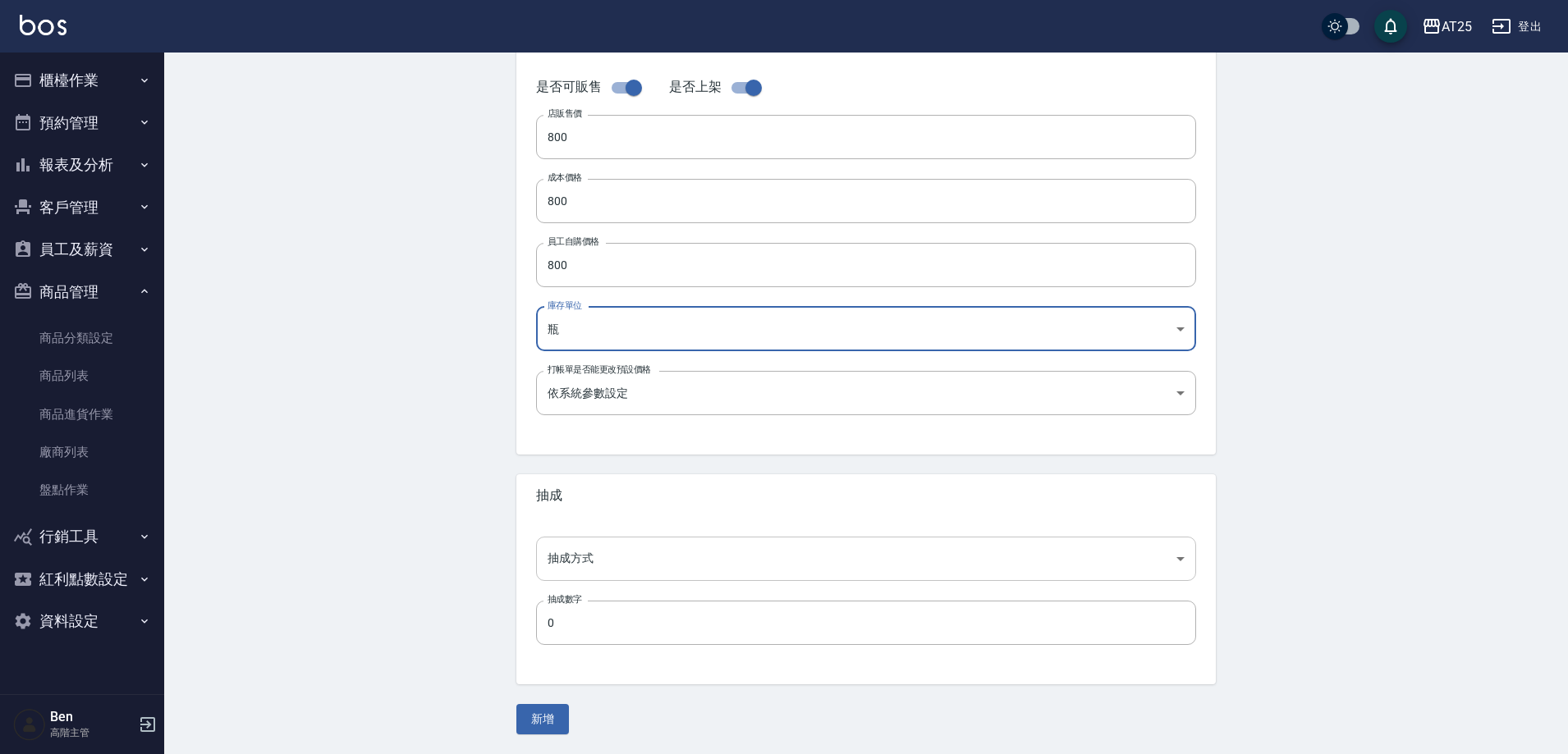
click at [623, 567] on body "AT25 登出 櫃檯作業 打帳單 帳單列表 掛單列表 座位開單 營業儀表板 現金收支登錄 高階收支登錄 材料自購登錄 每日結帳 排班表 現場電腦打卡 掃碼打卡…" at bounding box center [784, 187] width 1568 height 1133
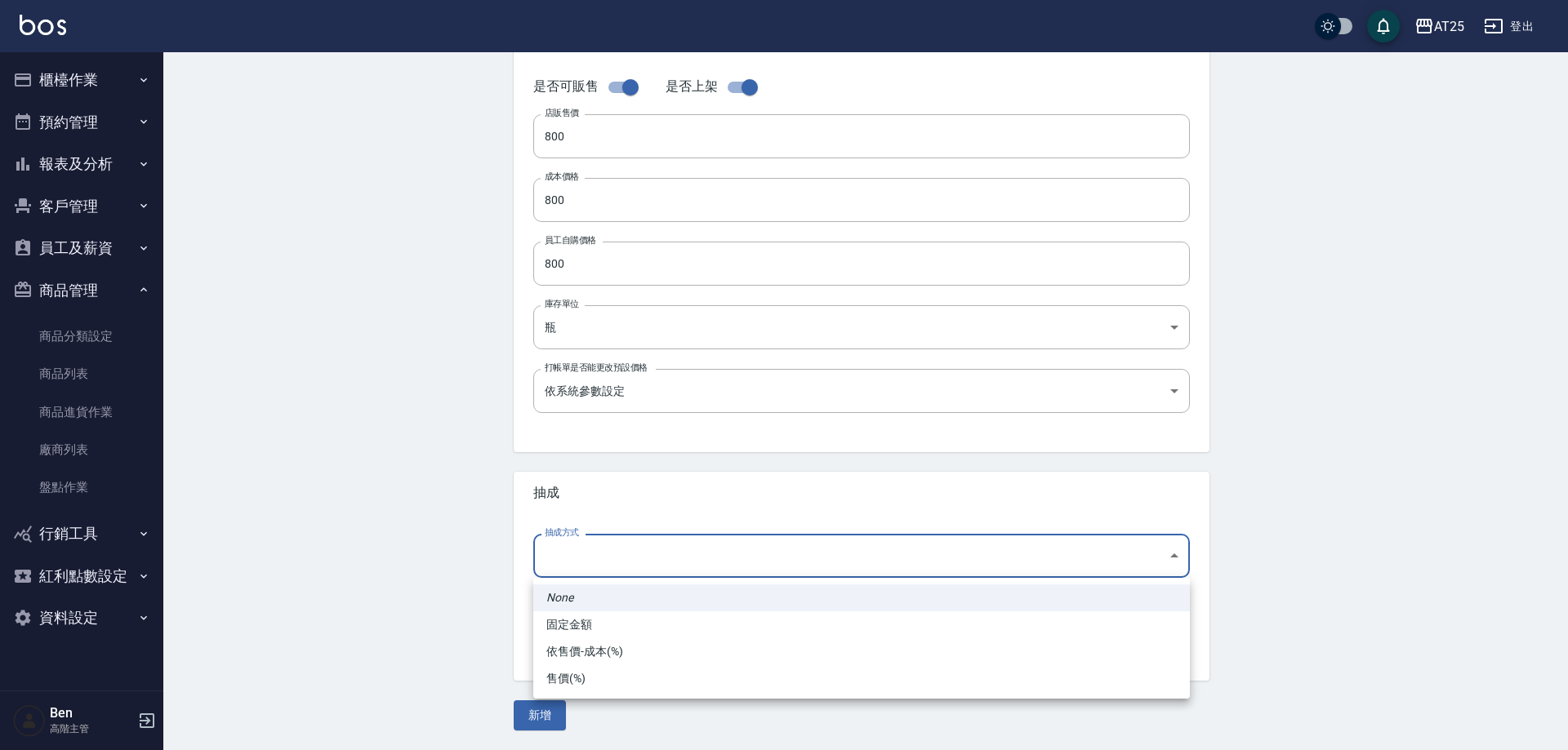
click at [632, 646] on li "依售價-成本(%)" at bounding box center [861, 652] width 656 height 27
type input "byCost"
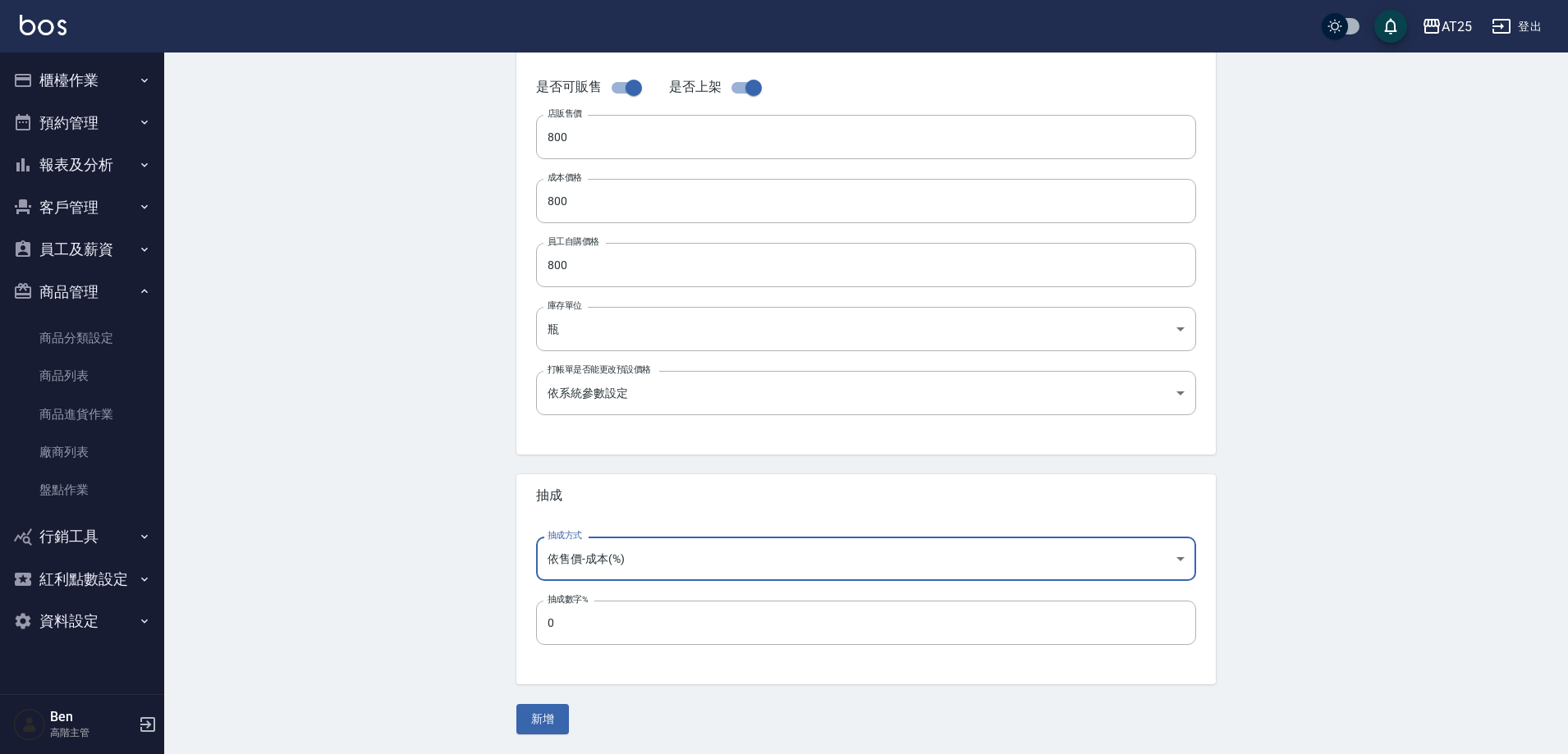
click at [539, 728] on button "新增" at bounding box center [542, 720] width 52 height 30
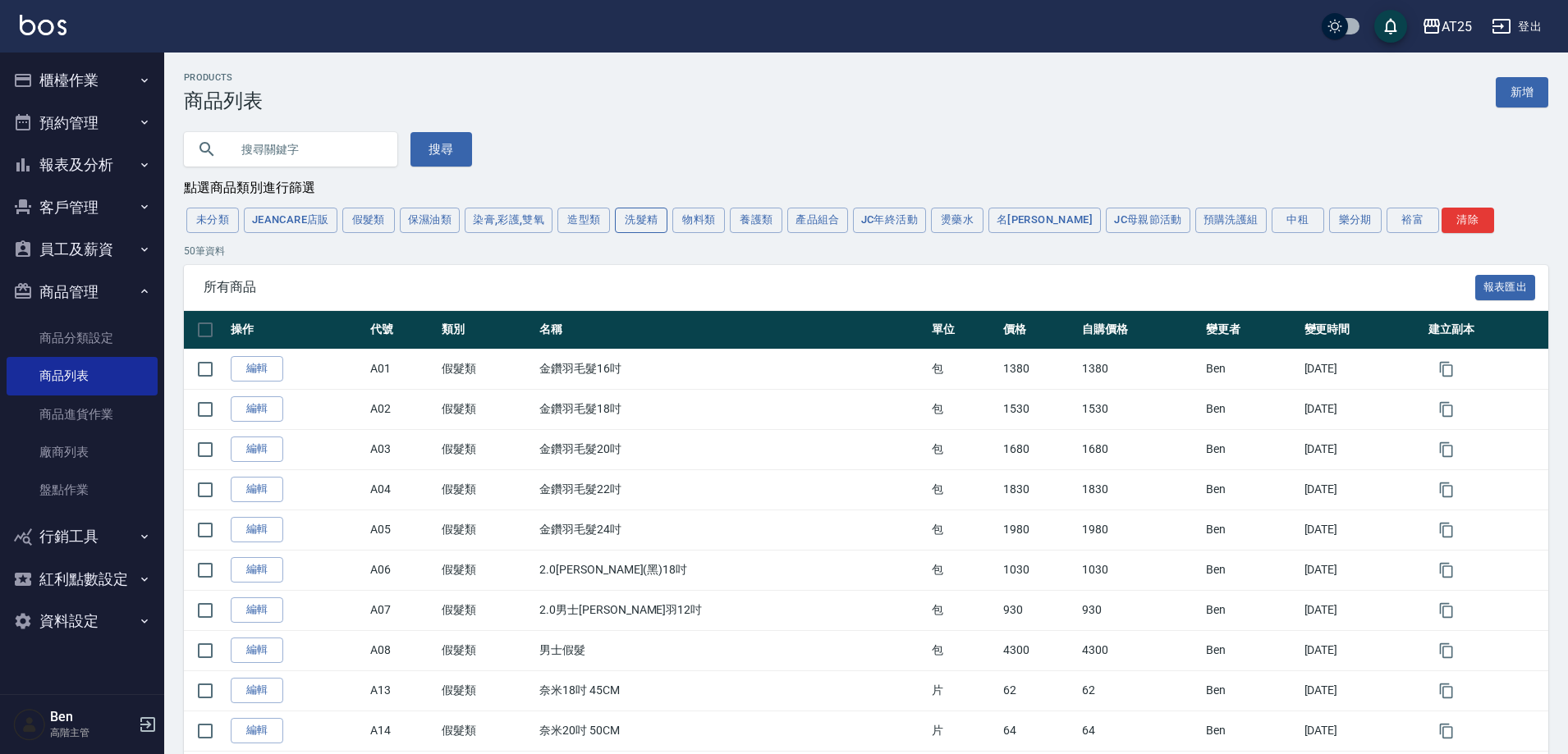
click at [667, 216] on button "洗髮精" at bounding box center [640, 220] width 52 height 26
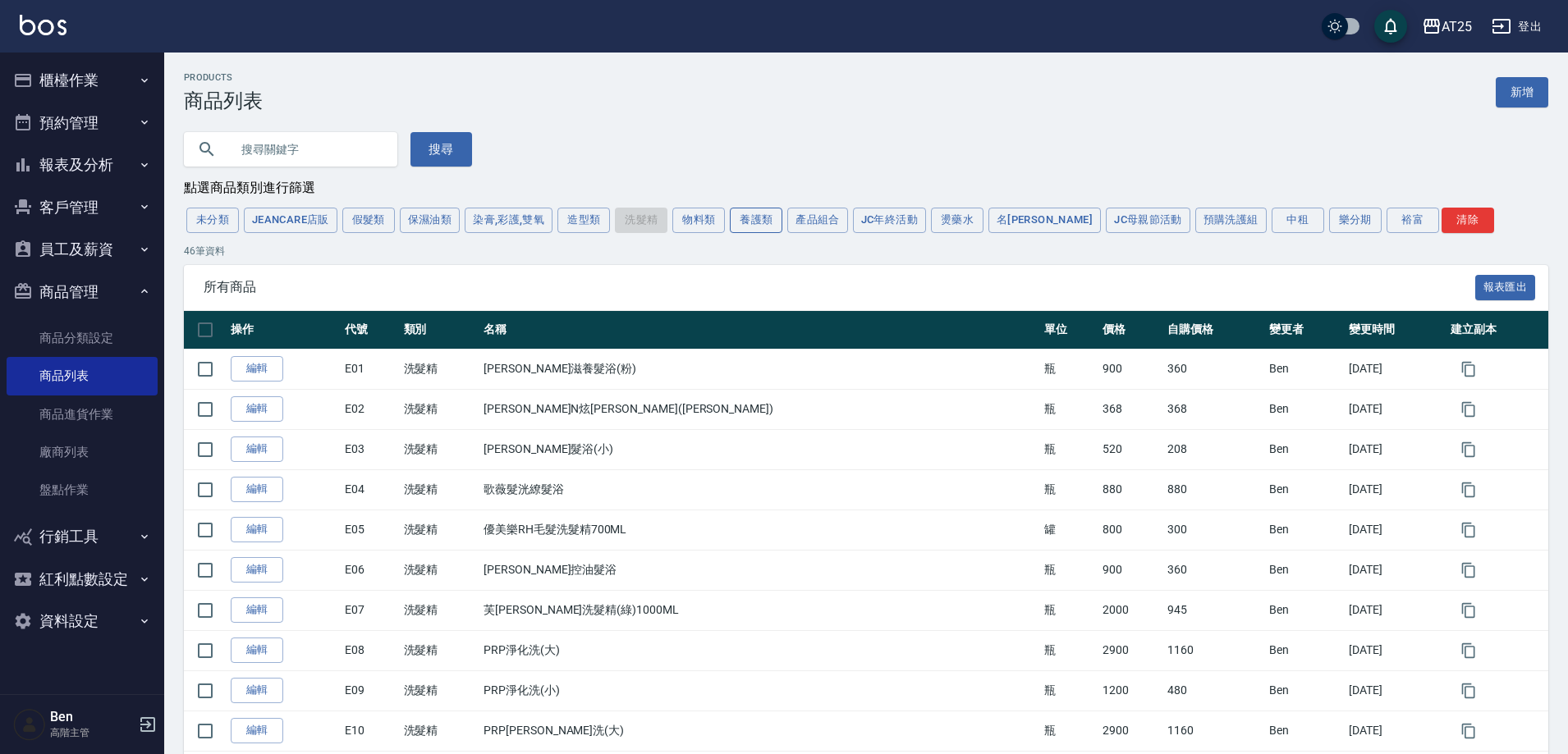
click at [752, 217] on button "養護類" at bounding box center [755, 220] width 52 height 26
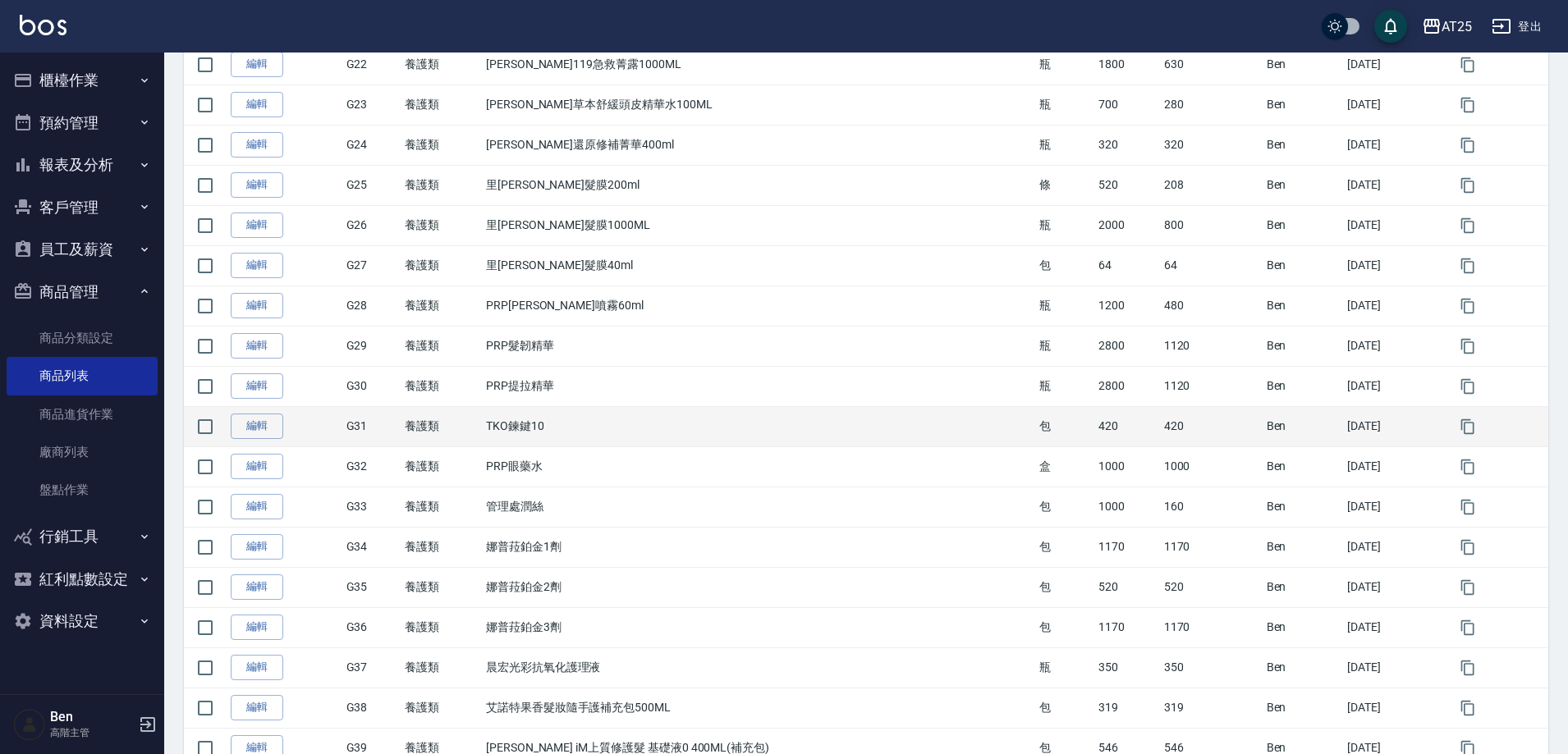
scroll to position [1686, 0]
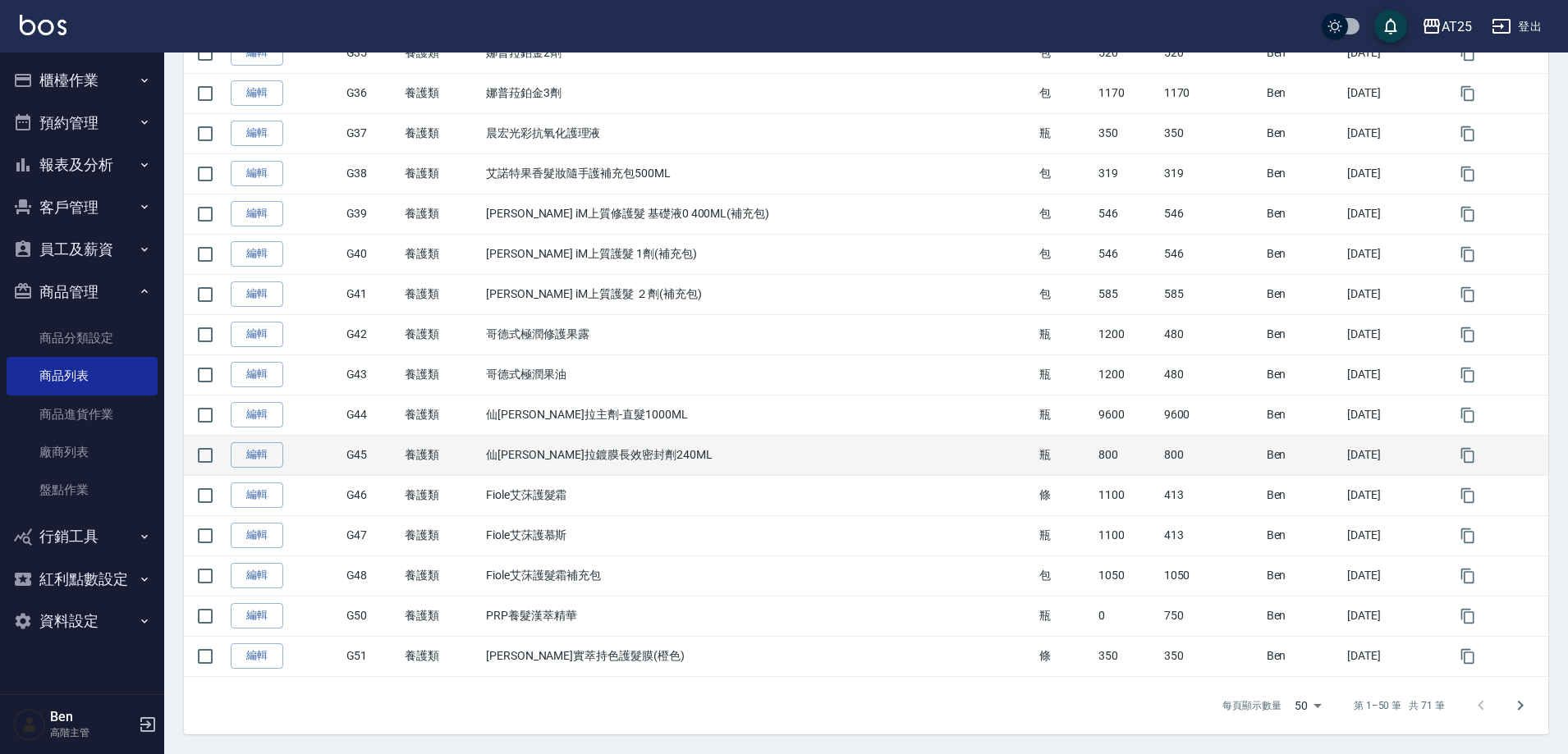
click at [1094, 473] on td "800" at bounding box center [1126, 456] width 64 height 41
